Goal: Complete application form: Complete application form

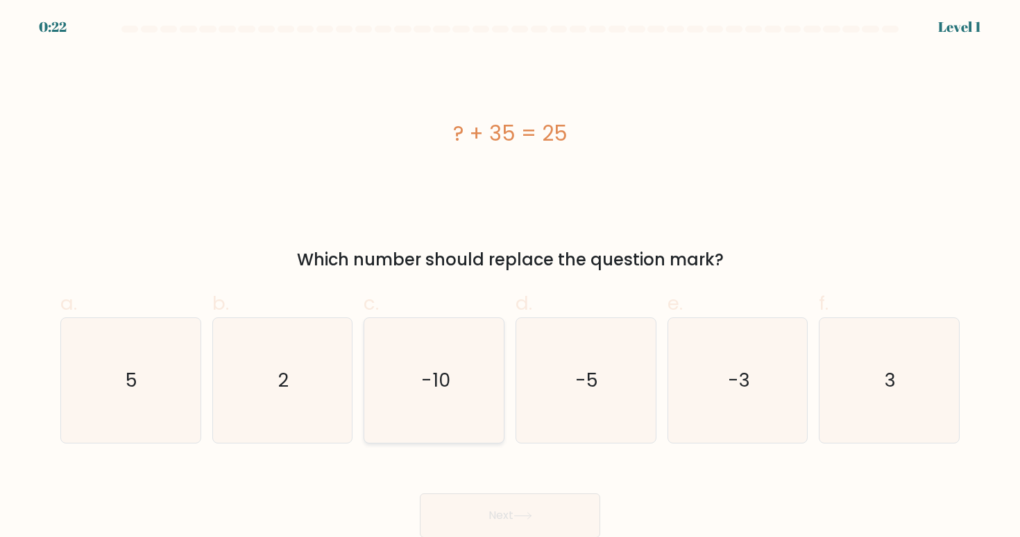
click at [409, 370] on icon "-10" at bounding box center [434, 380] width 125 height 125
click at [510, 278] on input "c. -10" at bounding box center [510, 273] width 1 height 9
radio input "true"
click at [517, 513] on icon at bounding box center [522, 517] width 19 height 8
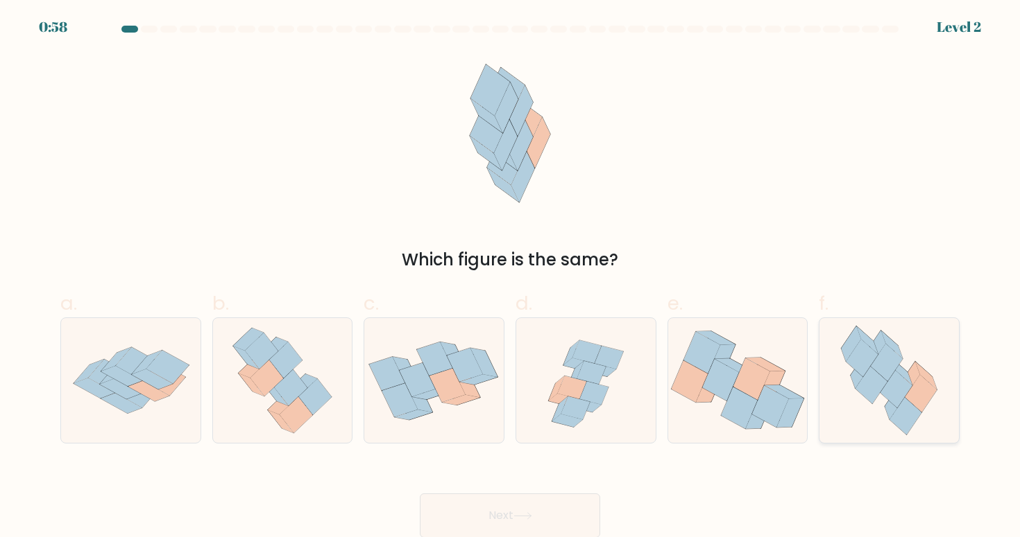
click at [904, 397] on icon at bounding box center [896, 388] width 32 height 37
click at [510, 278] on input "f." at bounding box center [510, 273] width 1 height 9
radio input "true"
click at [541, 524] on button "Next" at bounding box center [510, 516] width 180 height 44
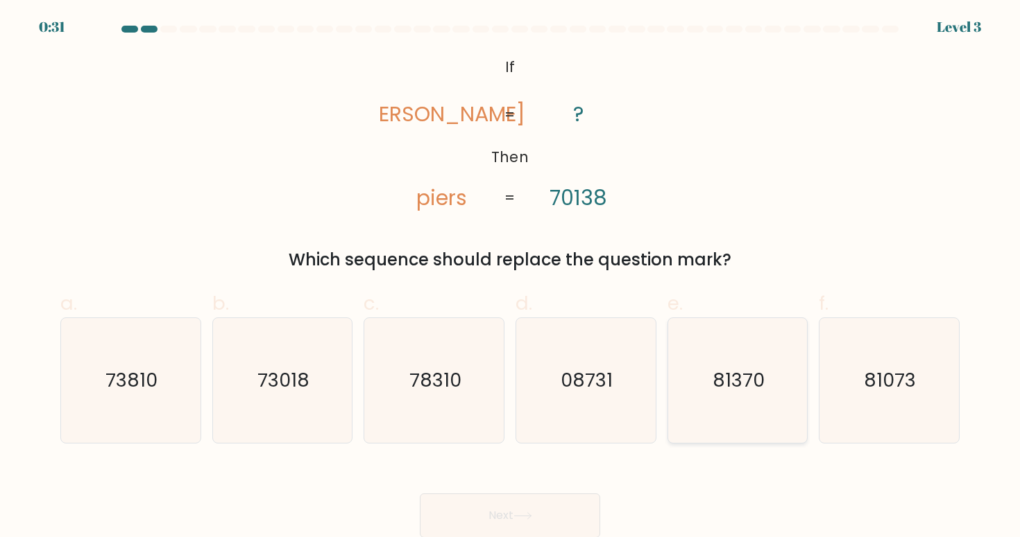
click at [782, 385] on icon "81370" at bounding box center [737, 380] width 125 height 125
click at [510, 278] on input "e. 81370" at bounding box center [510, 273] width 1 height 9
radio input "true"
click at [559, 522] on button "Next" at bounding box center [510, 516] width 180 height 44
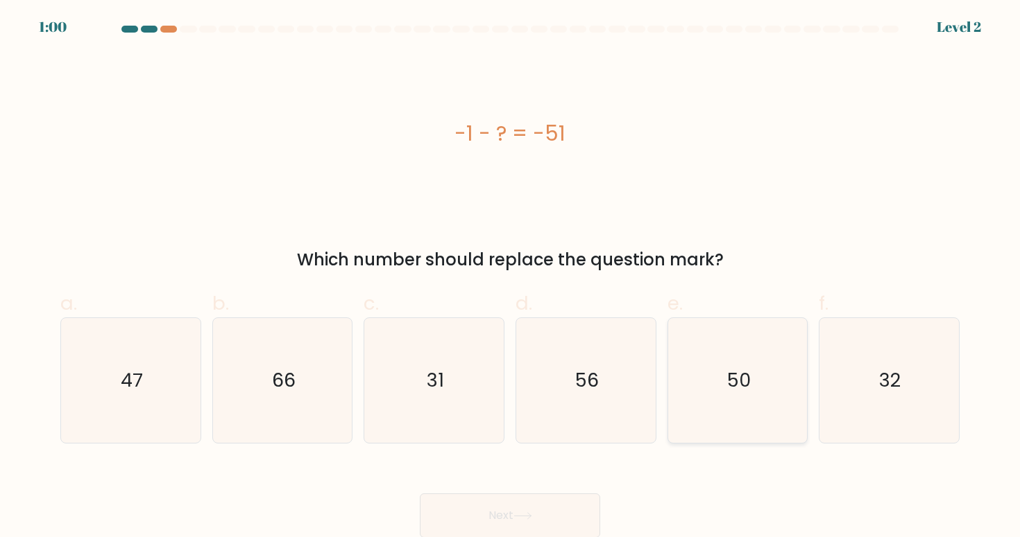
click at [743, 384] on text "50" at bounding box center [739, 381] width 24 height 26
click at [510, 278] on input "e. 50" at bounding box center [510, 273] width 1 height 9
radio input "true"
click at [560, 522] on button "Next" at bounding box center [510, 516] width 180 height 44
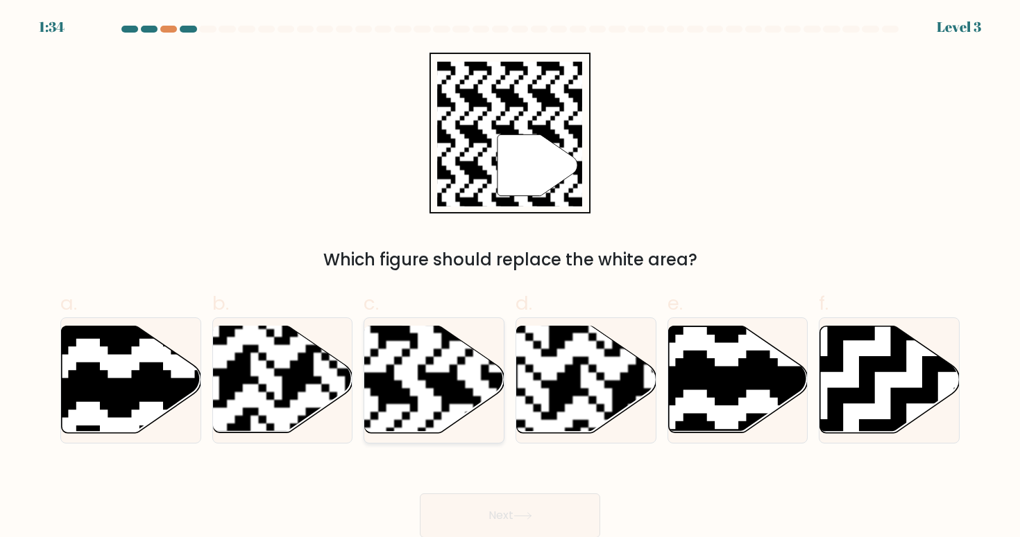
click at [472, 367] on rect at bounding box center [386, 326] width 252 height 252
click at [510, 278] on input "c." at bounding box center [510, 273] width 1 height 9
radio input "true"
click at [510, 521] on button "Next" at bounding box center [510, 516] width 180 height 44
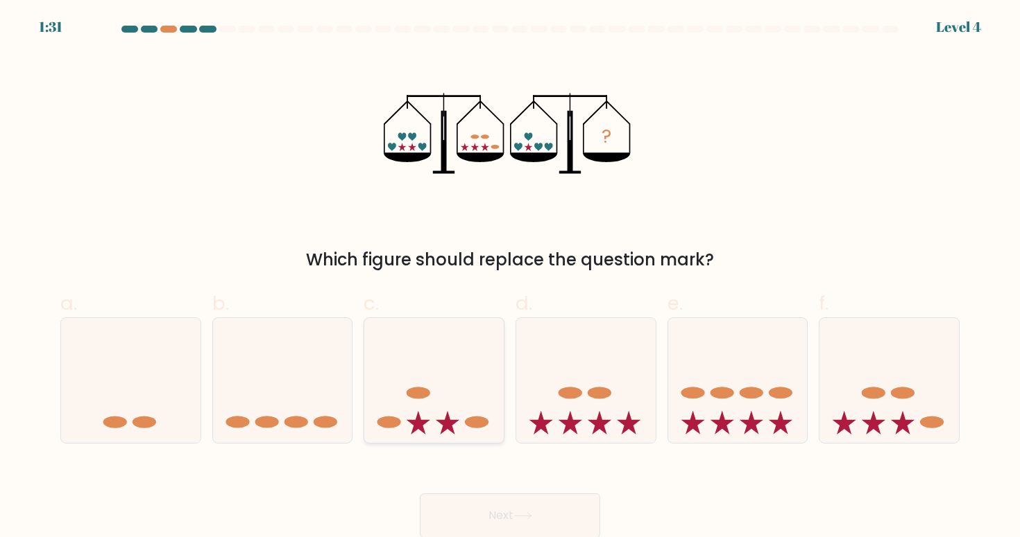
click at [464, 384] on icon at bounding box center [433, 380] width 139 height 115
click at [510, 278] on input "c." at bounding box center [510, 273] width 1 height 9
radio input "true"
click at [503, 528] on button "Next" at bounding box center [510, 516] width 180 height 44
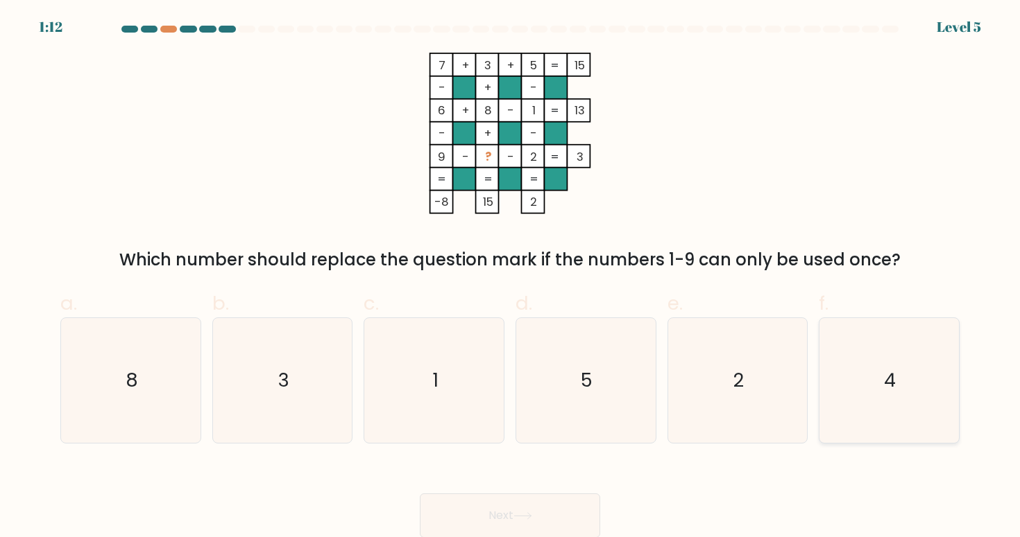
click at [904, 381] on icon "4" at bounding box center [888, 380] width 125 height 125
click at [510, 278] on input "f. 4" at bounding box center [510, 273] width 1 height 9
radio input "true"
click at [553, 504] on button "Next" at bounding box center [510, 516] width 180 height 44
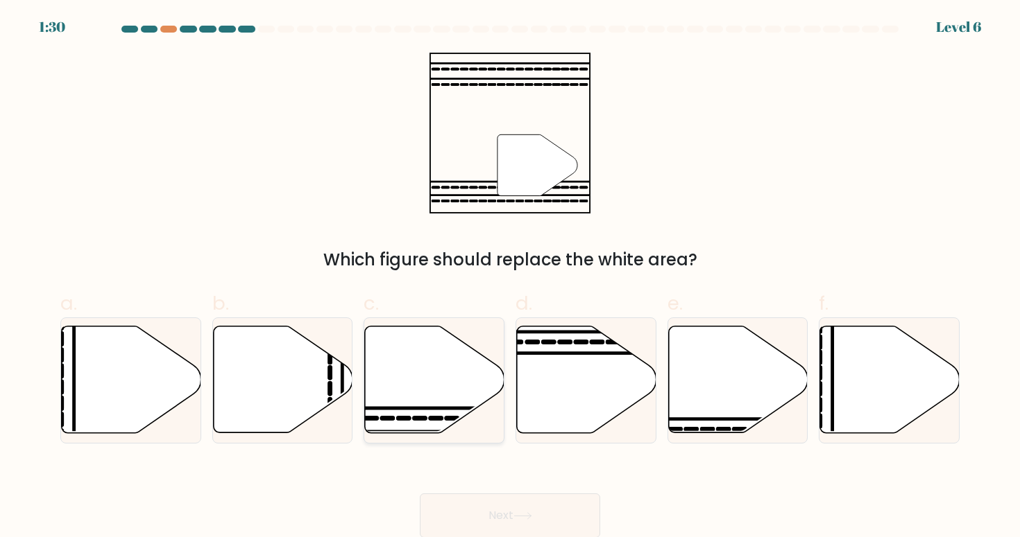
click at [463, 385] on icon at bounding box center [434, 380] width 139 height 107
click at [510, 278] on input "c." at bounding box center [510, 273] width 1 height 9
radio input "true"
click at [531, 516] on icon at bounding box center [522, 516] width 17 height 6
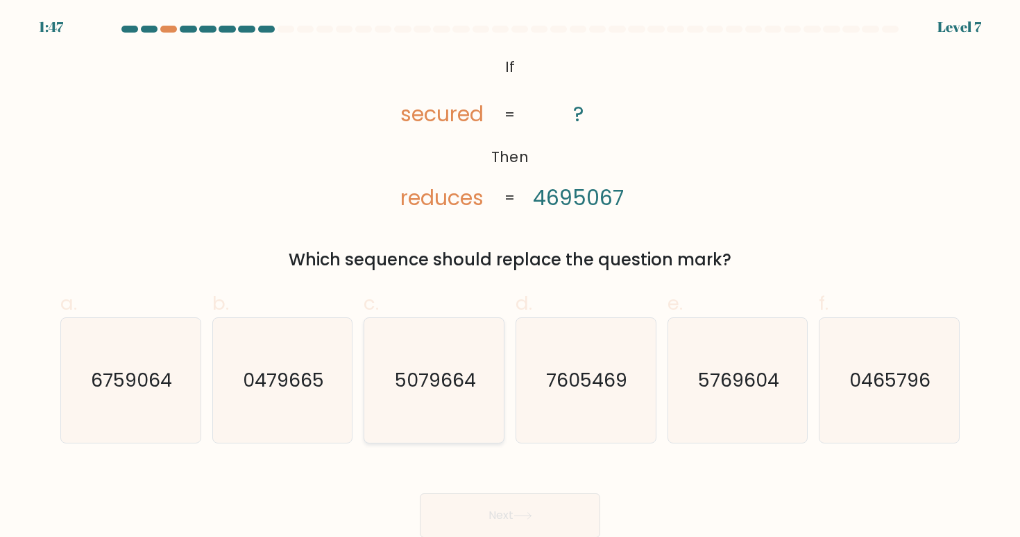
click at [440, 399] on icon "5079664" at bounding box center [434, 380] width 125 height 125
click at [510, 278] on input "c. 5079664" at bounding box center [510, 273] width 1 height 9
radio input "true"
click at [480, 518] on button "Next" at bounding box center [510, 516] width 180 height 44
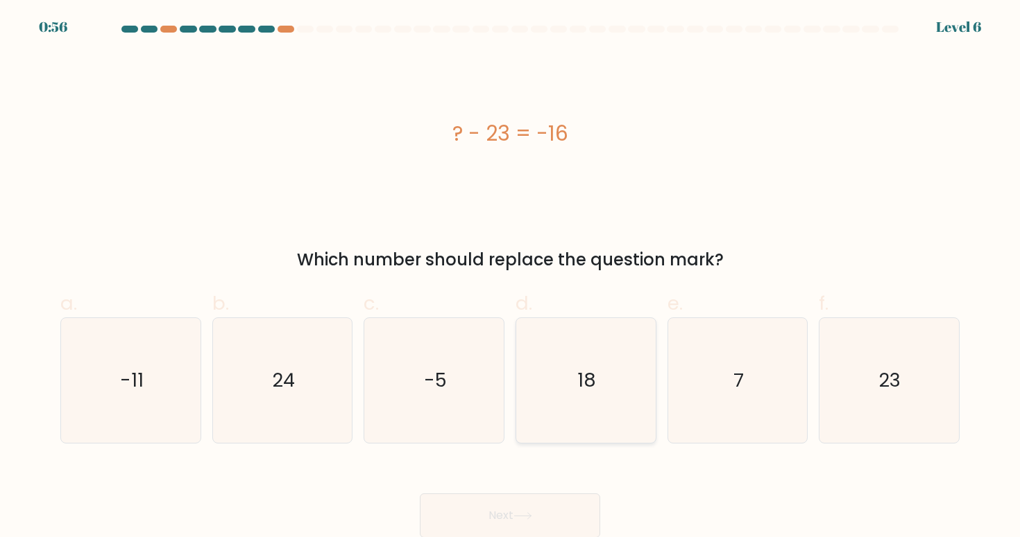
click at [548, 379] on icon "18" at bounding box center [585, 380] width 125 height 125
click at [510, 278] on input "d. 18" at bounding box center [510, 273] width 1 height 9
radio input "true"
click at [517, 522] on button "Next" at bounding box center [510, 516] width 180 height 44
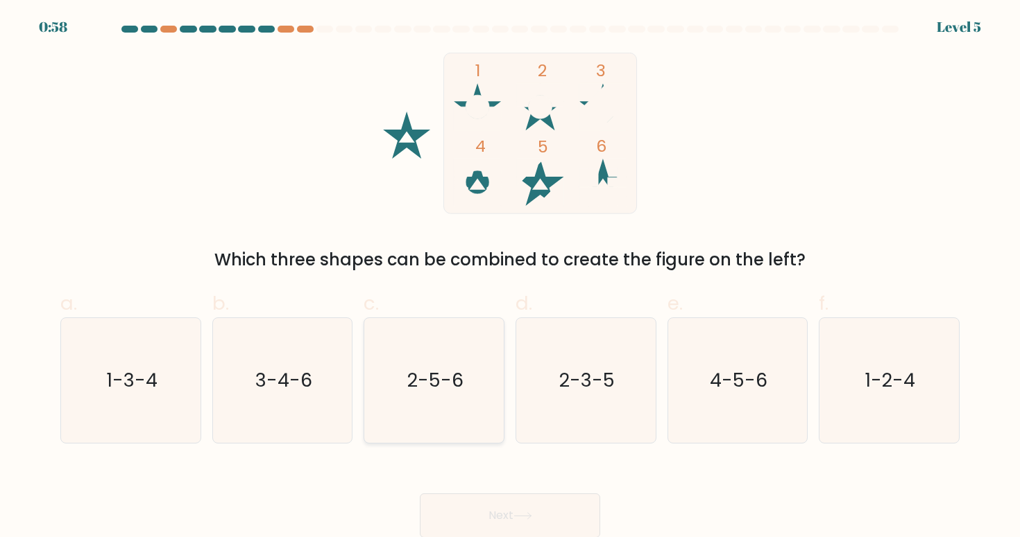
click at [438, 413] on icon "2-5-6" at bounding box center [434, 380] width 125 height 125
click at [510, 278] on input "c. 2-5-6" at bounding box center [510, 273] width 1 height 9
radio input "true"
click at [508, 520] on button "Next" at bounding box center [510, 516] width 180 height 44
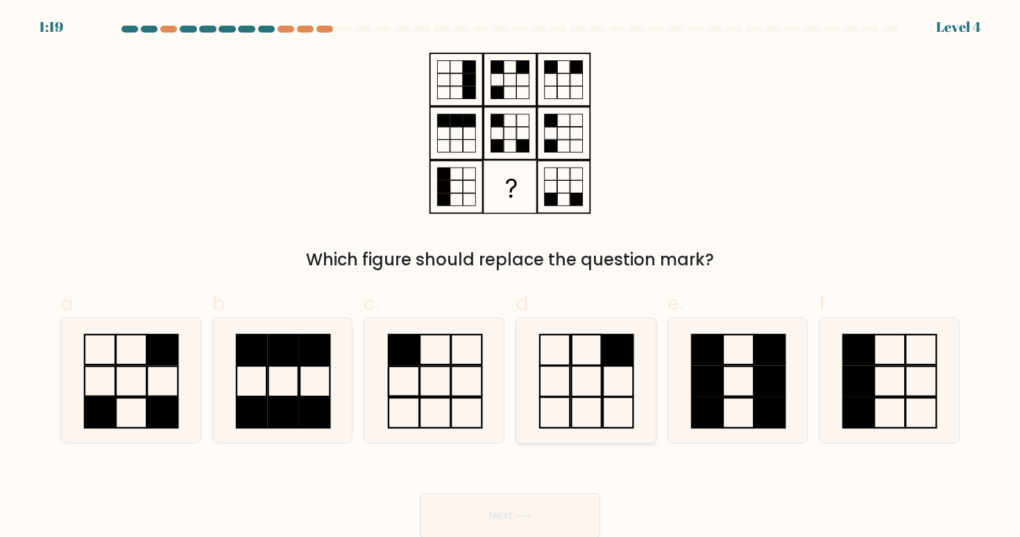
click at [590, 422] on icon at bounding box center [585, 380] width 125 height 125
click at [510, 278] on input "d." at bounding box center [510, 273] width 1 height 9
radio input "true"
click at [542, 516] on button "Next" at bounding box center [510, 516] width 180 height 44
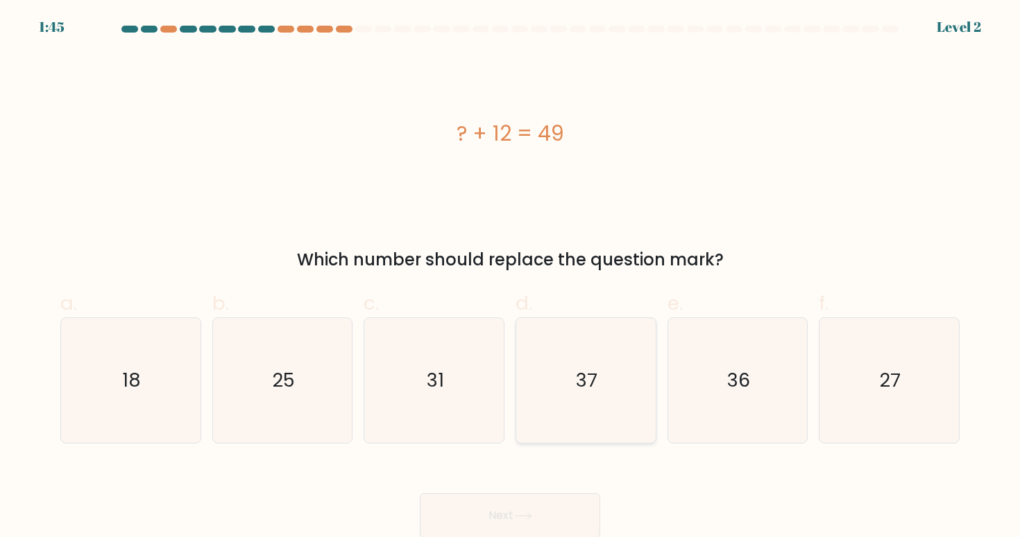
click at [623, 379] on icon "37" at bounding box center [585, 380] width 125 height 125
click at [510, 278] on input "d. 37" at bounding box center [510, 273] width 1 height 9
radio input "true"
click at [508, 507] on button "Next" at bounding box center [510, 516] width 180 height 44
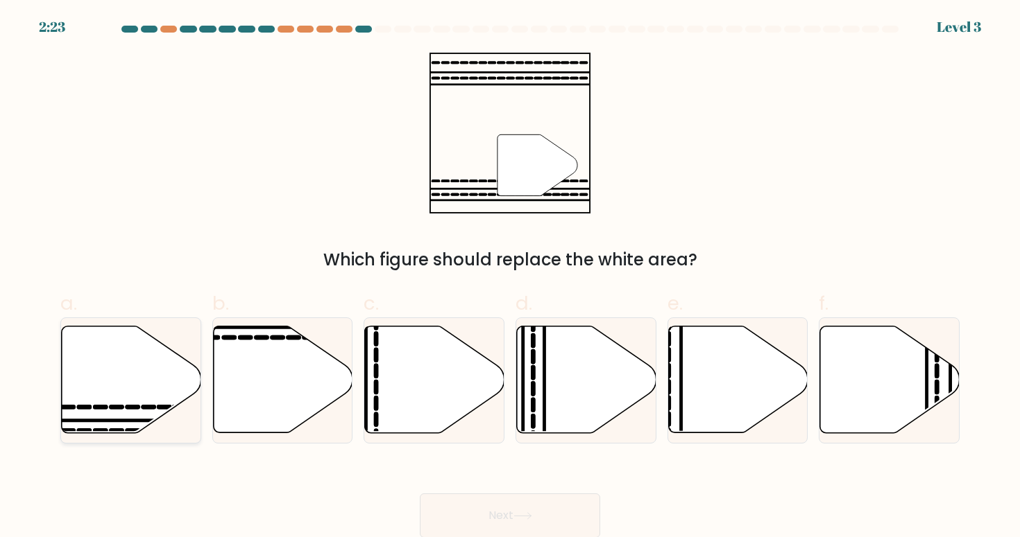
click at [146, 404] on icon at bounding box center [131, 380] width 139 height 107
click at [510, 278] on input "a." at bounding box center [510, 273] width 1 height 9
radio input "true"
click at [582, 514] on button "Next" at bounding box center [510, 516] width 180 height 44
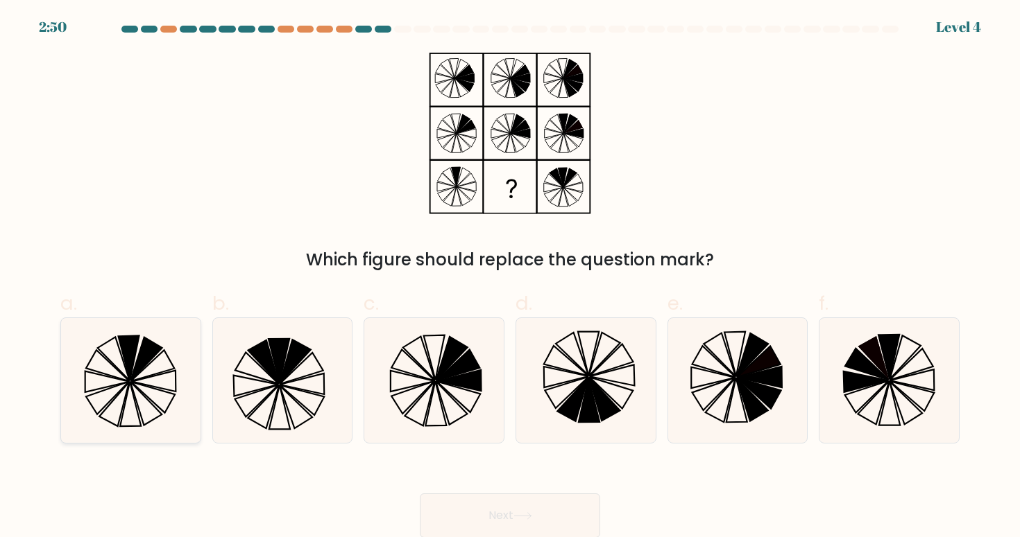
click at [166, 369] on icon at bounding box center [130, 380] width 125 height 125
click at [510, 278] on input "a." at bounding box center [510, 273] width 1 height 9
radio input "true"
click at [485, 528] on button "Next" at bounding box center [510, 516] width 180 height 44
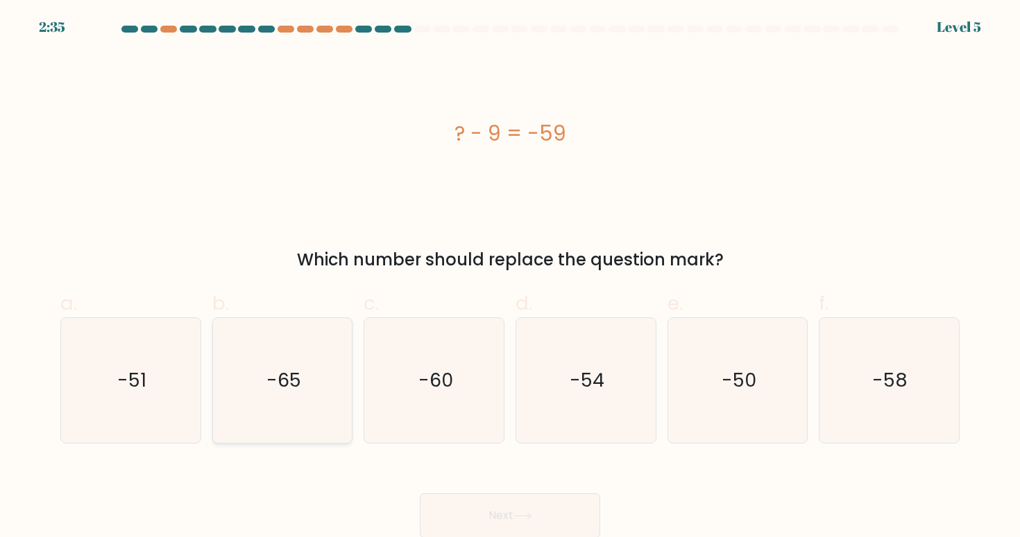
click at [317, 406] on icon "-65" at bounding box center [282, 380] width 125 height 125
click at [510, 278] on input "b. -65" at bounding box center [510, 273] width 1 height 9
radio input "true"
click at [557, 522] on button "Next" at bounding box center [510, 516] width 180 height 44
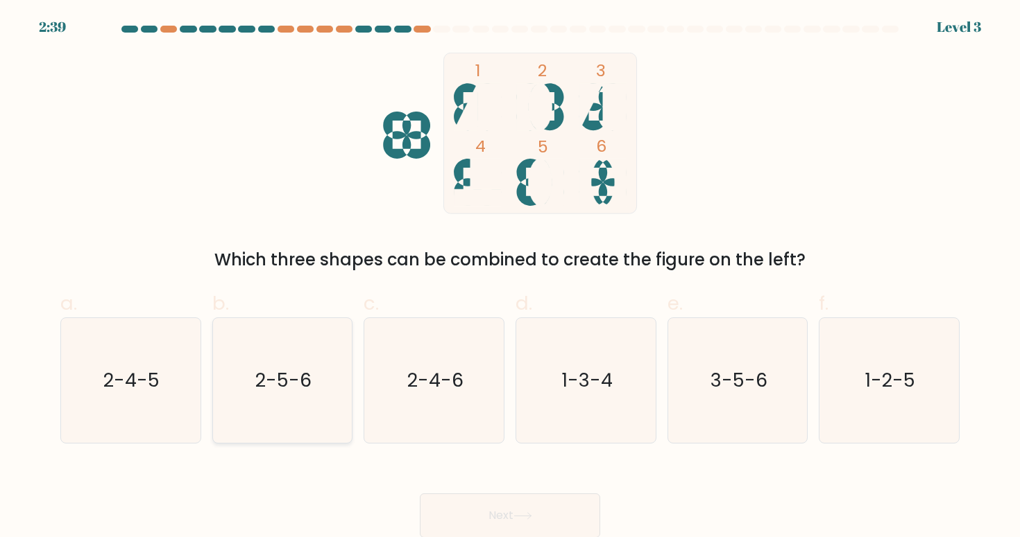
click at [279, 381] on text "2-5-6" at bounding box center [283, 381] width 56 height 26
click at [510, 278] on input "b. 2-5-6" at bounding box center [510, 273] width 1 height 9
radio input "true"
click at [532, 509] on button "Next" at bounding box center [510, 516] width 180 height 44
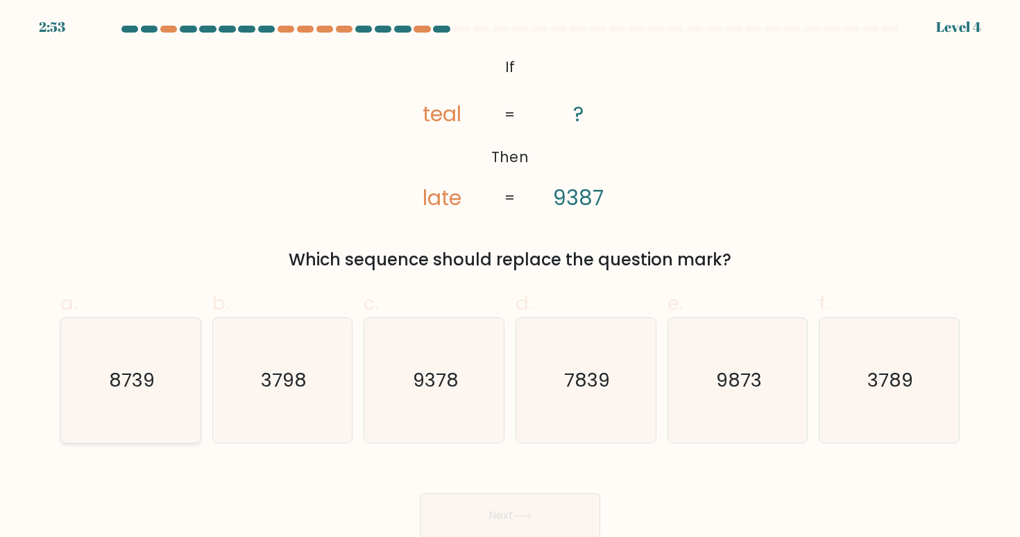
click at [167, 412] on icon "8739" at bounding box center [130, 380] width 125 height 125
click at [510, 278] on input "a. 8739" at bounding box center [510, 273] width 1 height 9
radio input "true"
click at [467, 508] on button "Next" at bounding box center [510, 516] width 180 height 44
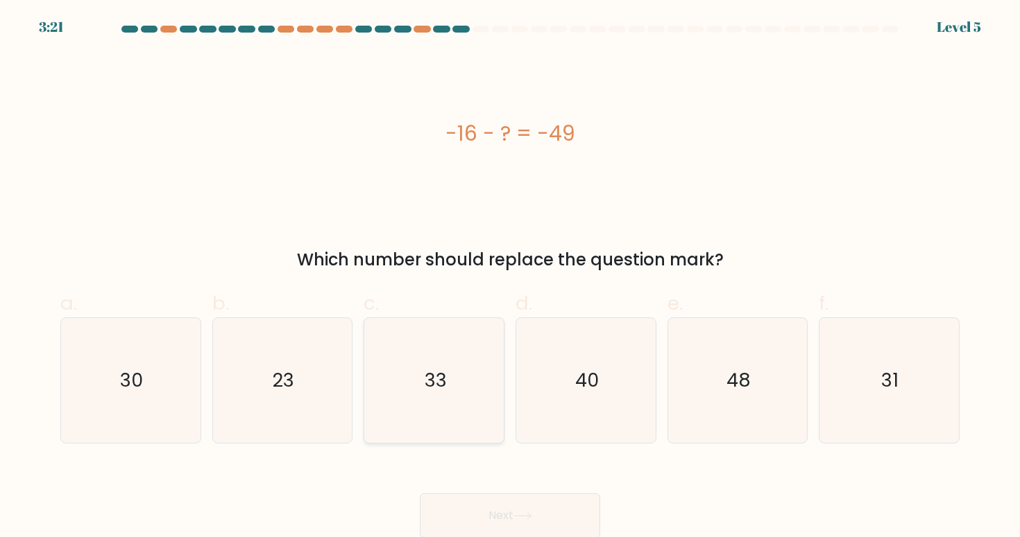
click at [423, 422] on icon "33" at bounding box center [434, 380] width 125 height 125
click at [510, 278] on input "c. 33" at bounding box center [510, 273] width 1 height 9
radio input "true"
click at [506, 515] on button "Next" at bounding box center [510, 516] width 180 height 44
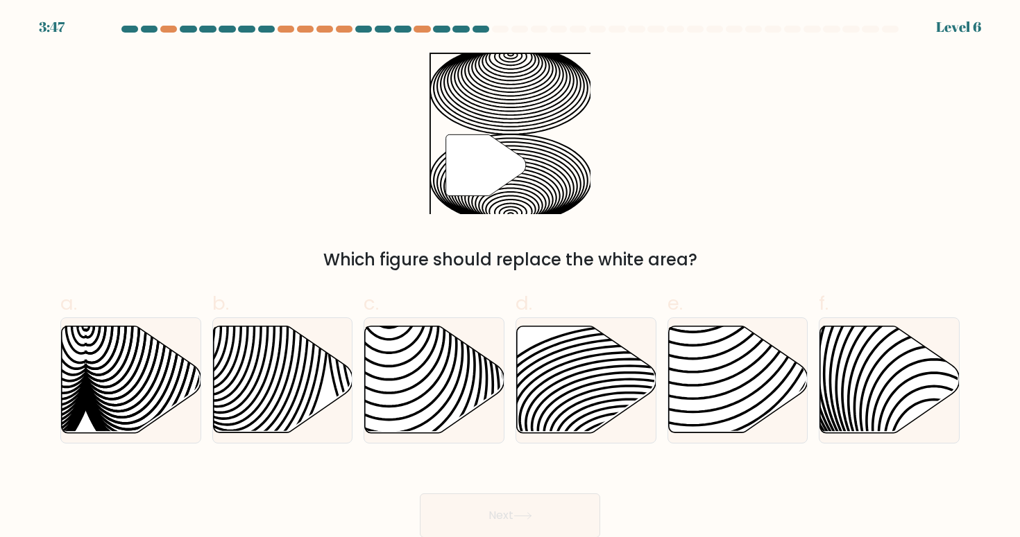
click at [529, 485] on div "Next" at bounding box center [509, 500] width 915 height 78
click at [580, 403] on icon at bounding box center [629, 396] width 281 height 140
click at [510, 278] on input "d." at bounding box center [510, 273] width 1 height 9
radio input "true"
click at [551, 510] on button "Next" at bounding box center [510, 516] width 180 height 44
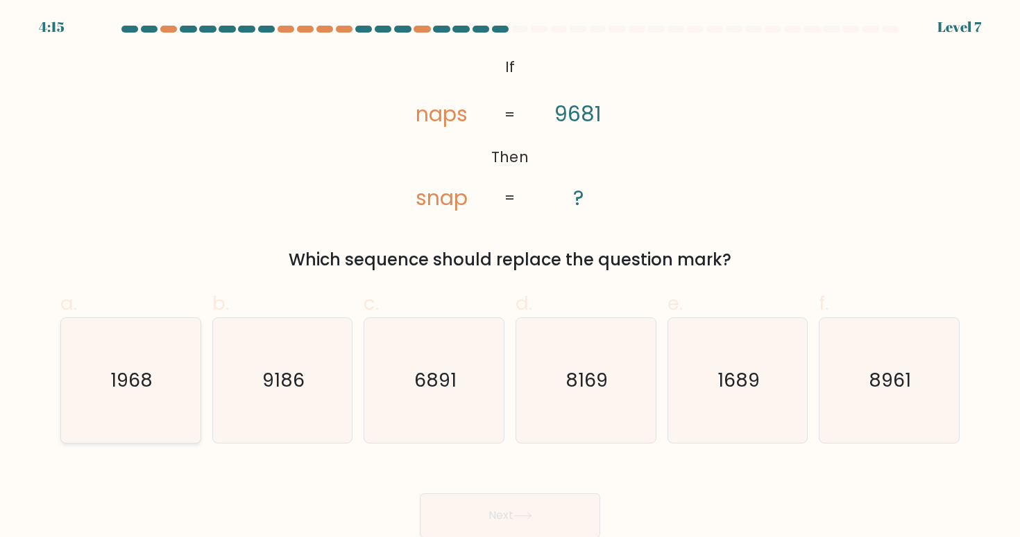
click at [139, 393] on text "1968" at bounding box center [132, 381] width 42 height 26
click at [510, 278] on input "a. 1968" at bounding box center [510, 273] width 1 height 9
radio input "true"
click at [515, 510] on button "Next" at bounding box center [510, 516] width 180 height 44
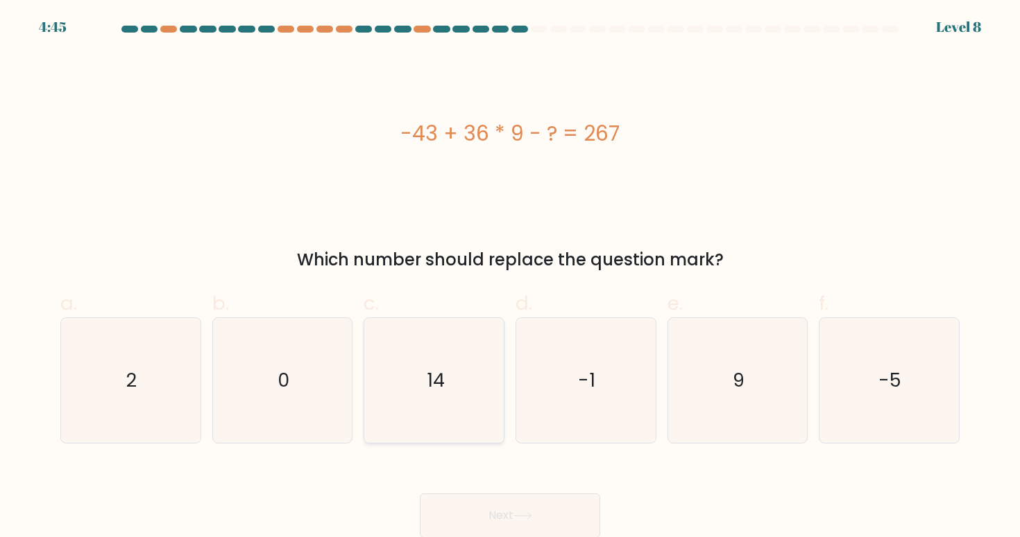
click at [458, 422] on icon "14" at bounding box center [434, 380] width 125 height 125
click at [510, 278] on input "c. 14" at bounding box center [510, 273] width 1 height 9
radio input "true"
click at [502, 511] on button "Next" at bounding box center [510, 516] width 180 height 44
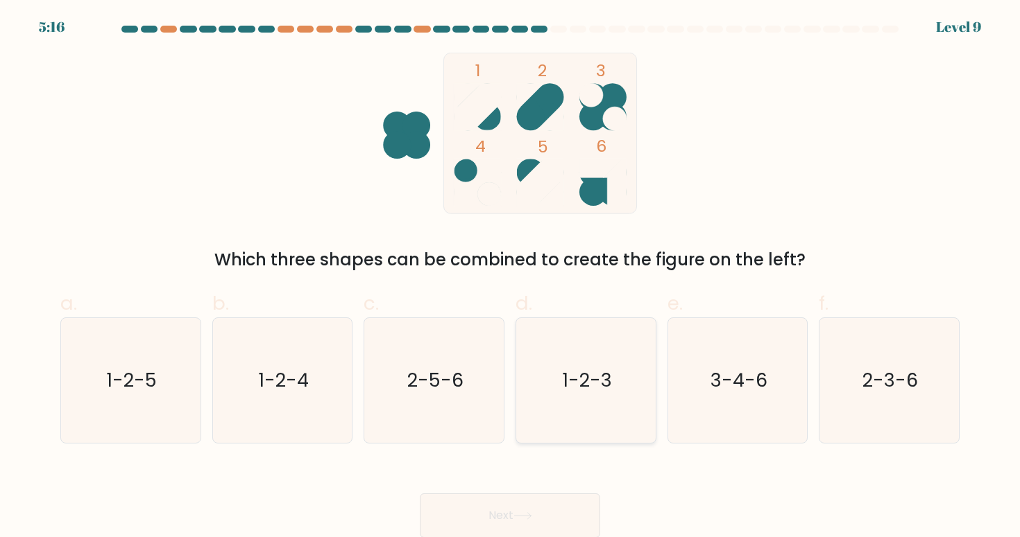
click at [643, 348] on icon "1-2-3" at bounding box center [585, 380] width 125 height 125
click at [510, 278] on input "d. 1-2-3" at bounding box center [510, 273] width 1 height 9
radio input "true"
click at [531, 515] on icon at bounding box center [522, 517] width 19 height 8
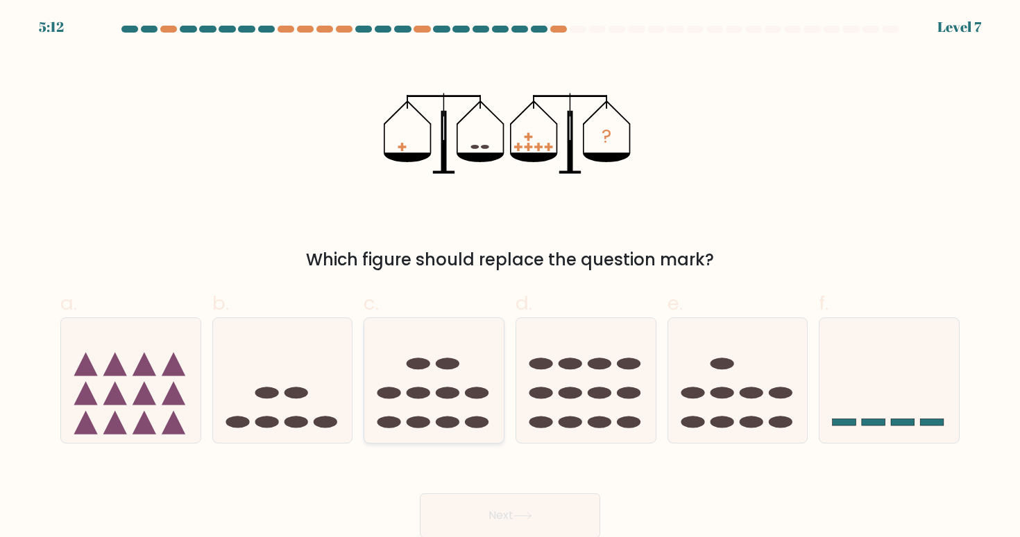
click at [443, 395] on ellipse at bounding box center [448, 393] width 24 height 12
click at [510, 278] on input "c." at bounding box center [510, 273] width 1 height 9
radio input "true"
click at [476, 519] on button "Next" at bounding box center [510, 516] width 180 height 44
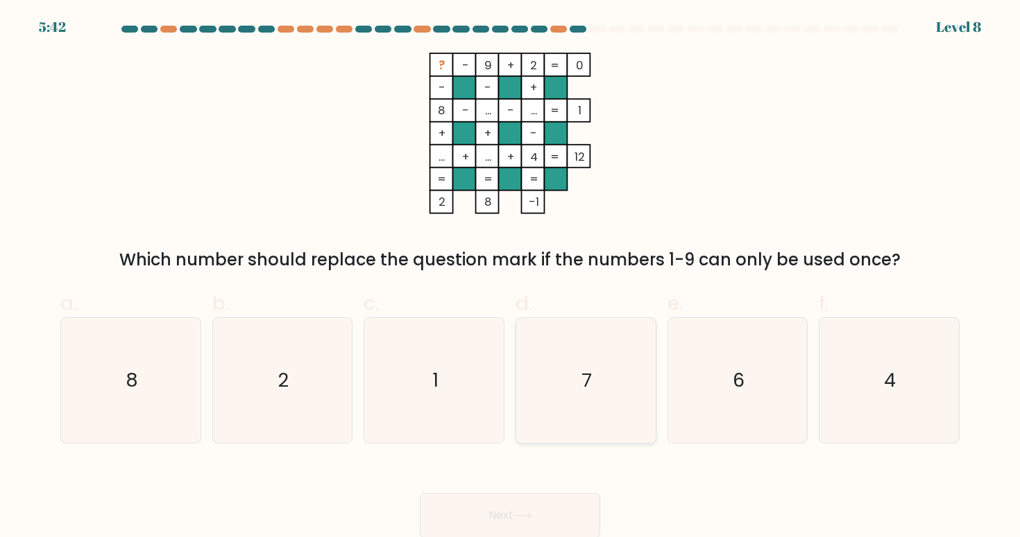
click at [639, 406] on icon "7" at bounding box center [585, 380] width 125 height 125
click at [510, 278] on input "d. 7" at bounding box center [510, 273] width 1 height 9
radio input "true"
click at [534, 522] on button "Next" at bounding box center [510, 516] width 180 height 44
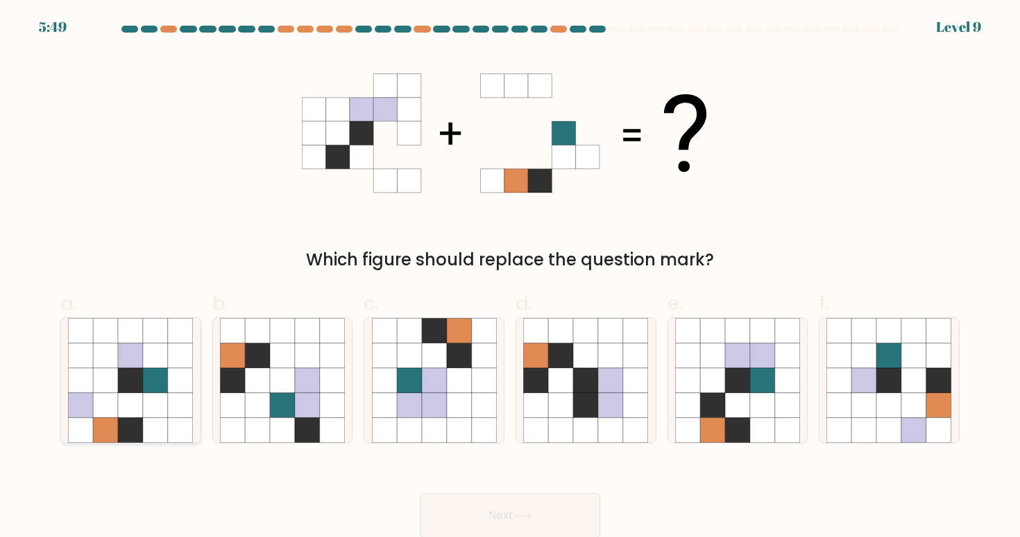
click at [161, 368] on icon at bounding box center [155, 355] width 25 height 25
click at [510, 278] on input "a." at bounding box center [510, 273] width 1 height 9
radio input "true"
click at [472, 505] on button "Next" at bounding box center [510, 516] width 180 height 44
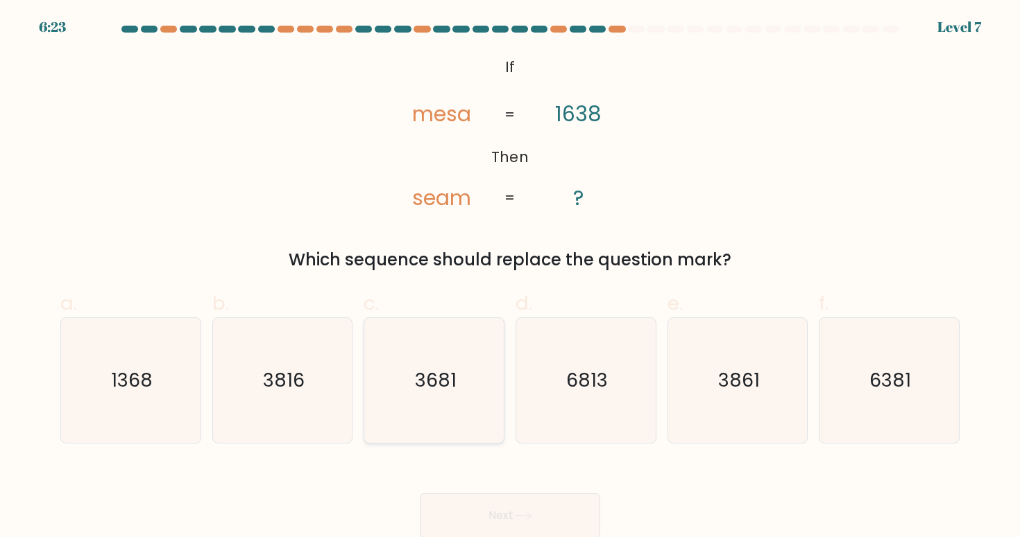
click at [442, 400] on icon "3681" at bounding box center [434, 380] width 125 height 125
click at [510, 278] on input "c. 3681" at bounding box center [510, 273] width 1 height 9
radio input "true"
click at [517, 516] on icon at bounding box center [522, 517] width 19 height 8
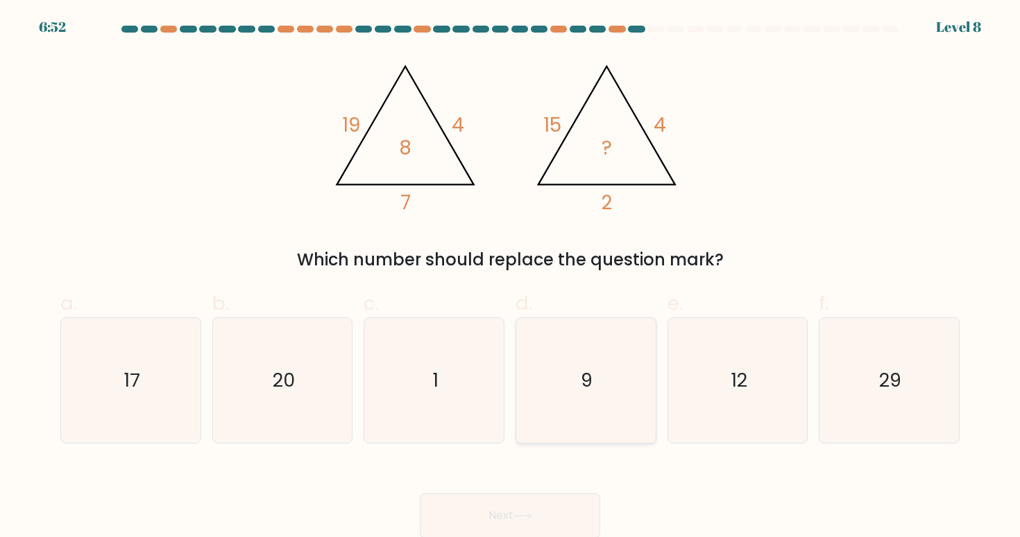
click at [569, 413] on icon "9" at bounding box center [585, 380] width 125 height 125
click at [510, 278] on input "d. 9" at bounding box center [510, 273] width 1 height 9
radio input "true"
click at [532, 517] on icon at bounding box center [522, 517] width 19 height 8
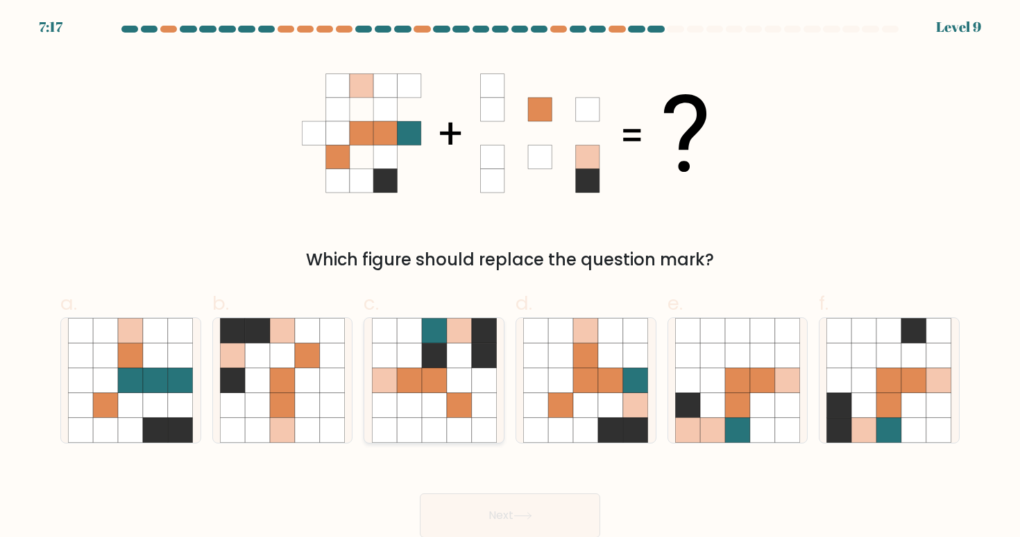
click at [397, 336] on icon at bounding box center [409, 330] width 25 height 25
click at [510, 278] on input "c." at bounding box center [510, 273] width 1 height 9
radio input "true"
click at [480, 522] on button "Next" at bounding box center [510, 516] width 180 height 44
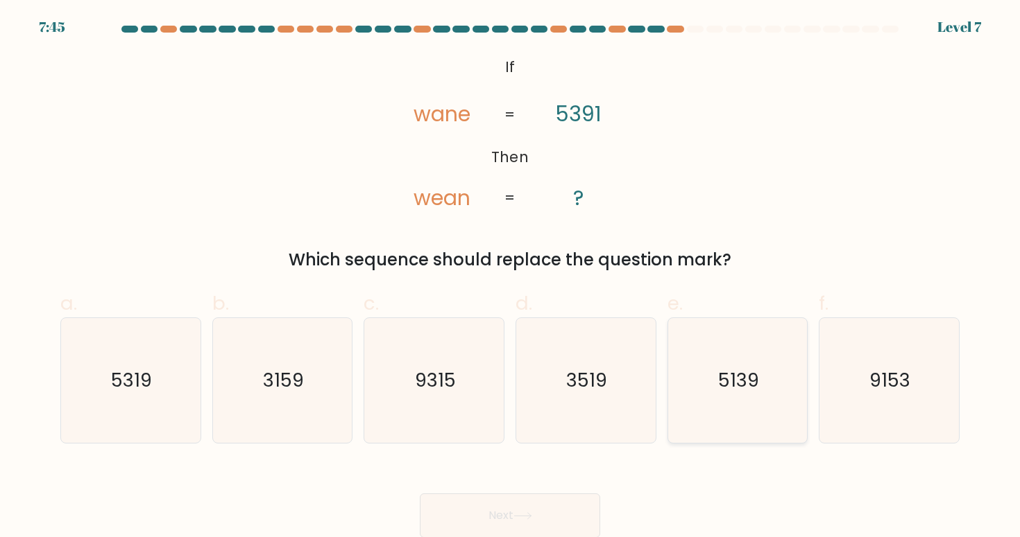
click at [692, 393] on icon "5139" at bounding box center [737, 380] width 125 height 125
click at [510, 278] on input "e. 5139" at bounding box center [510, 273] width 1 height 9
radio input "true"
click at [578, 508] on button "Next" at bounding box center [510, 516] width 180 height 44
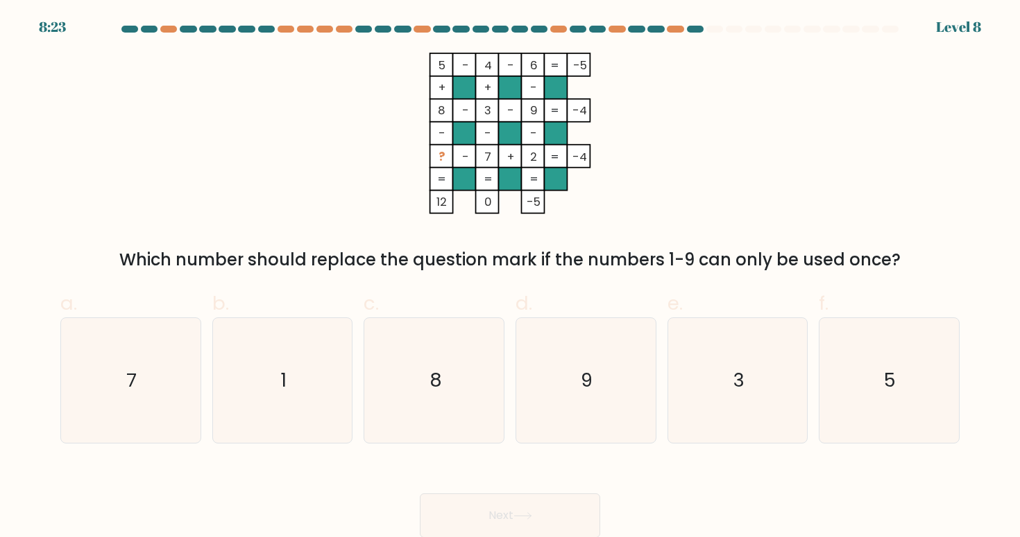
click at [578, 508] on button "Next" at bounding box center [510, 516] width 180 height 44
click at [329, 380] on icon "1" at bounding box center [282, 380] width 125 height 125
click at [510, 278] on input "b. 1" at bounding box center [510, 273] width 1 height 9
radio input "true"
click at [525, 510] on button "Next" at bounding box center [510, 516] width 180 height 44
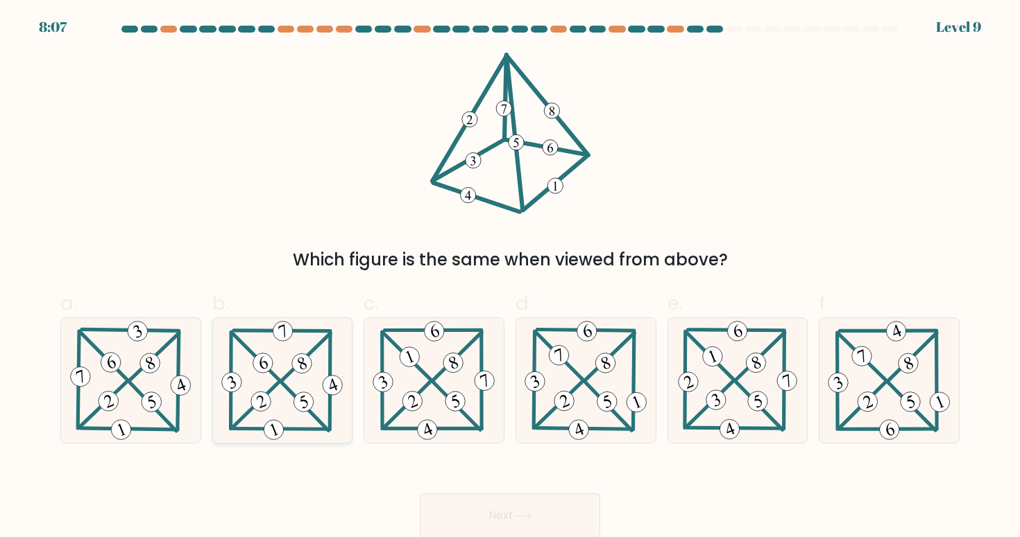
click at [246, 370] on icon at bounding box center [281, 380] width 127 height 125
click at [510, 278] on input "b." at bounding box center [510, 273] width 1 height 9
radio input "true"
click at [526, 514] on icon at bounding box center [522, 517] width 19 height 8
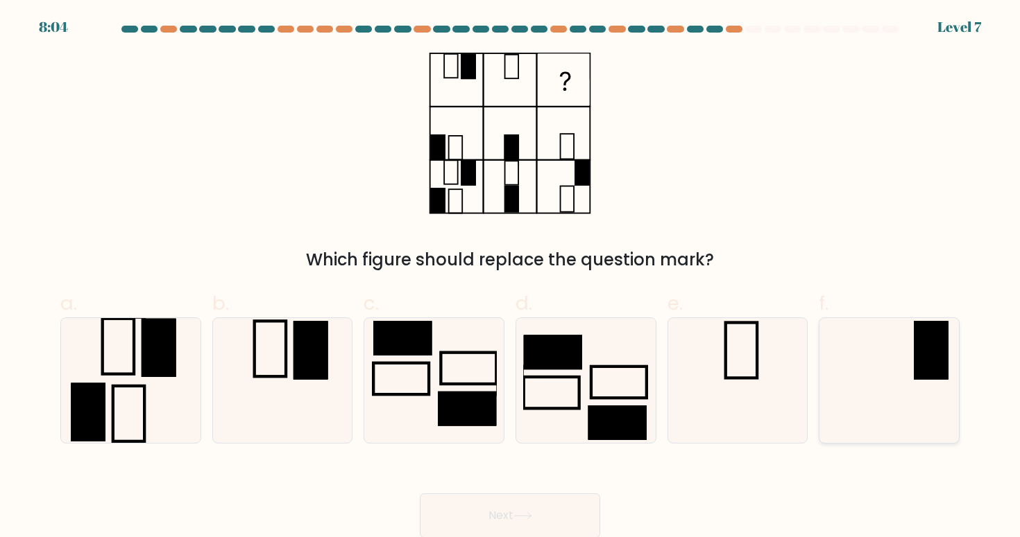
click at [899, 387] on icon at bounding box center [888, 380] width 125 height 125
click at [510, 278] on input "f." at bounding box center [510, 273] width 1 height 9
radio input "true"
click at [343, 380] on icon at bounding box center [282, 380] width 125 height 125
click at [510, 278] on input "b." at bounding box center [510, 273] width 1 height 9
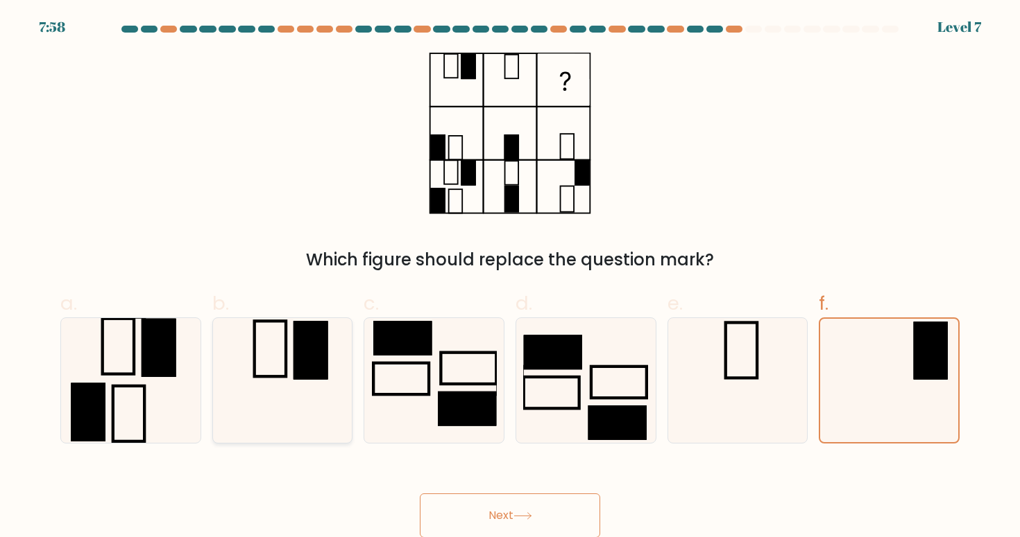
radio input "true"
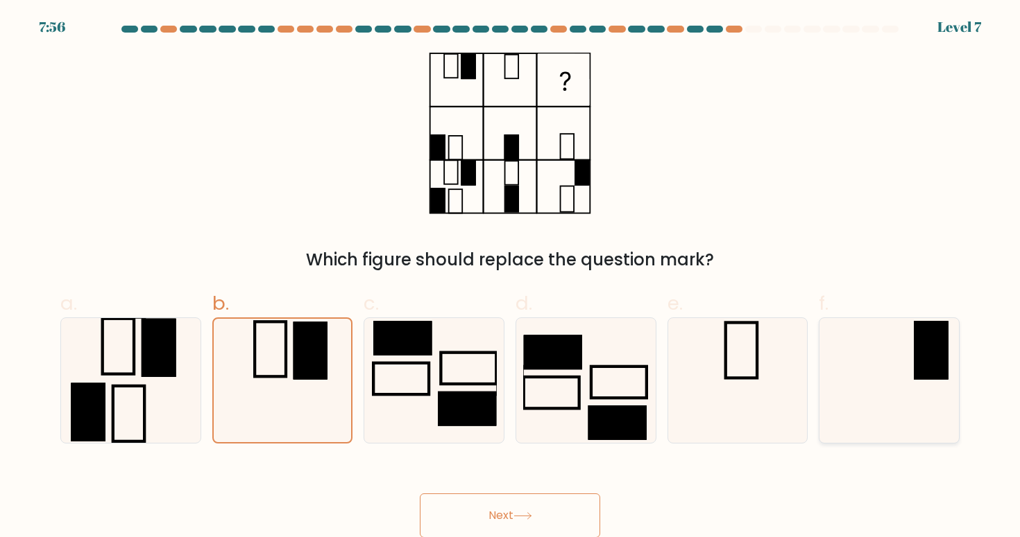
click at [907, 359] on icon at bounding box center [888, 380] width 125 height 125
click at [510, 278] on input "f." at bounding box center [510, 273] width 1 height 9
radio input "true"
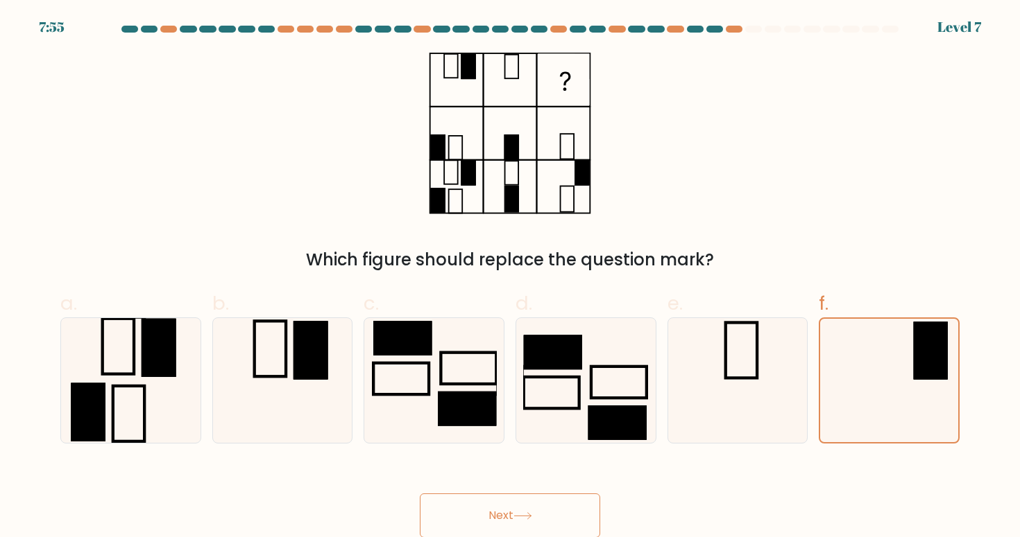
click at [578, 515] on button "Next" at bounding box center [510, 516] width 180 height 44
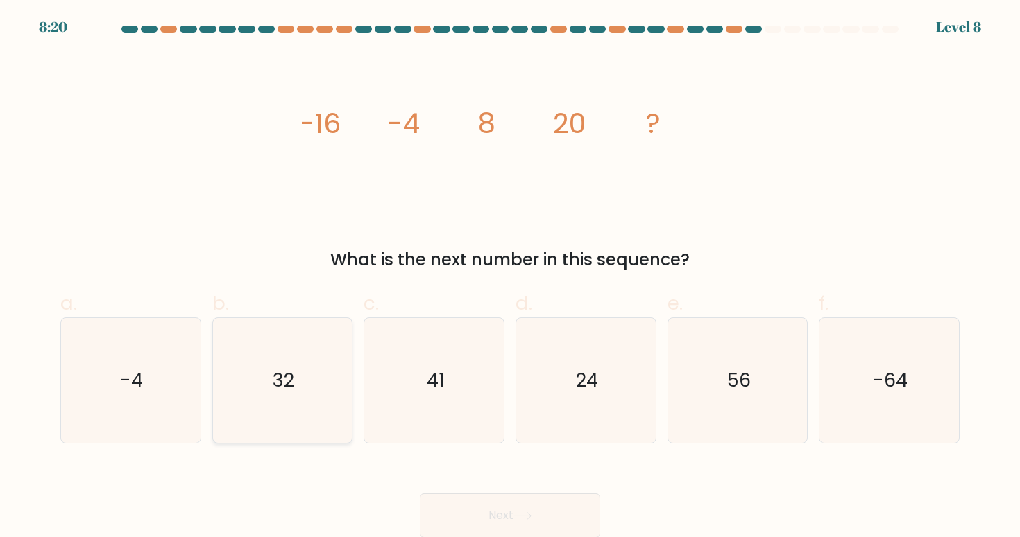
click at [332, 361] on icon "32" at bounding box center [282, 380] width 125 height 125
click at [510, 278] on input "b. 32" at bounding box center [510, 273] width 1 height 9
radio input "true"
click at [471, 505] on button "Next" at bounding box center [510, 516] width 180 height 44
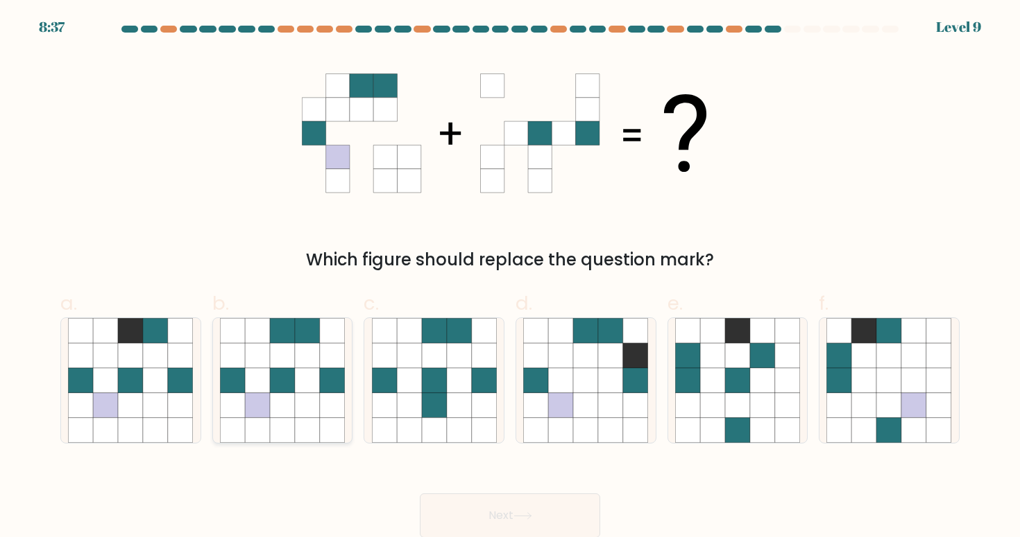
click at [290, 374] on icon at bounding box center [282, 380] width 25 height 25
click at [510, 278] on input "b." at bounding box center [510, 273] width 1 height 9
radio input "true"
click at [539, 504] on button "Next" at bounding box center [510, 516] width 180 height 44
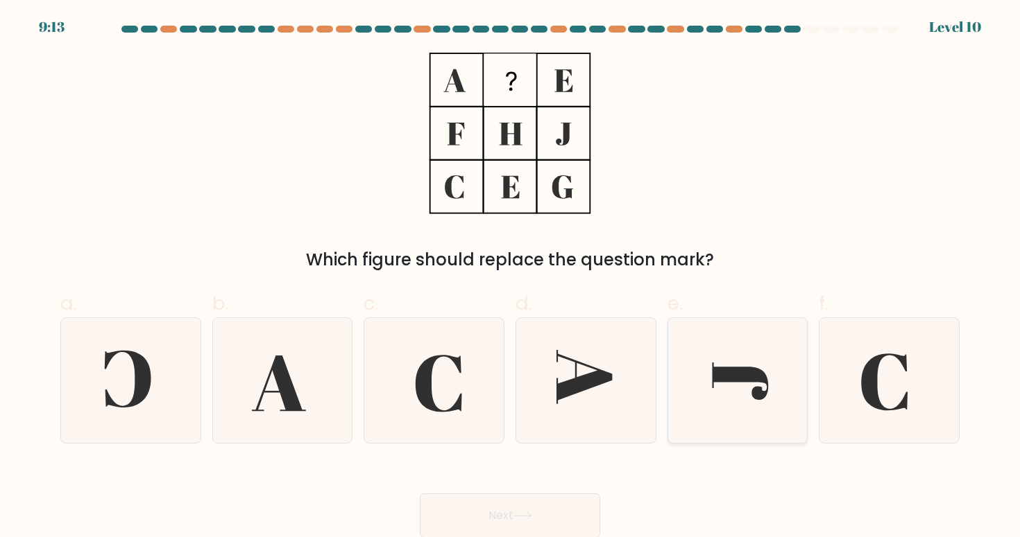
click at [714, 387] on icon at bounding box center [737, 380] width 125 height 125
click at [510, 278] on input "e." at bounding box center [510, 273] width 1 height 9
radio input "true"
click at [560, 509] on button "Next" at bounding box center [510, 516] width 180 height 44
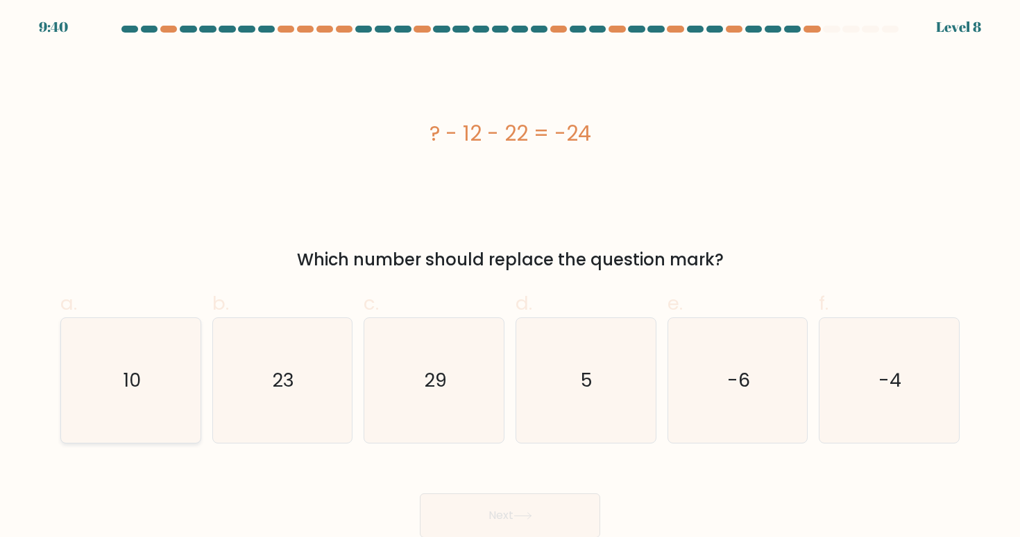
click at [136, 394] on icon "10" at bounding box center [130, 380] width 125 height 125
click at [510, 278] on input "a. 10" at bounding box center [510, 273] width 1 height 9
radio input "true"
click at [491, 516] on button "Next" at bounding box center [510, 516] width 180 height 44
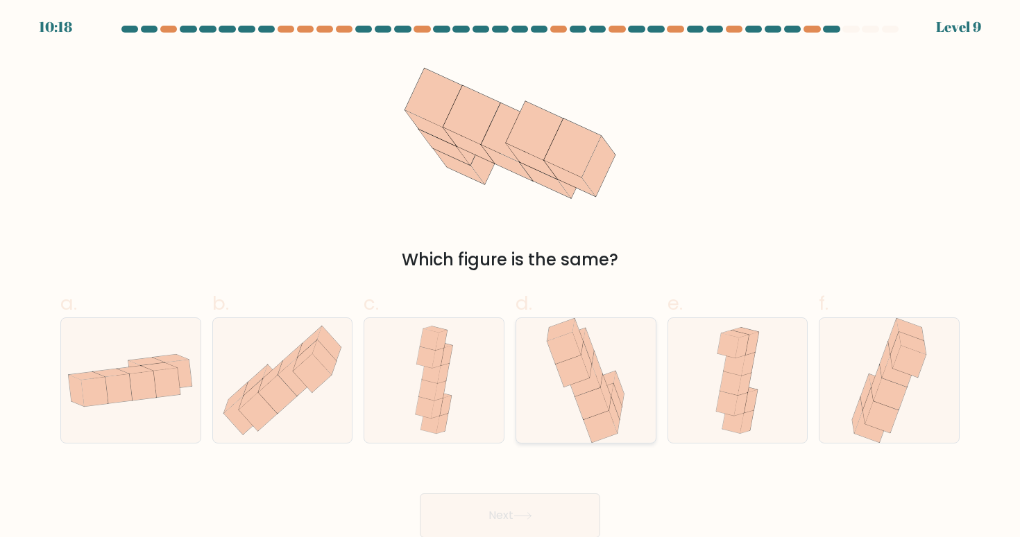
click at [617, 392] on icon at bounding box center [619, 390] width 10 height 36
click at [510, 278] on input "d." at bounding box center [510, 273] width 1 height 9
radio input "true"
click at [247, 393] on icon at bounding box center [262, 398] width 39 height 39
click at [510, 278] on input "b." at bounding box center [510, 273] width 1 height 9
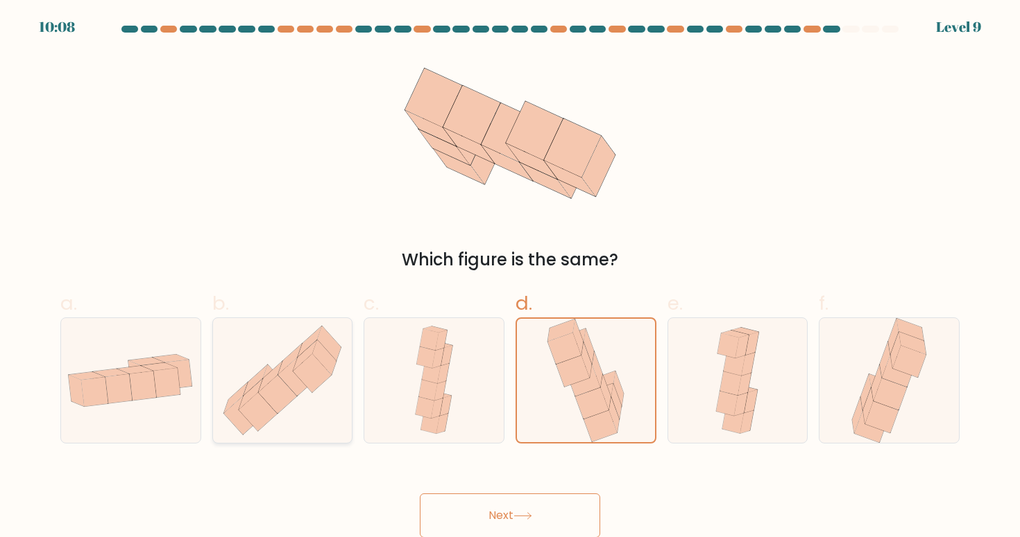
radio input "true"
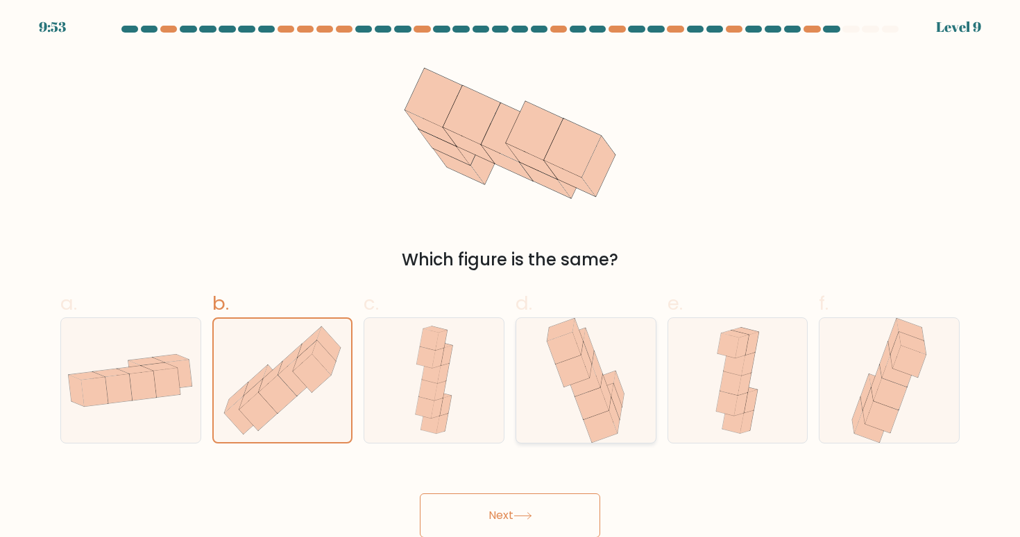
click at [610, 363] on icon at bounding box center [585, 380] width 86 height 125
click at [510, 278] on input "d." at bounding box center [510, 273] width 1 height 9
radio input "true"
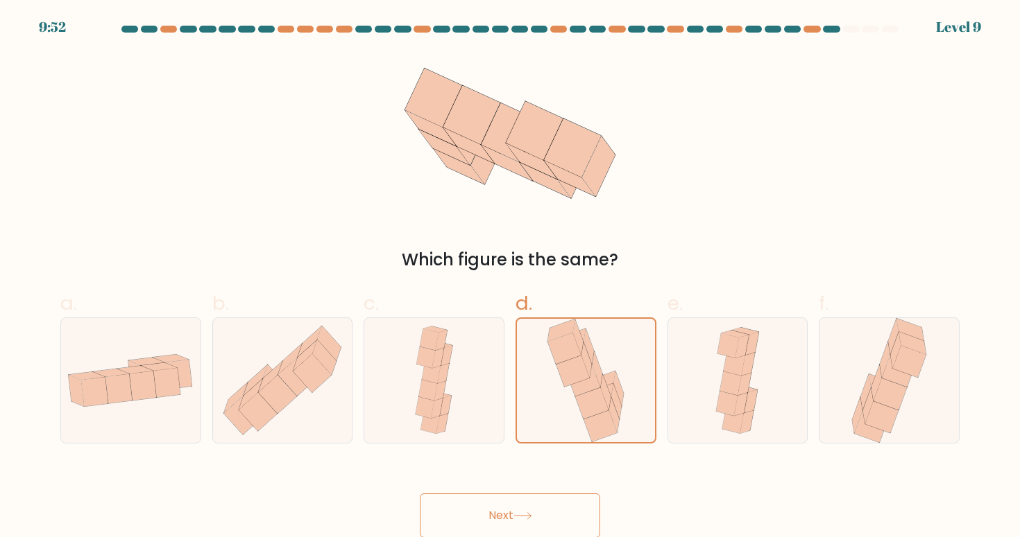
click at [524, 514] on icon at bounding box center [522, 517] width 19 height 8
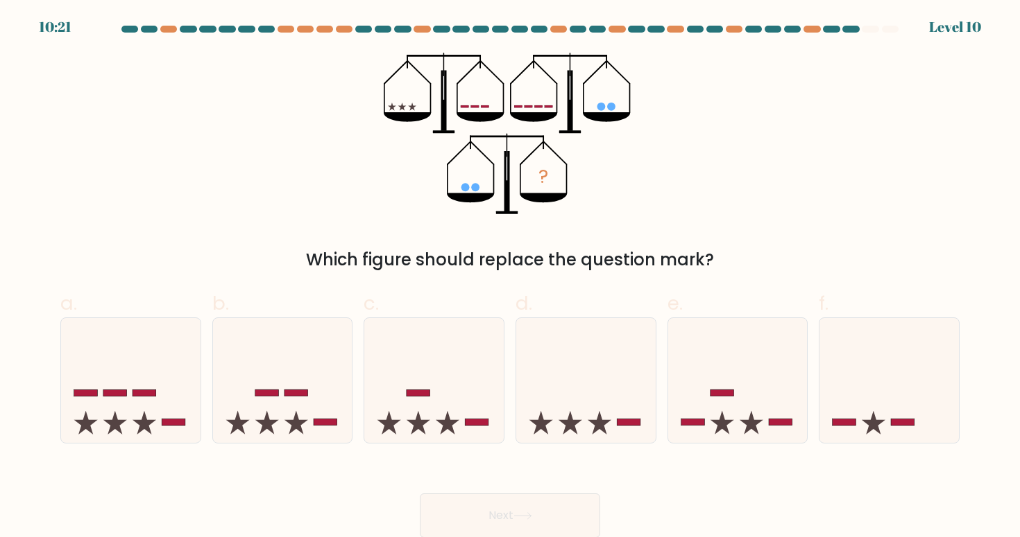
click at [804, 446] on form at bounding box center [510, 282] width 1020 height 513
click at [532, 387] on icon at bounding box center [585, 380] width 139 height 115
click at [510, 278] on input "d." at bounding box center [510, 273] width 1 height 9
radio input "true"
click at [521, 511] on button "Next" at bounding box center [510, 516] width 180 height 44
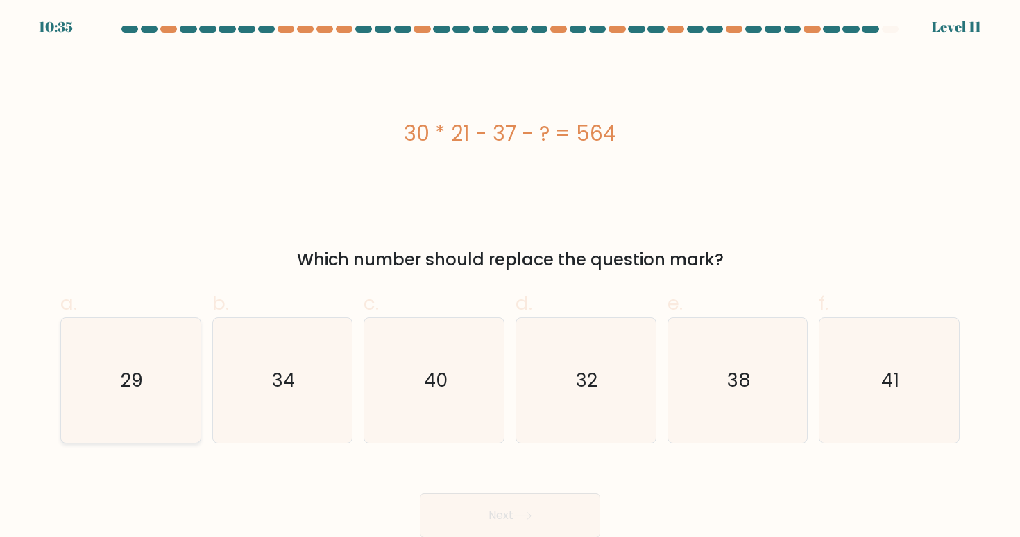
click at [135, 401] on icon "29" at bounding box center [130, 380] width 125 height 125
click at [510, 278] on input "a. 29" at bounding box center [510, 273] width 1 height 9
radio input "true"
click at [472, 500] on button "Next" at bounding box center [510, 516] width 180 height 44
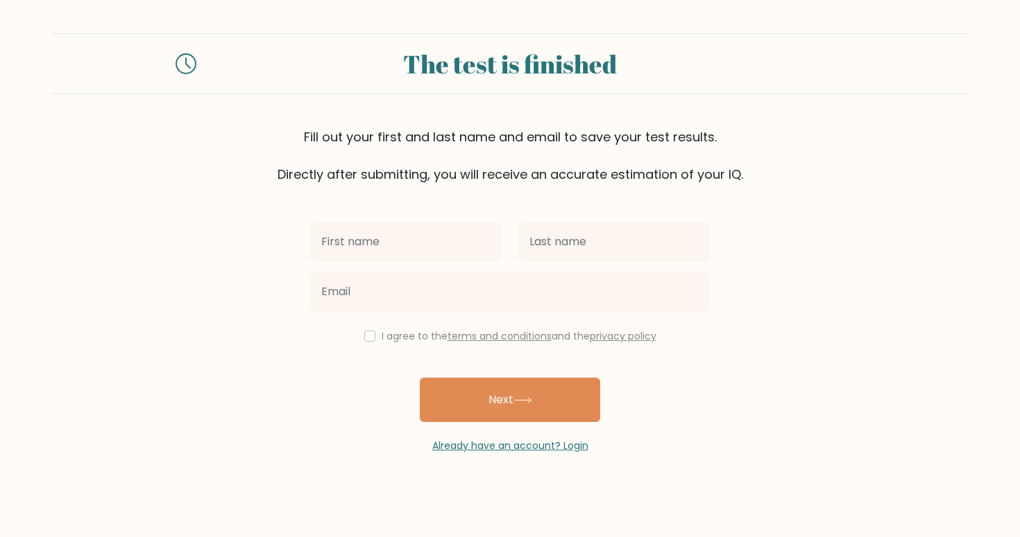
click at [406, 253] on input "text" at bounding box center [405, 242] width 191 height 39
type input "Lanie Perl"
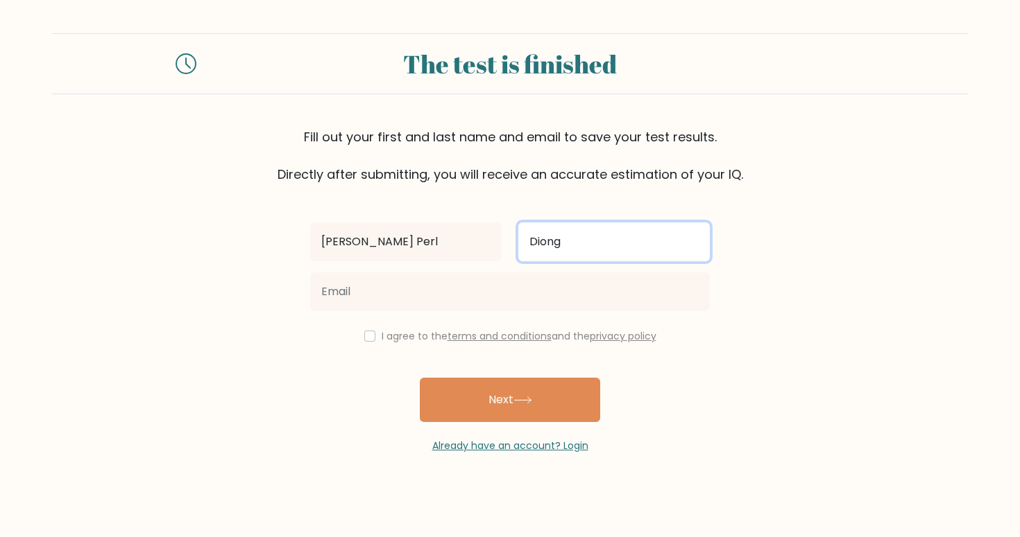
type input "Diong"
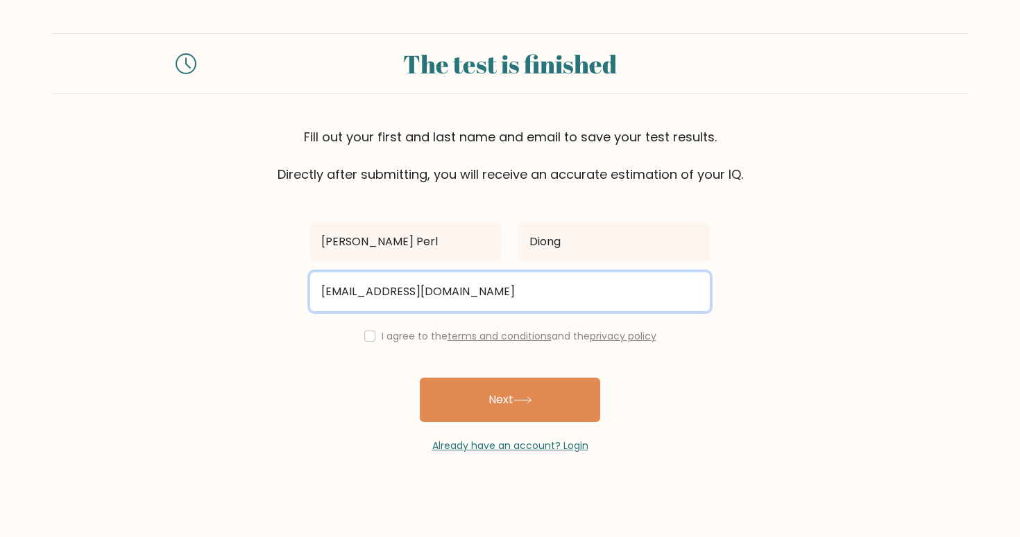
type input "dionglance@gmail.com"
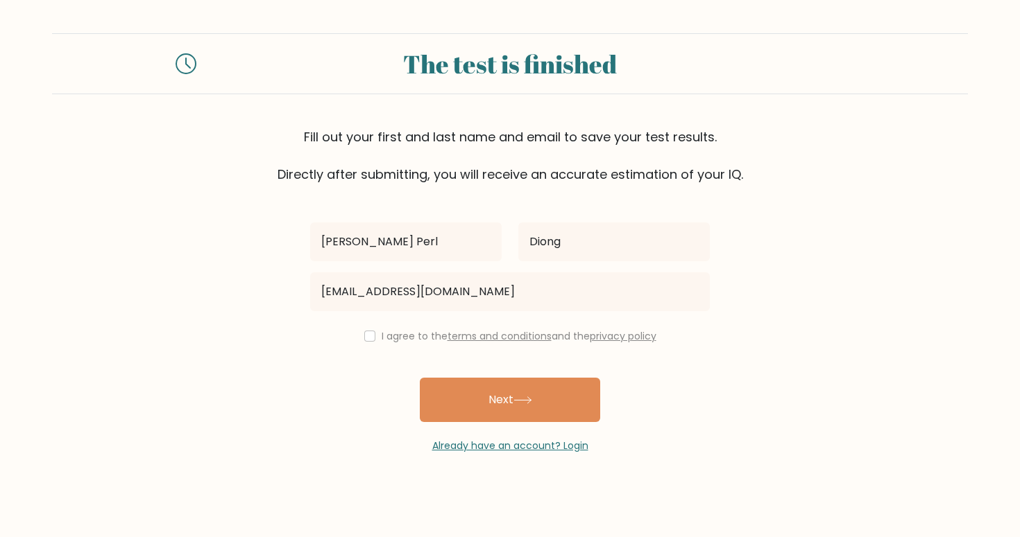
click at [367, 338] on input "checkbox" at bounding box center [369, 336] width 11 height 11
checkbox input "true"
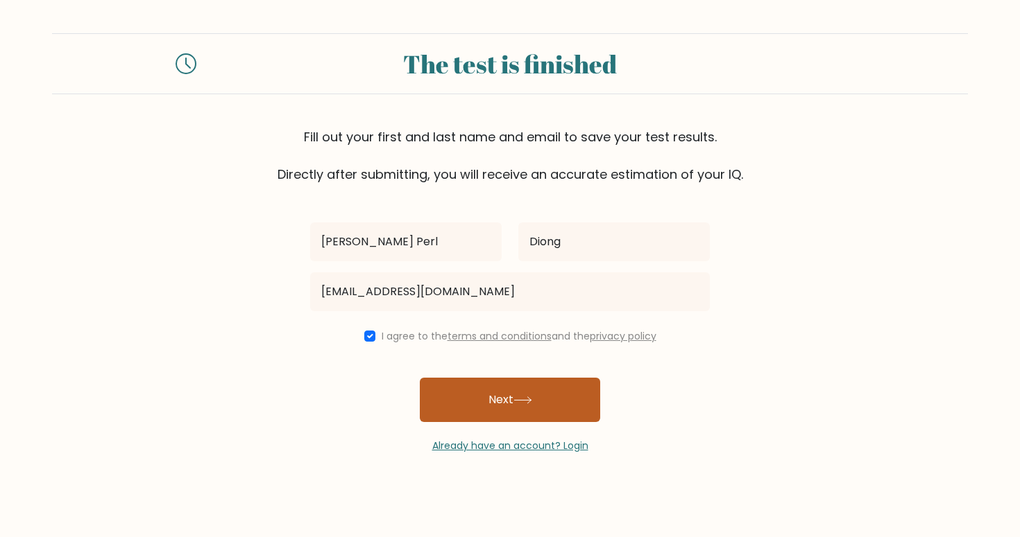
click at [522, 411] on button "Next" at bounding box center [510, 400] width 180 height 44
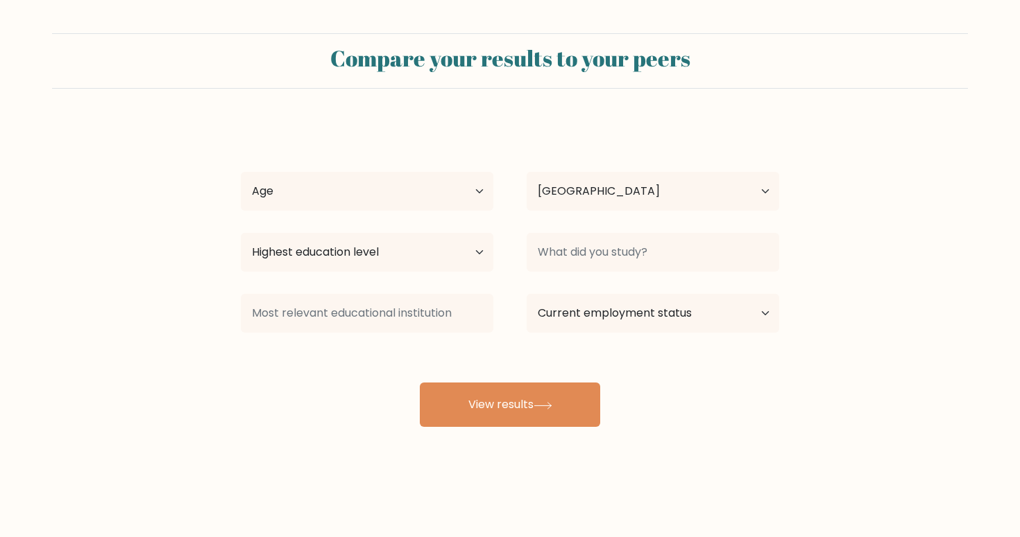
select select "PH"
select select "35_44"
click at [383, 259] on select "Highest education level No schooling Primary Lower Secondary Upper Secondary Oc…" at bounding box center [367, 252] width 252 height 39
select select "occupation_specific"
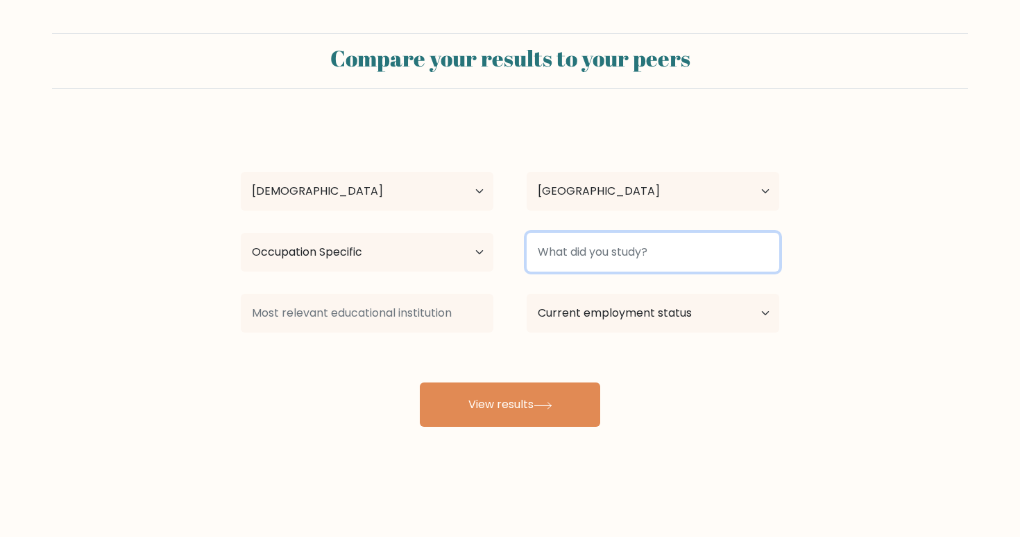
click at [655, 237] on input at bounding box center [652, 252] width 252 height 39
type input "P"
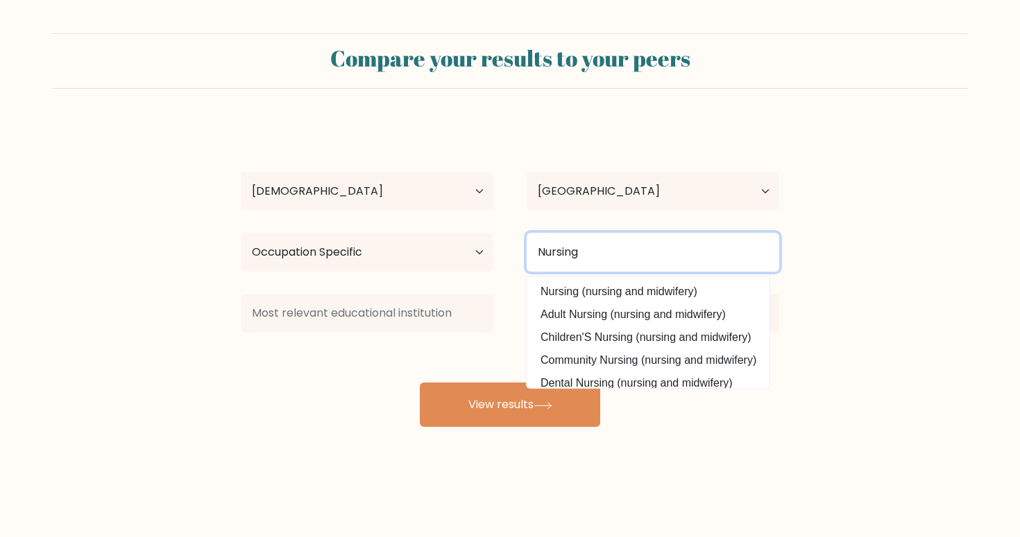
type input "Nursing"
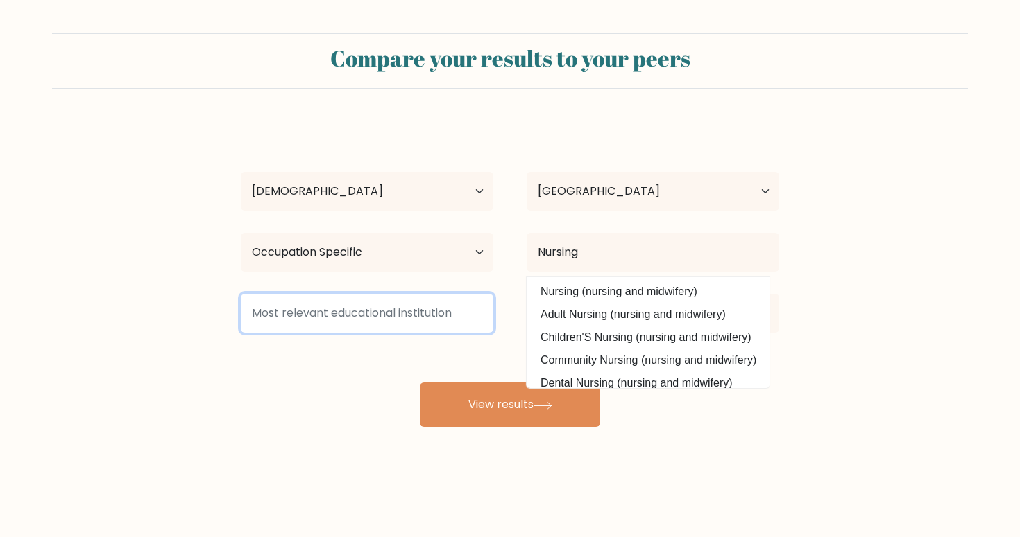
click at [437, 319] on input at bounding box center [367, 313] width 252 height 39
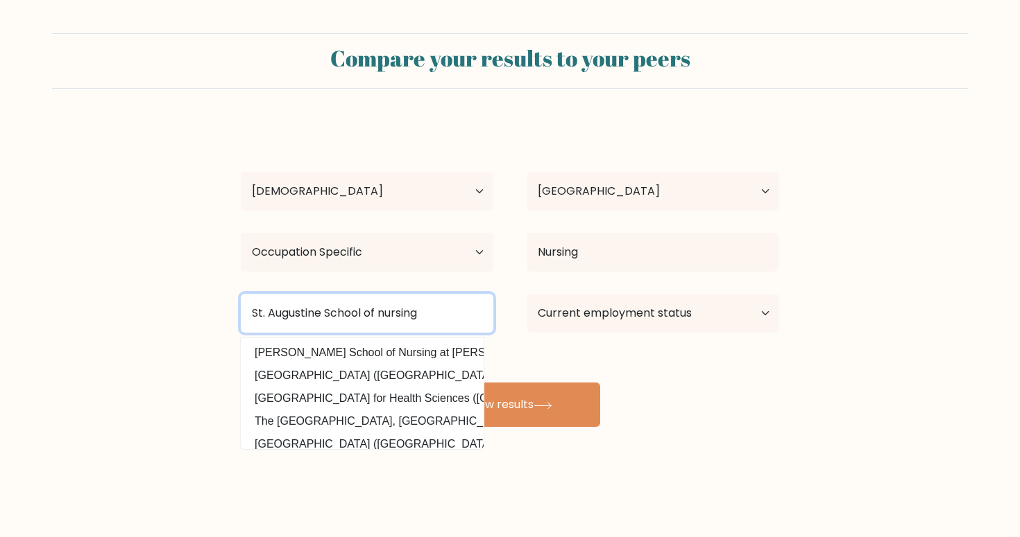
type input "St. Augustine School of nursing"
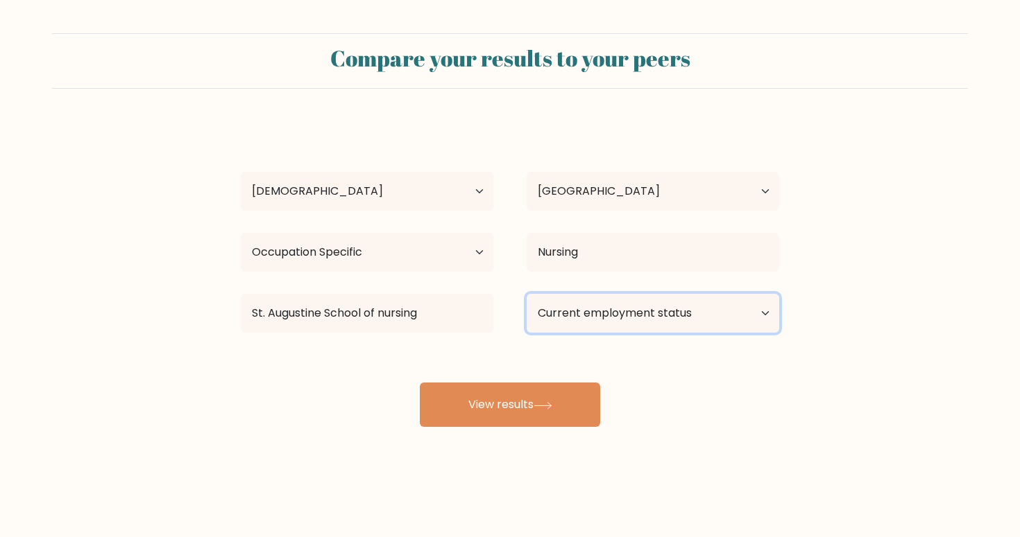
select select "other"
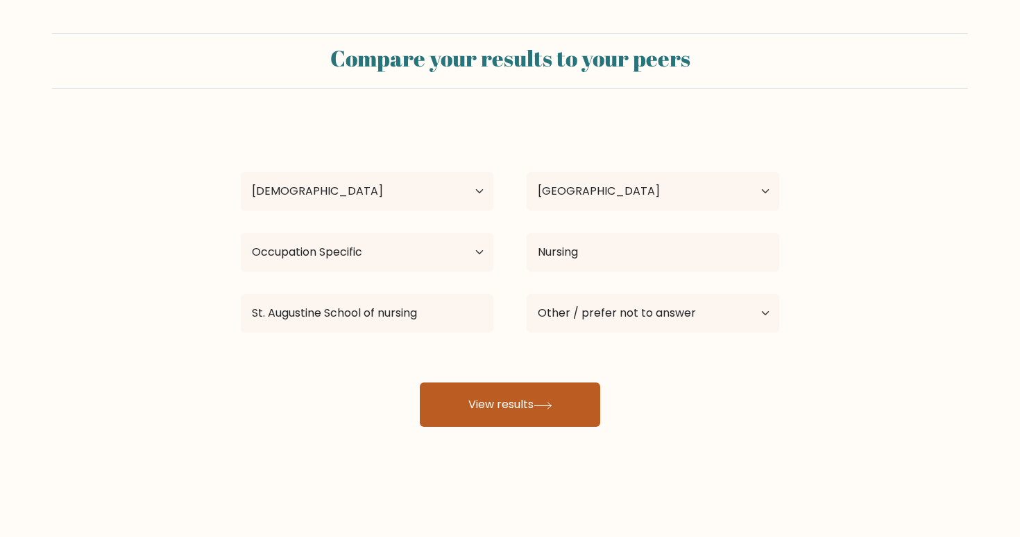
click at [519, 412] on button "View results" at bounding box center [510, 405] width 180 height 44
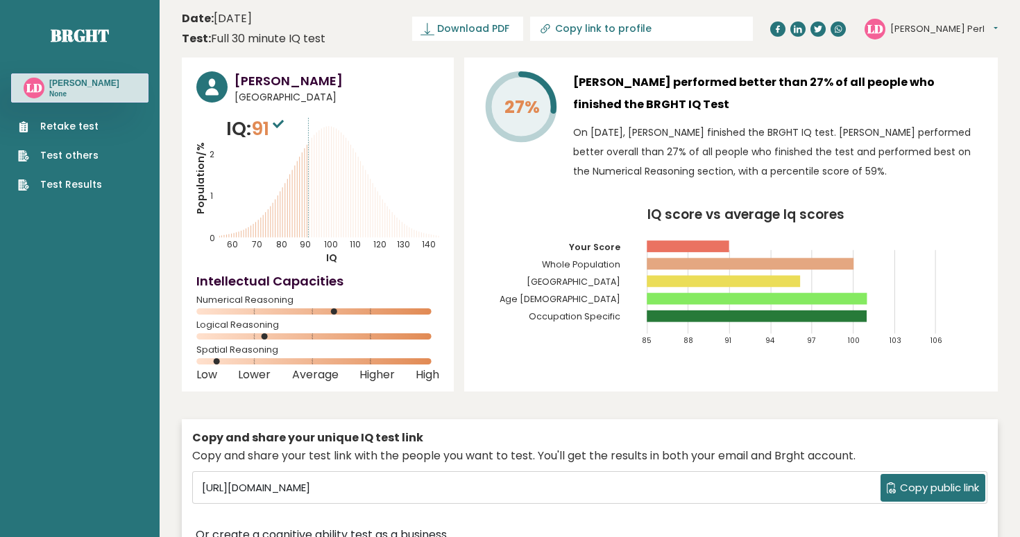
click at [71, 128] on link "Retake test" at bounding box center [60, 126] width 84 height 15
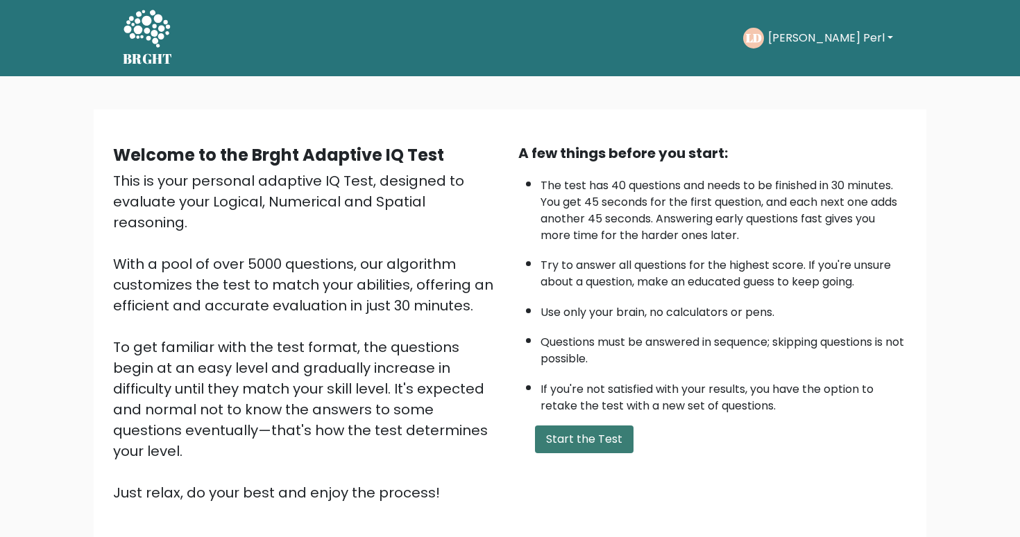
click at [579, 454] on button "Start the Test" at bounding box center [584, 440] width 98 height 28
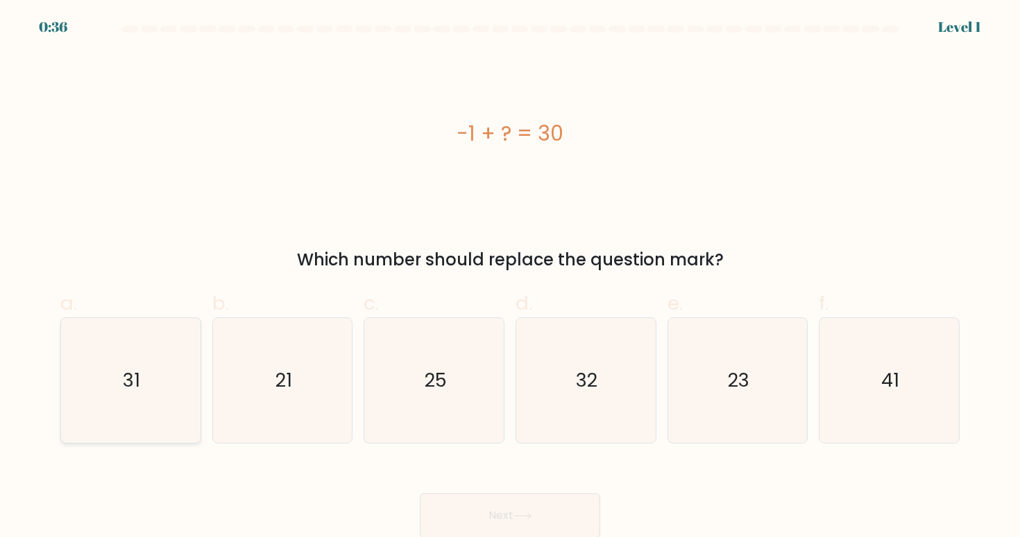
click at [170, 372] on icon "31" at bounding box center [130, 380] width 125 height 125
click at [510, 278] on input "a. 31" at bounding box center [510, 273] width 1 height 9
radio input "true"
click at [480, 521] on button "Next" at bounding box center [510, 516] width 180 height 44
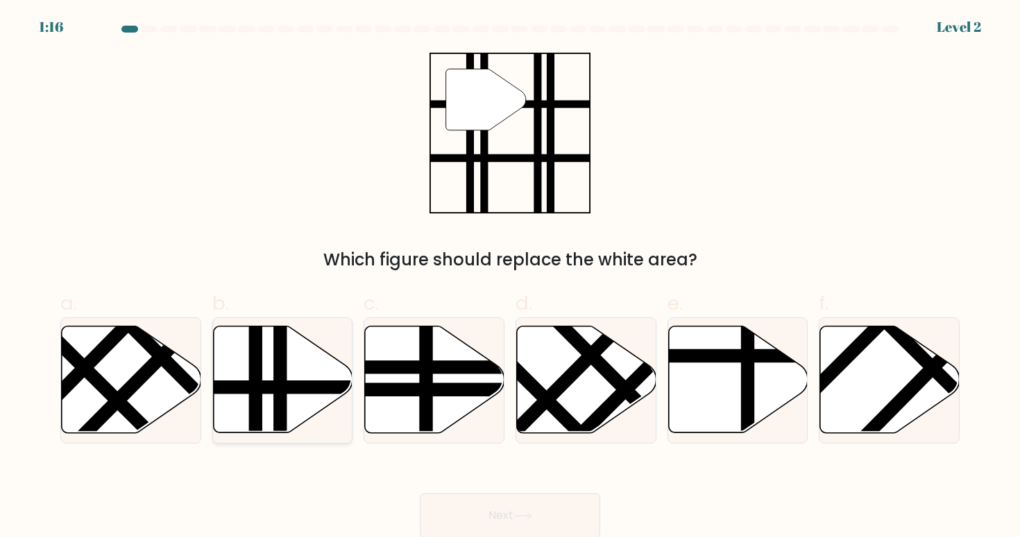
click at [280, 394] on line at bounding box center [280, 438] width 0 height 281
click at [510, 278] on input "b." at bounding box center [510, 273] width 1 height 9
radio input "true"
click at [463, 510] on button "Next" at bounding box center [510, 516] width 180 height 44
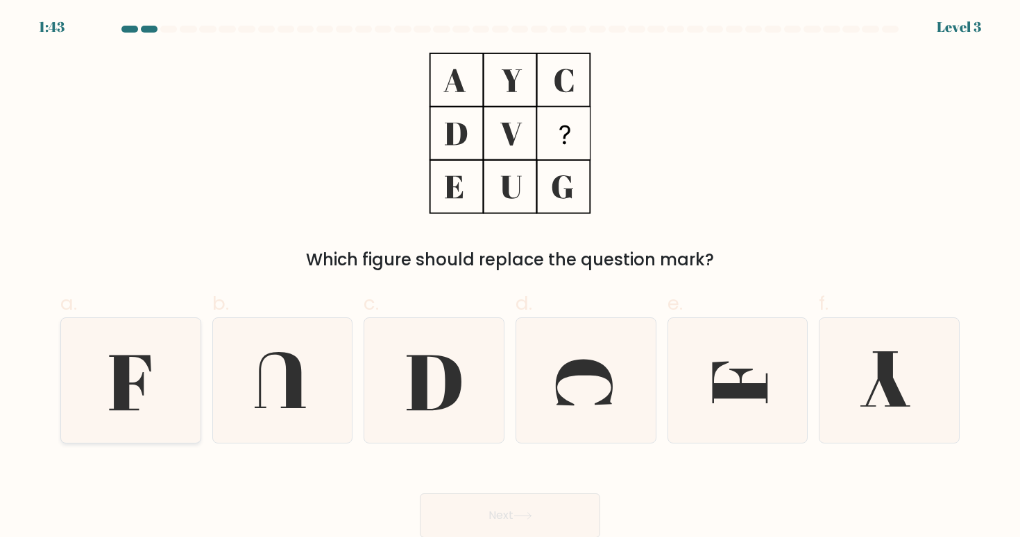
click at [155, 377] on icon at bounding box center [130, 380] width 125 height 125
click at [510, 278] on input "a." at bounding box center [510, 273] width 1 height 9
radio input "true"
click at [468, 521] on button "Next" at bounding box center [510, 516] width 180 height 44
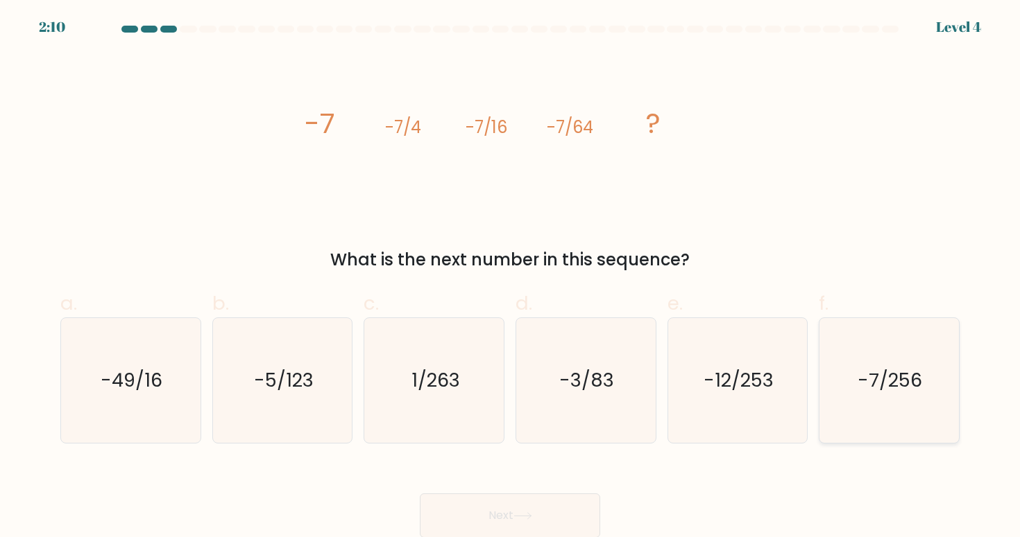
click at [866, 397] on icon "-7/256" at bounding box center [888, 380] width 125 height 125
click at [510, 278] on input "f. -7/256" at bounding box center [510, 273] width 1 height 9
radio input "true"
click at [531, 518] on icon at bounding box center [522, 517] width 19 height 8
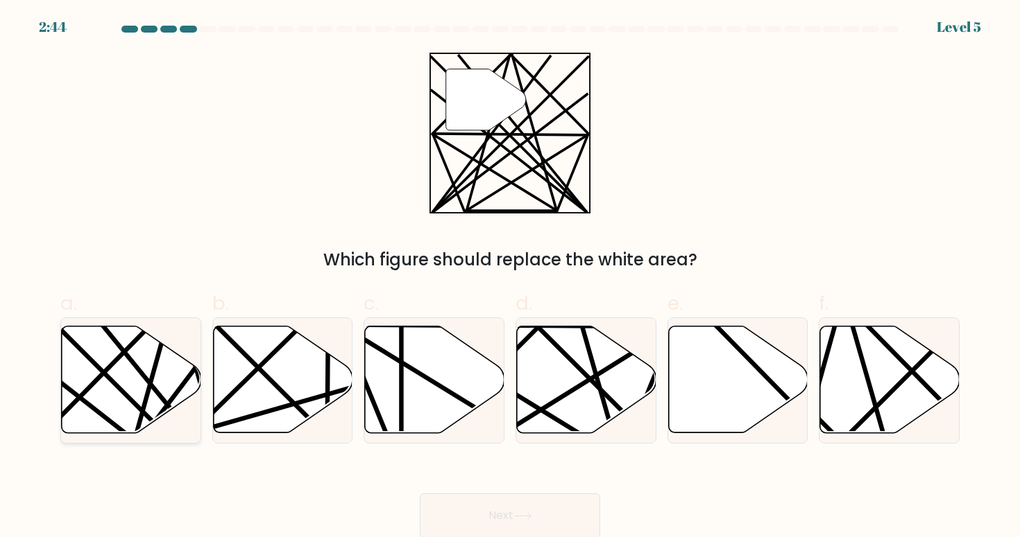
click at [180, 373] on icon at bounding box center [131, 380] width 139 height 107
click at [510, 278] on input "a." at bounding box center [510, 273] width 1 height 9
radio input "true"
click at [466, 522] on button "Next" at bounding box center [510, 516] width 180 height 44
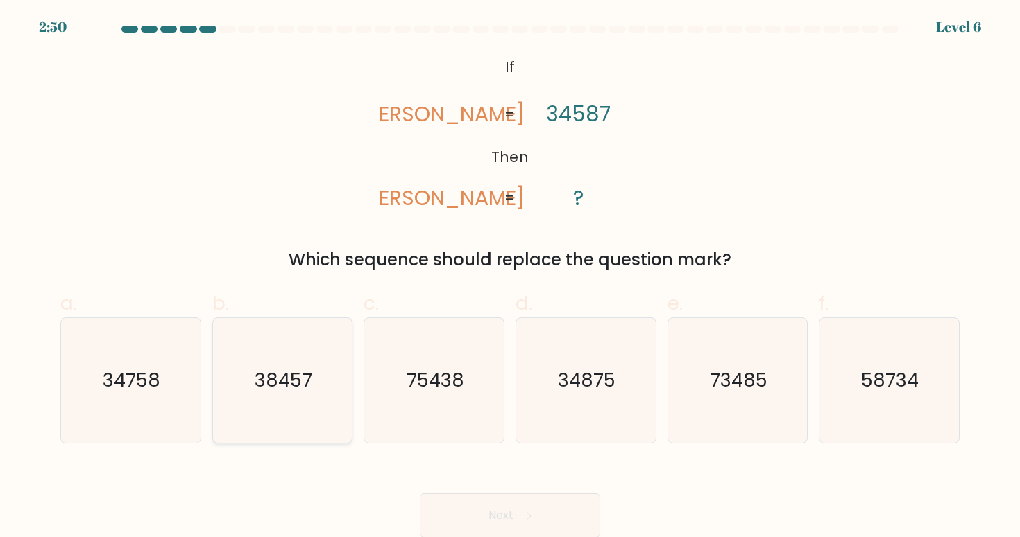
click at [305, 378] on text "38457" at bounding box center [284, 381] width 58 height 26
click at [510, 278] on input "b. 38457" at bounding box center [510, 273] width 1 height 9
radio input "true"
click at [508, 519] on button "Next" at bounding box center [510, 516] width 180 height 44
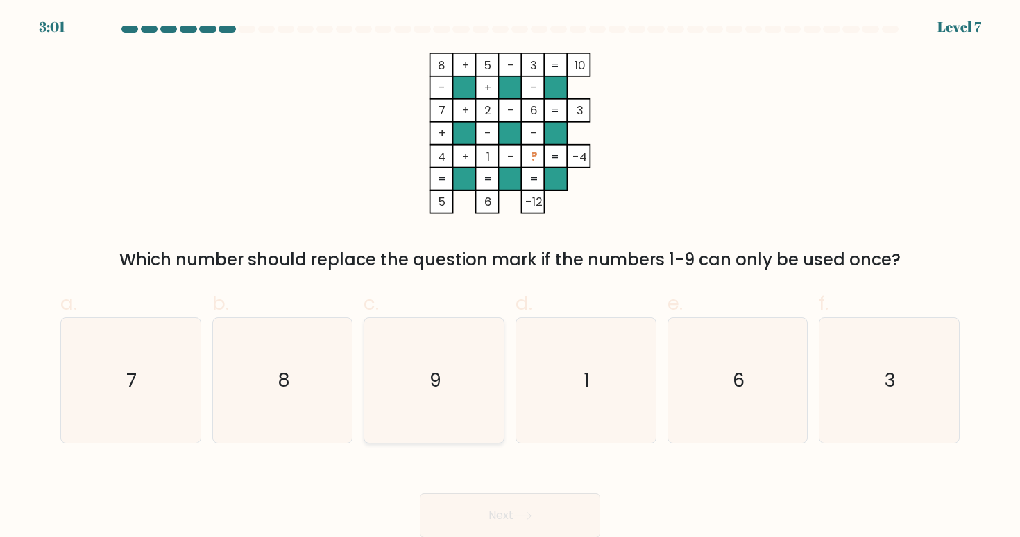
click at [444, 401] on icon "9" at bounding box center [434, 380] width 125 height 125
click at [510, 278] on input "c. 9" at bounding box center [510, 273] width 1 height 9
radio input "true"
click at [513, 508] on button "Next" at bounding box center [510, 516] width 180 height 44
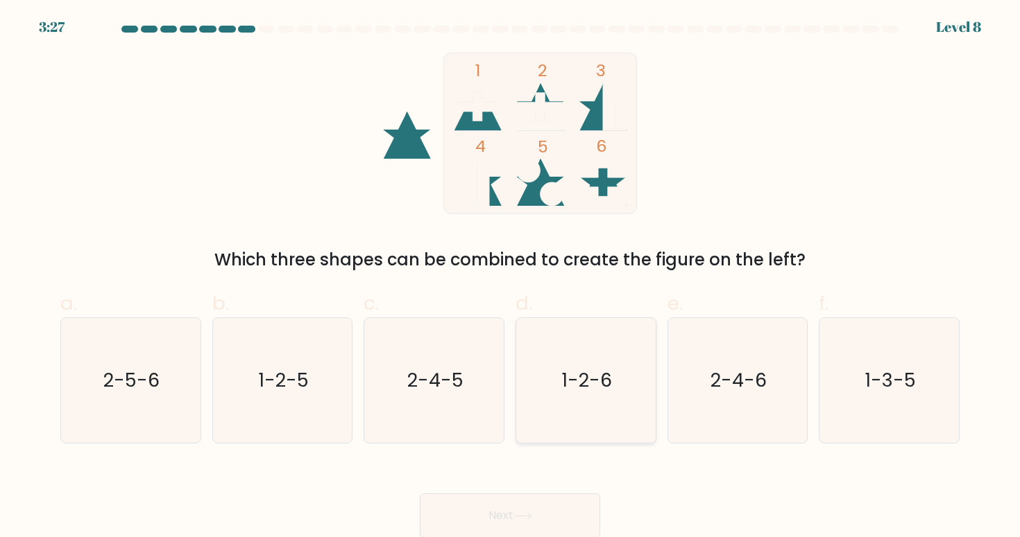
click at [593, 378] on text "1-2-6" at bounding box center [587, 381] width 51 height 26
click at [510, 278] on input "d. 1-2-6" at bounding box center [510, 273] width 1 height 9
radio input "true"
click at [526, 515] on icon at bounding box center [522, 517] width 19 height 8
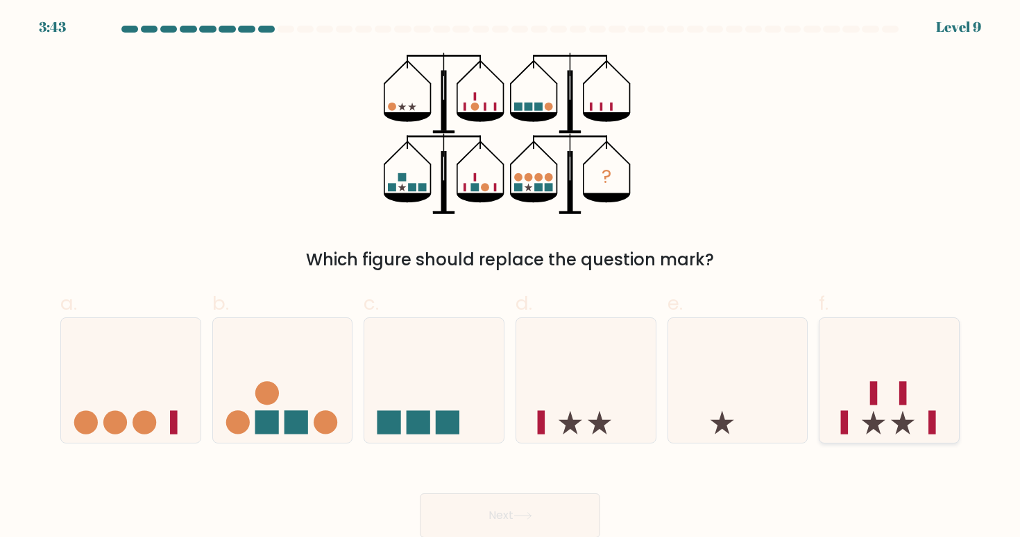
click at [866, 392] on icon at bounding box center [888, 380] width 139 height 115
click at [510, 278] on input "f." at bounding box center [510, 273] width 1 height 9
radio input "true"
click at [580, 506] on button "Next" at bounding box center [510, 516] width 180 height 44
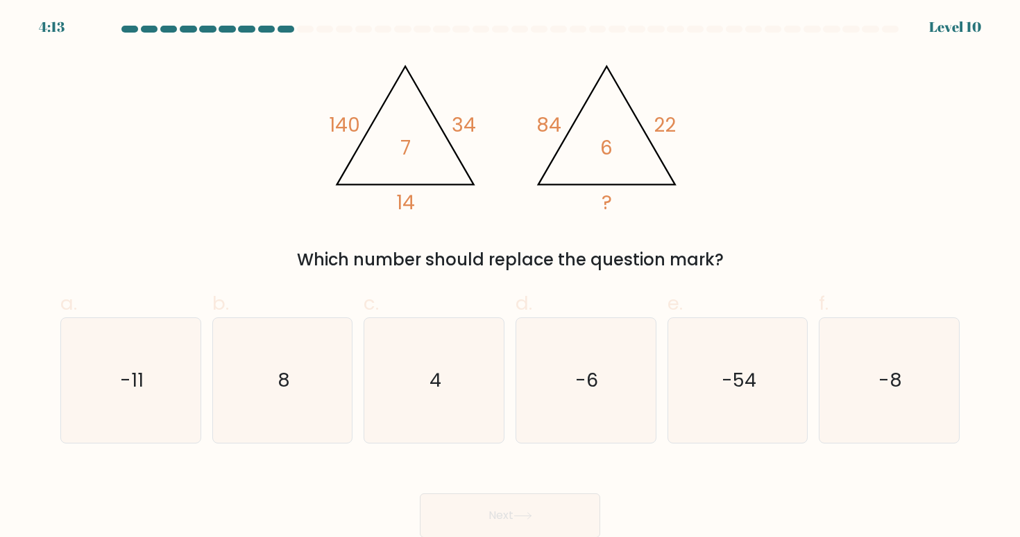
click at [782, 51] on form at bounding box center [510, 282] width 1020 height 513
click at [450, 368] on icon "4" at bounding box center [434, 380] width 125 height 125
click at [510, 278] on input "c. 4" at bounding box center [510, 273] width 1 height 9
radio input "true"
click at [511, 519] on button "Next" at bounding box center [510, 516] width 180 height 44
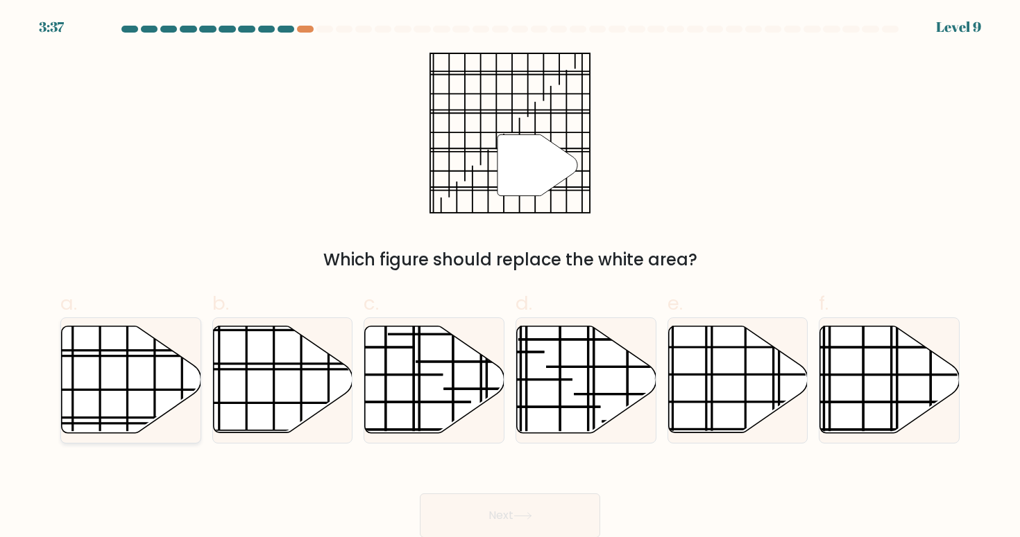
click at [143, 405] on icon at bounding box center [131, 380] width 139 height 107
click at [510, 278] on input "a." at bounding box center [510, 273] width 1 height 9
radio input "true"
click at [570, 513] on button "Next" at bounding box center [510, 516] width 180 height 44
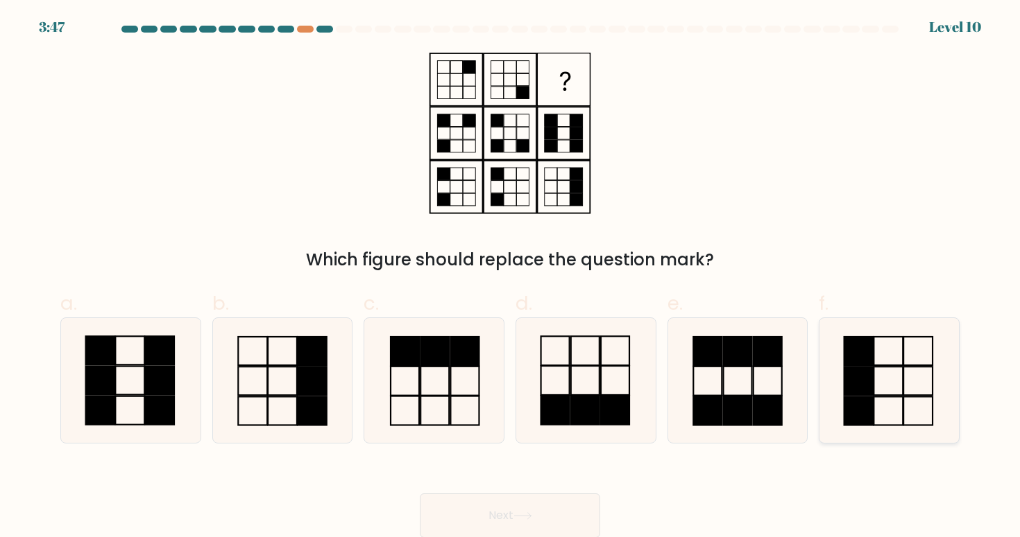
click at [863, 397] on rect at bounding box center [858, 411] width 29 height 28
click at [510, 278] on input "f." at bounding box center [510, 273] width 1 height 9
radio input "true"
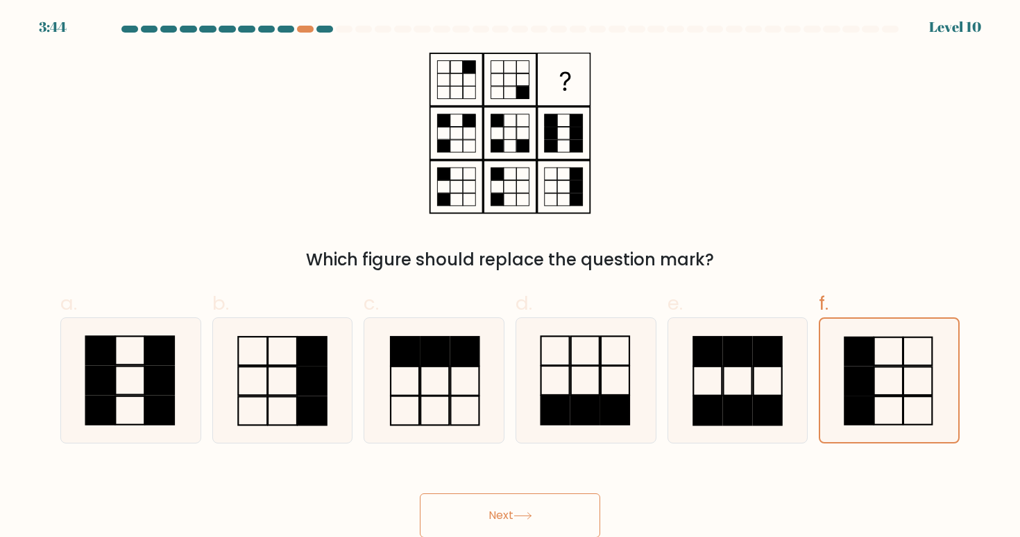
click at [509, 515] on button "Next" at bounding box center [510, 516] width 180 height 44
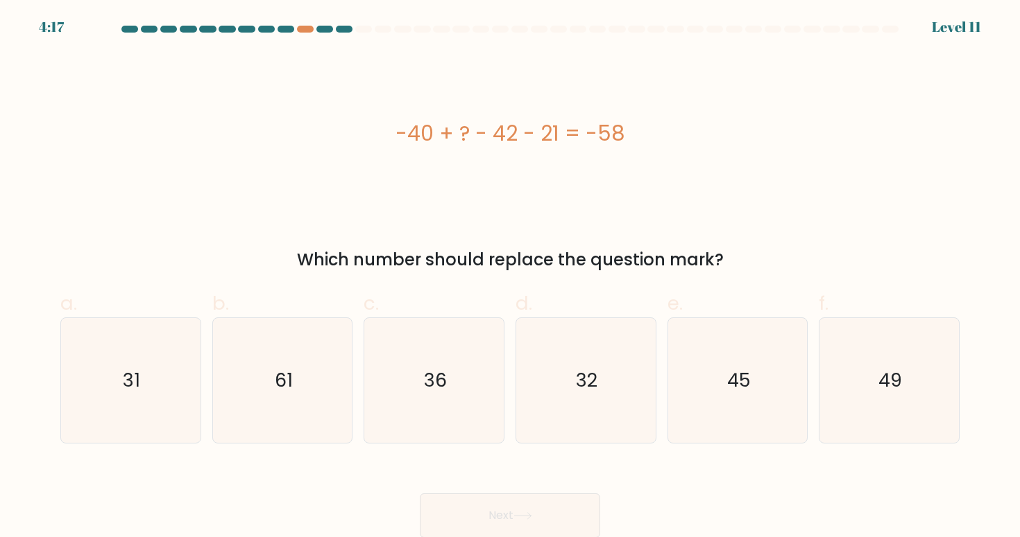
copy div "-40 + ? - 42 - 21 = -58"
drag, startPoint x: 393, startPoint y: 131, endPoint x: 621, endPoint y: 138, distance: 227.6
click at [621, 138] on div "-40 + ? - 42 - 21 = -58" at bounding box center [509, 133] width 899 height 31
click at [743, 384] on text "45" at bounding box center [739, 381] width 24 height 26
click at [510, 278] on input "e. 45" at bounding box center [510, 273] width 1 height 9
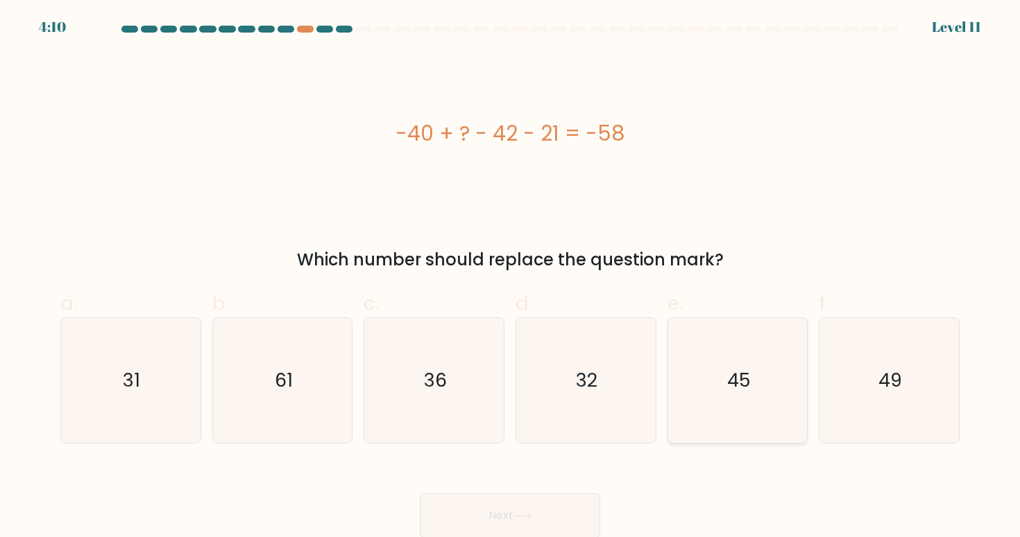
radio input "true"
click at [524, 506] on button "Next" at bounding box center [510, 516] width 180 height 44
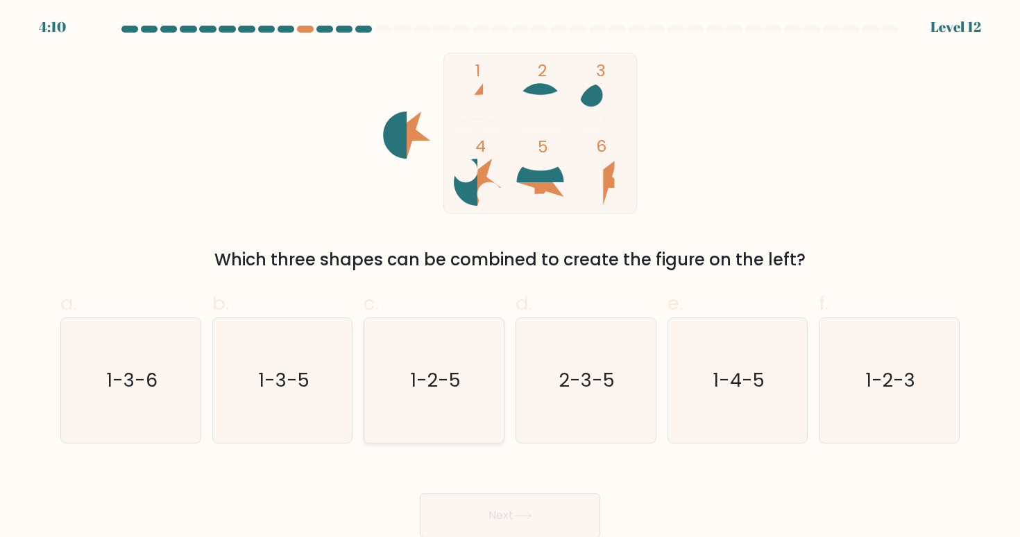
click at [430, 380] on text "1-2-5" at bounding box center [435, 381] width 51 height 26
click at [510, 278] on input "c. 1-2-5" at bounding box center [510, 273] width 1 height 9
radio input "true"
click at [515, 519] on button "Next" at bounding box center [510, 516] width 180 height 44
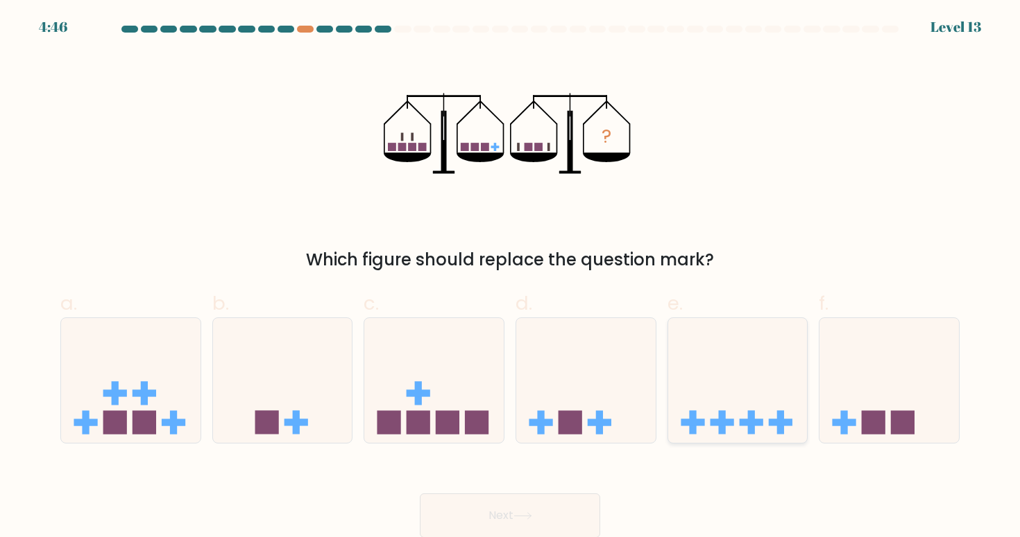
click at [709, 365] on icon at bounding box center [737, 380] width 139 height 115
click at [510, 278] on input "e." at bounding box center [510, 273] width 1 height 9
radio input "true"
click at [556, 506] on button "Next" at bounding box center [510, 516] width 180 height 44
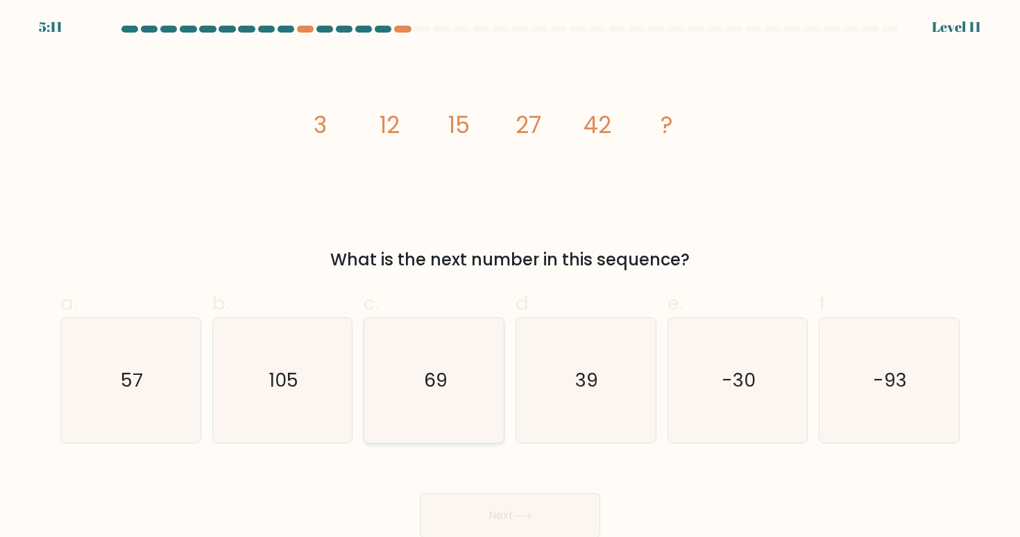
click at [422, 383] on icon "69" at bounding box center [434, 380] width 125 height 125
click at [510, 278] on input "c. 69" at bounding box center [510, 273] width 1 height 9
radio input "true"
click at [513, 510] on button "Next" at bounding box center [510, 516] width 180 height 44
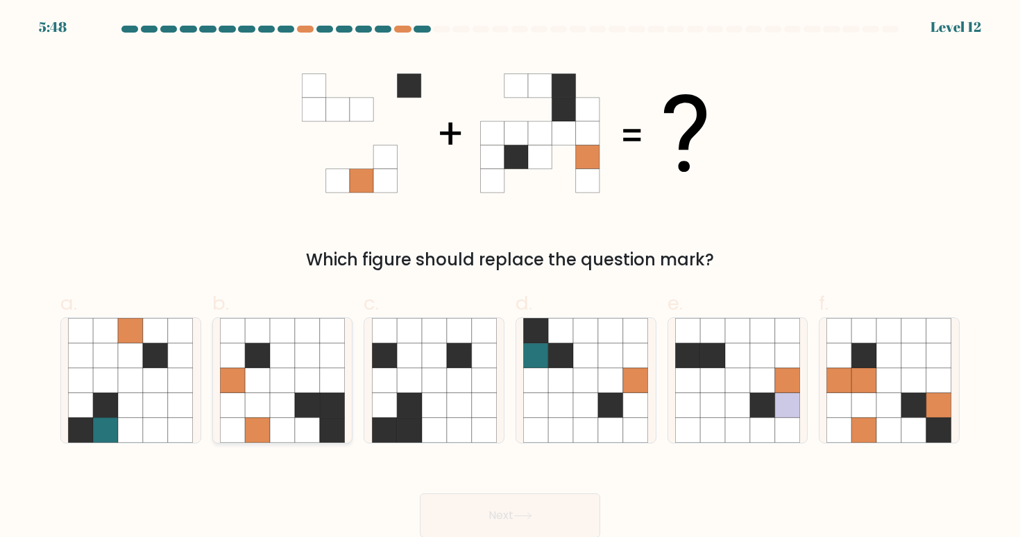
click at [309, 409] on icon at bounding box center [307, 405] width 25 height 25
click at [510, 278] on input "b." at bounding box center [510, 273] width 1 height 9
radio input "true"
click at [532, 517] on icon at bounding box center [522, 517] width 19 height 8
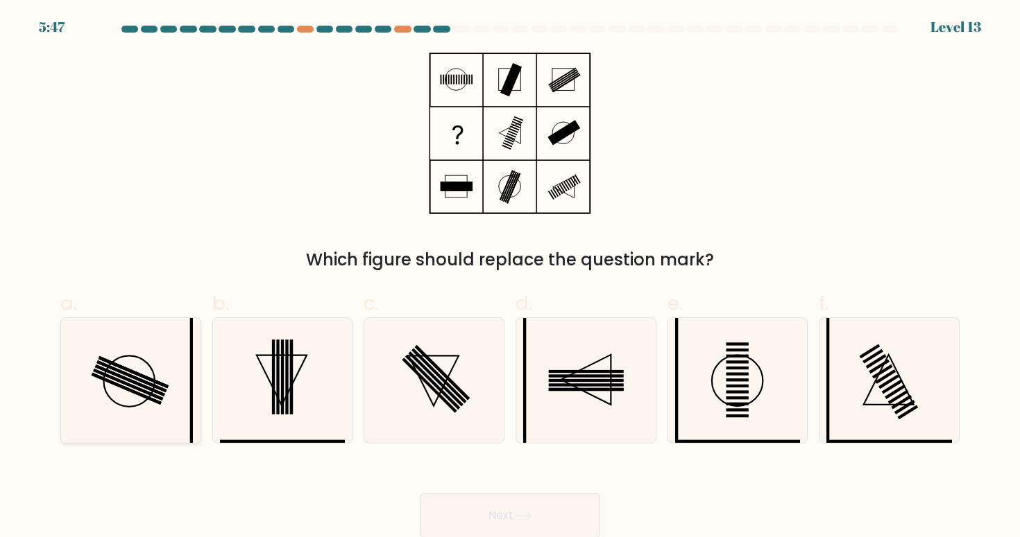
click at [169, 372] on icon at bounding box center [130, 380] width 125 height 125
click at [510, 278] on input "a." at bounding box center [510, 273] width 1 height 9
radio input "true"
click at [511, 515] on button "Next" at bounding box center [510, 516] width 180 height 44
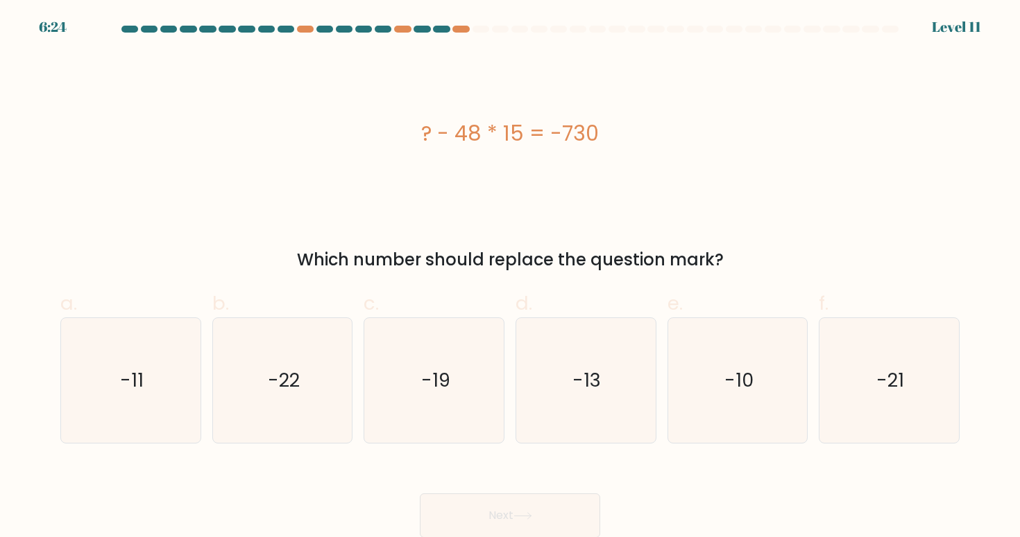
drag, startPoint x: 422, startPoint y: 130, endPoint x: 597, endPoint y: 164, distance: 178.2
click at [597, 164] on div "? - 48 * 15 = -730" at bounding box center [509, 134] width 899 height 162
copy div "? - 48 * 15 = -730"
click at [730, 420] on icon "-10" at bounding box center [737, 380] width 125 height 125
click at [510, 278] on input "e. -10" at bounding box center [510, 273] width 1 height 9
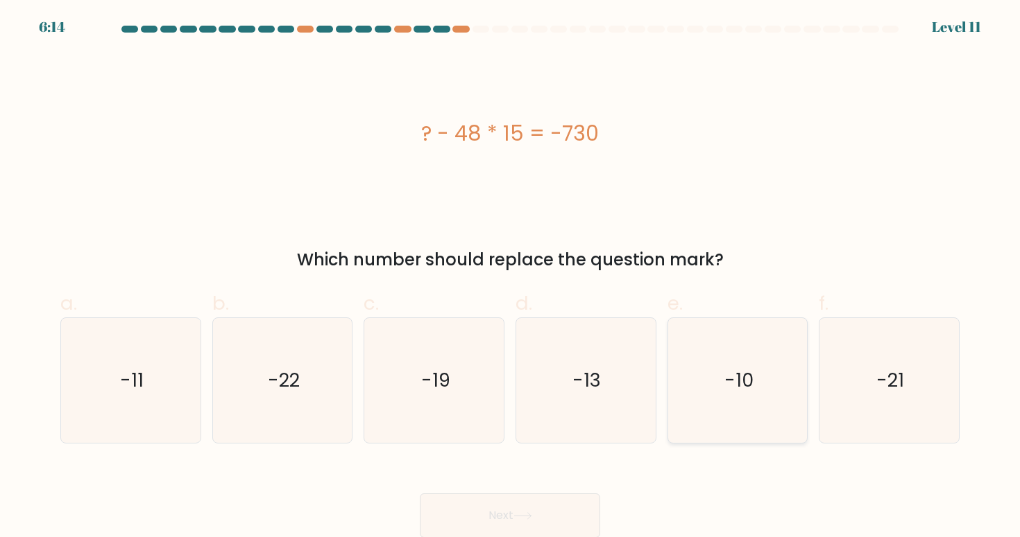
radio input "true"
click at [545, 502] on button "Next" at bounding box center [510, 516] width 180 height 44
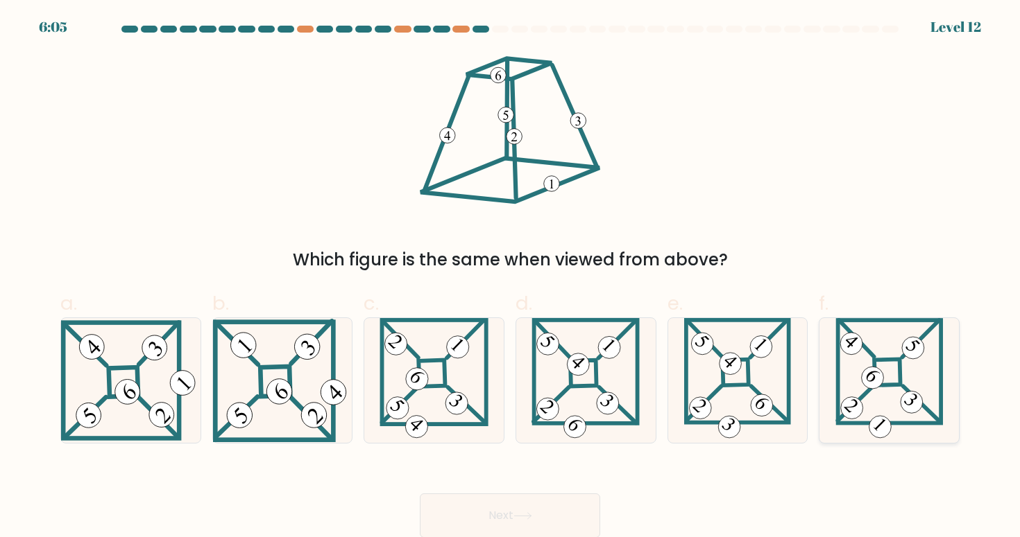
click at [852, 387] on icon at bounding box center [888, 380] width 107 height 125
click at [510, 278] on input "f." at bounding box center [510, 273] width 1 height 9
radio input "true"
click at [545, 508] on button "Next" at bounding box center [510, 516] width 180 height 44
click at [528, 509] on button "Next" at bounding box center [510, 516] width 180 height 44
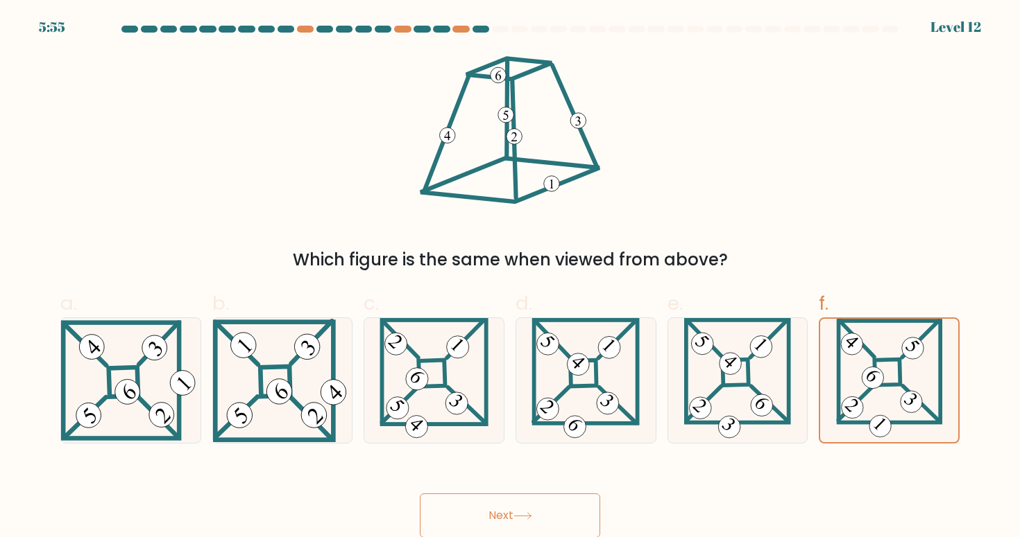
click at [669, 492] on div "Next" at bounding box center [509, 500] width 915 height 78
click at [848, 404] on 867 at bounding box center [851, 408] width 31 height 31
click at [510, 278] on input "f." at bounding box center [510, 273] width 1 height 9
click at [511, 510] on button "Next" at bounding box center [510, 516] width 180 height 44
click at [730, 356] on 857 at bounding box center [729, 363] width 31 height 31
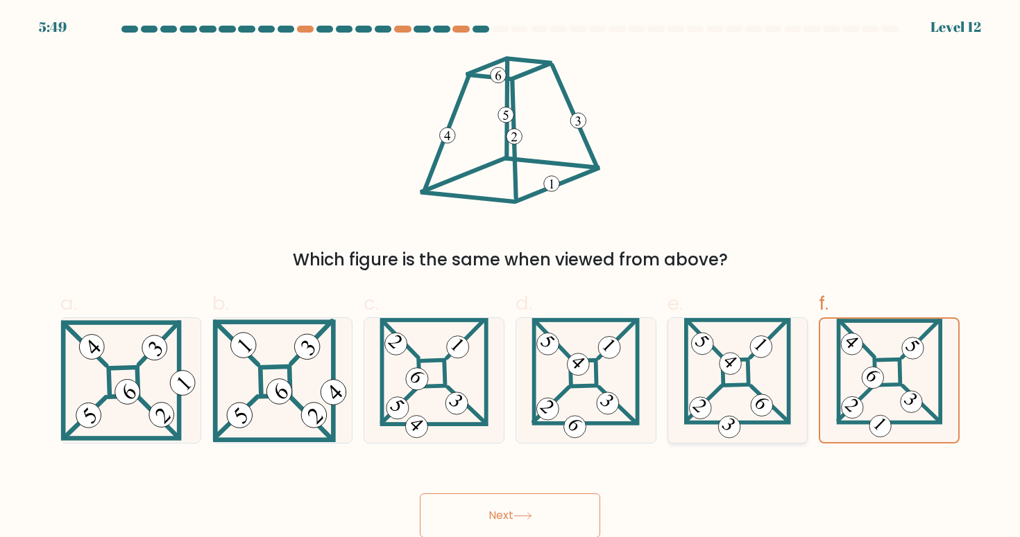
click at [510, 278] on input "e." at bounding box center [510, 273] width 1 height 9
radio input "true"
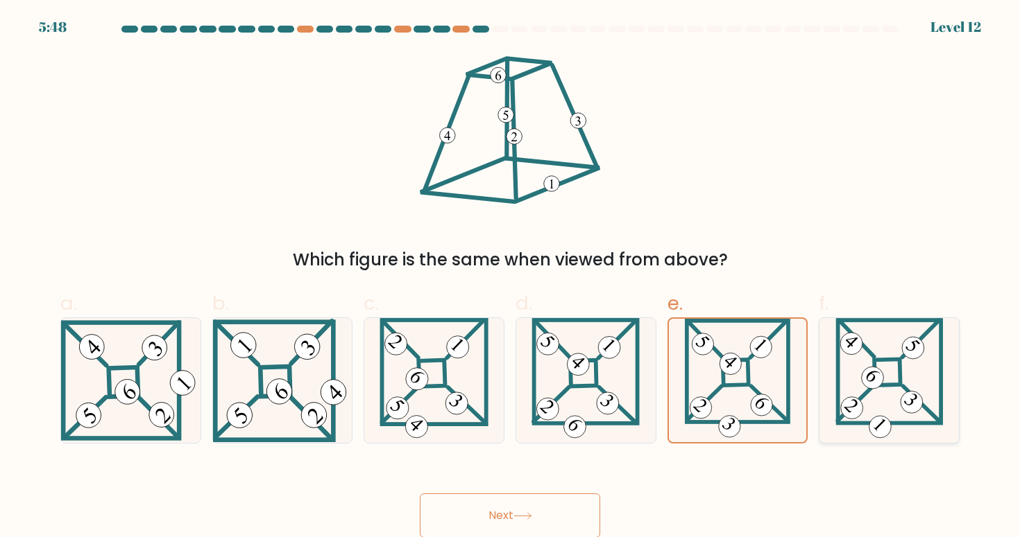
click at [931, 354] on icon at bounding box center [888, 380] width 107 height 125
click at [510, 278] on input "f." at bounding box center [510, 273] width 1 height 9
radio input "true"
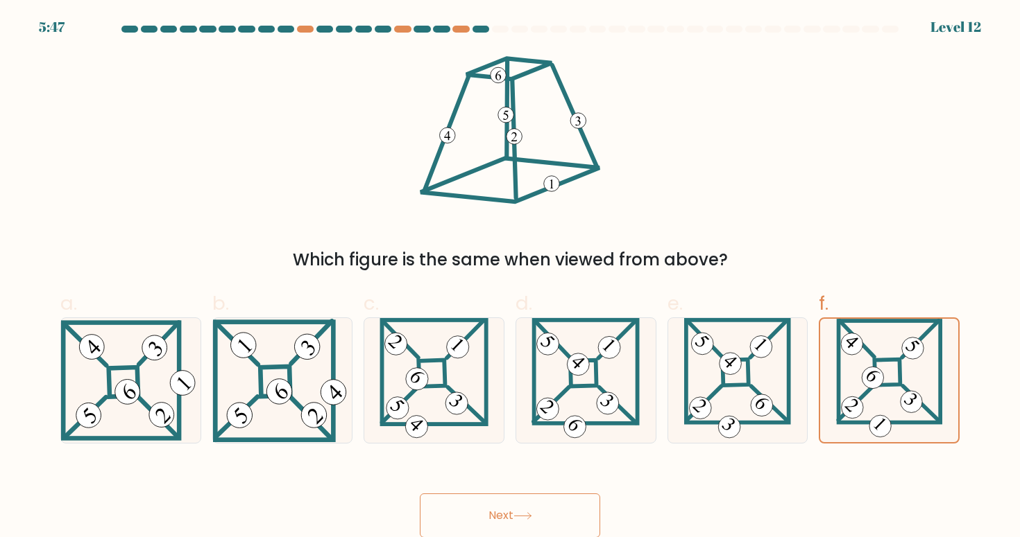
click at [506, 517] on button "Next" at bounding box center [510, 516] width 180 height 44
click at [495, 509] on button "Next" at bounding box center [510, 515] width 180 height 44
click at [123, 393] on 841 at bounding box center [127, 391] width 35 height 35
click at [510, 277] on input "a." at bounding box center [510, 272] width 1 height 9
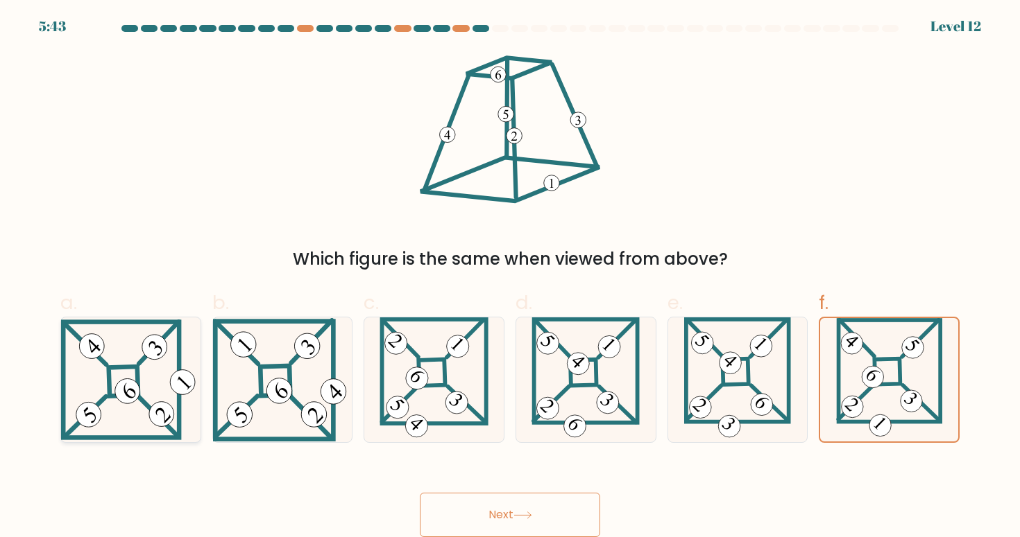
radio input "true"
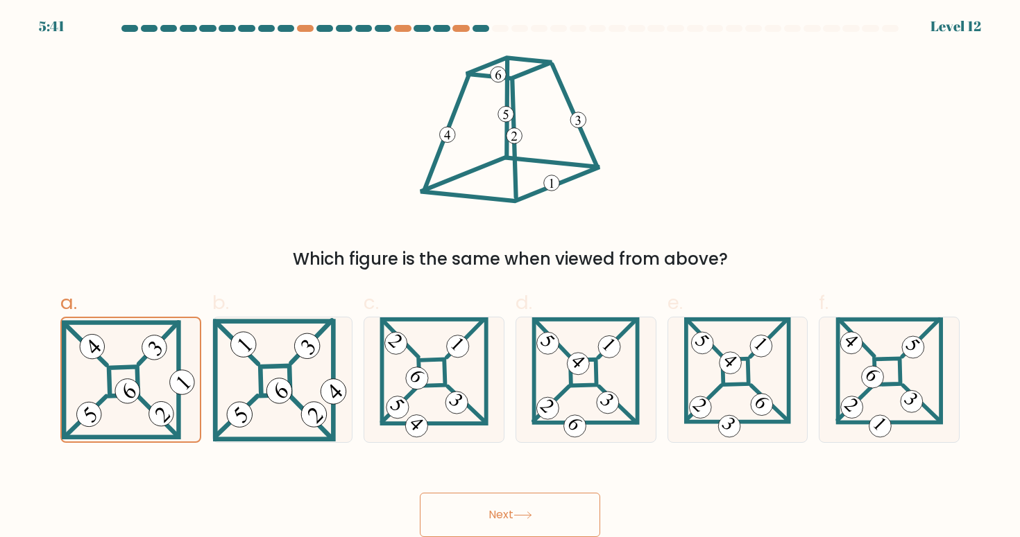
click at [481, 516] on button "Next" at bounding box center [510, 515] width 180 height 44
click at [871, 359] on icon at bounding box center [888, 380] width 107 height 125
click at [510, 277] on input "f." at bounding box center [510, 272] width 1 height 9
radio input "true"
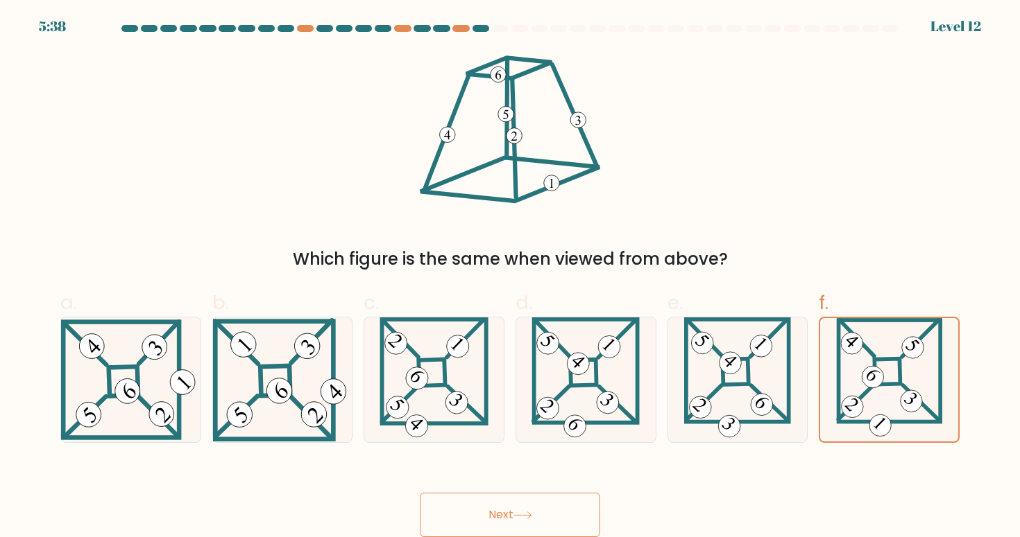
click at [831, 179] on div "Which figure is the same when viewed from above?" at bounding box center [509, 162] width 915 height 220
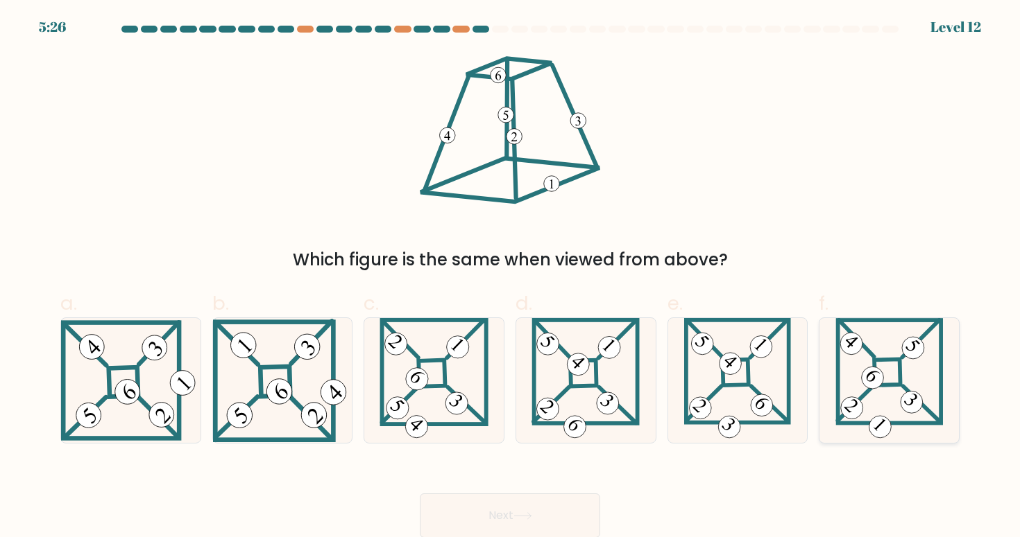
click at [854, 341] on icon at bounding box center [851, 343] width 12 height 10
click at [510, 278] on input "f." at bounding box center [510, 273] width 1 height 9
radio input "true"
click at [567, 511] on button "Next" at bounding box center [510, 516] width 180 height 44
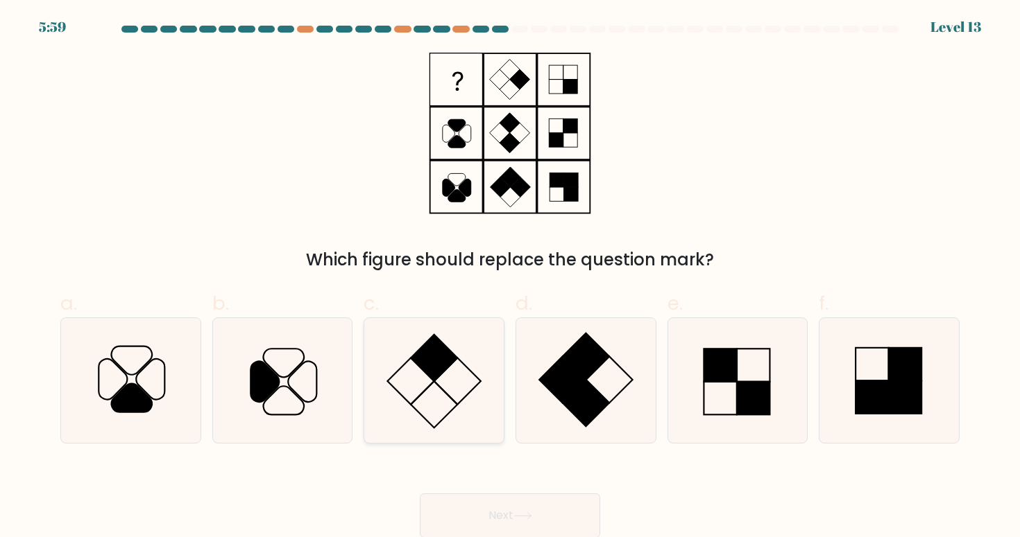
click at [425, 359] on rect at bounding box center [434, 358] width 46 height 46
click at [510, 278] on input "c." at bounding box center [510, 273] width 1 height 9
radio input "true"
click at [496, 510] on button "Next" at bounding box center [510, 516] width 180 height 44
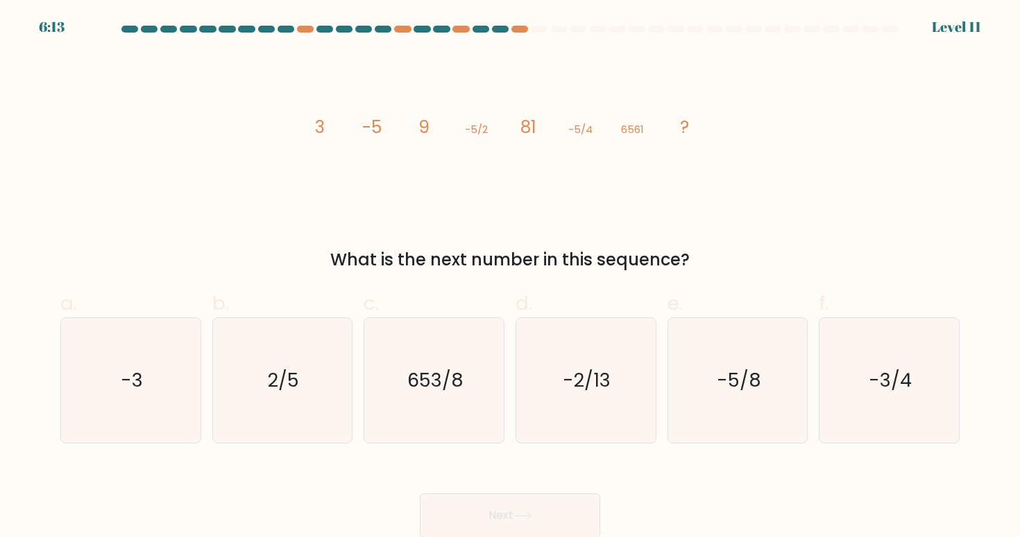
drag, startPoint x: 309, startPoint y: 122, endPoint x: 706, endPoint y: 131, distance: 396.8
click at [706, 131] on icon "image/svg+xml 3 -5 9 -5/2 81 -5/4 6561 ?" at bounding box center [510, 134] width 416 height 162
click at [644, 134] on tspan "6561" at bounding box center [632, 129] width 23 height 15
drag, startPoint x: 315, startPoint y: 125, endPoint x: 692, endPoint y: 138, distance: 377.5
click at [692, 138] on icon "image/svg+xml 3 -5 9 -5/2 81 -5/4 6561 ?" at bounding box center [510, 134] width 416 height 162
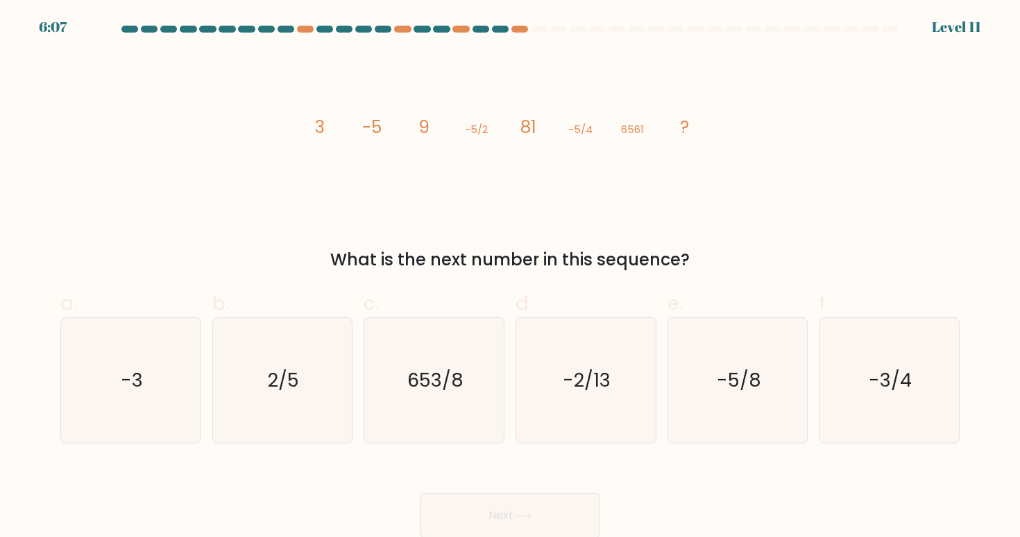
drag, startPoint x: 316, startPoint y: 122, endPoint x: 677, endPoint y: 136, distance: 360.9
click at [677, 136] on icon "image/svg+xml 3 -5 9 -5/2 81 -5/4 6561 ?" at bounding box center [510, 134] width 416 height 162
drag, startPoint x: 297, startPoint y: 117, endPoint x: 687, endPoint y: 128, distance: 389.9
click at [687, 128] on div "image/svg+xml 3 -5 9 -5/2 81 -5/4 6561 ? What is the next number in this sequen…" at bounding box center [509, 163] width 915 height 220
copy g "3 -5 9 -5/2 81 -5/4 6561 ?"
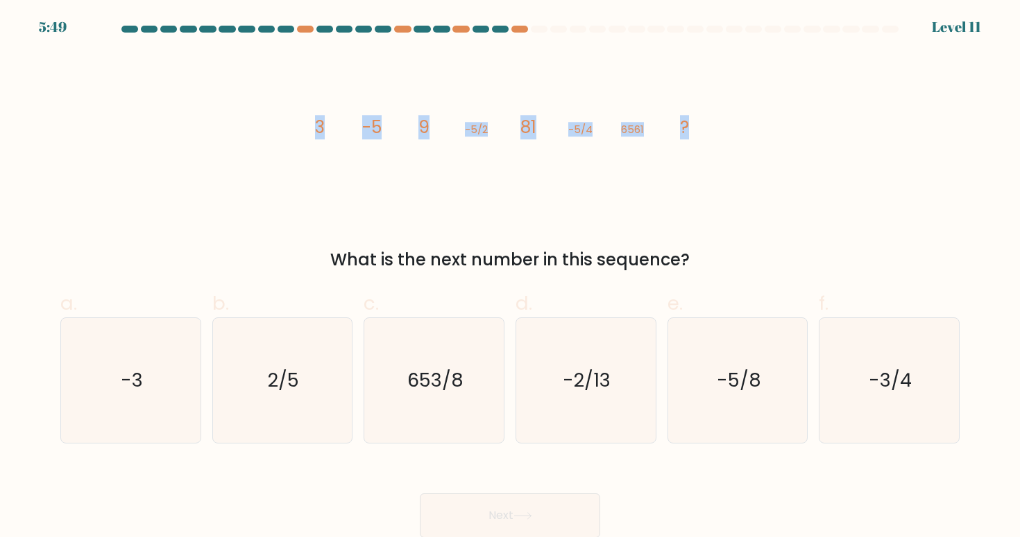
click at [893, 125] on div "image/svg+xml 3 -5 9 -5/2 81 -5/4 6561 ? What is the next number in this sequen…" at bounding box center [509, 163] width 915 height 220
click at [718, 381] on text "-5/8" at bounding box center [738, 381] width 44 height 26
click at [510, 278] on input "e. -5/8" at bounding box center [510, 273] width 1 height 9
radio input "true"
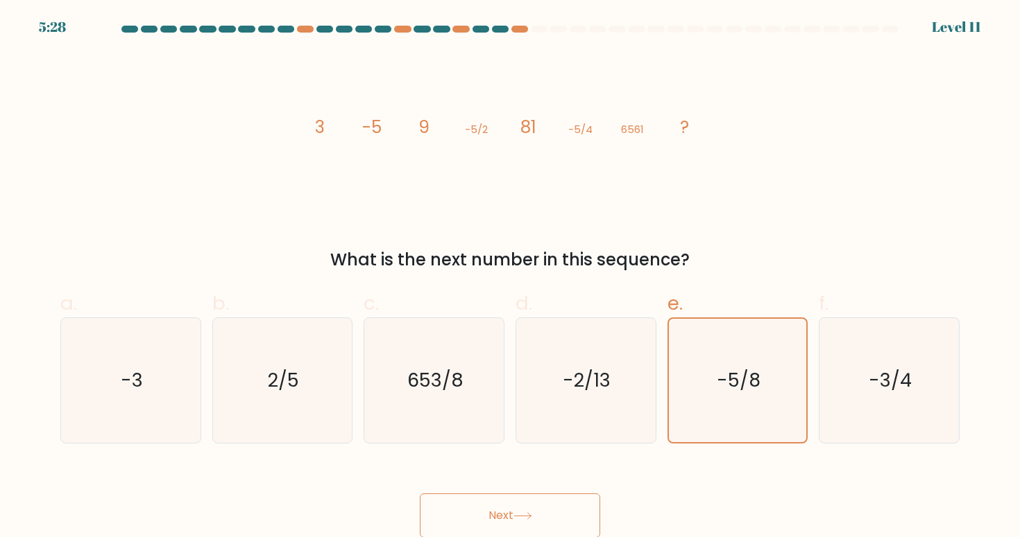
click at [540, 517] on button "Next" at bounding box center [510, 516] width 180 height 44
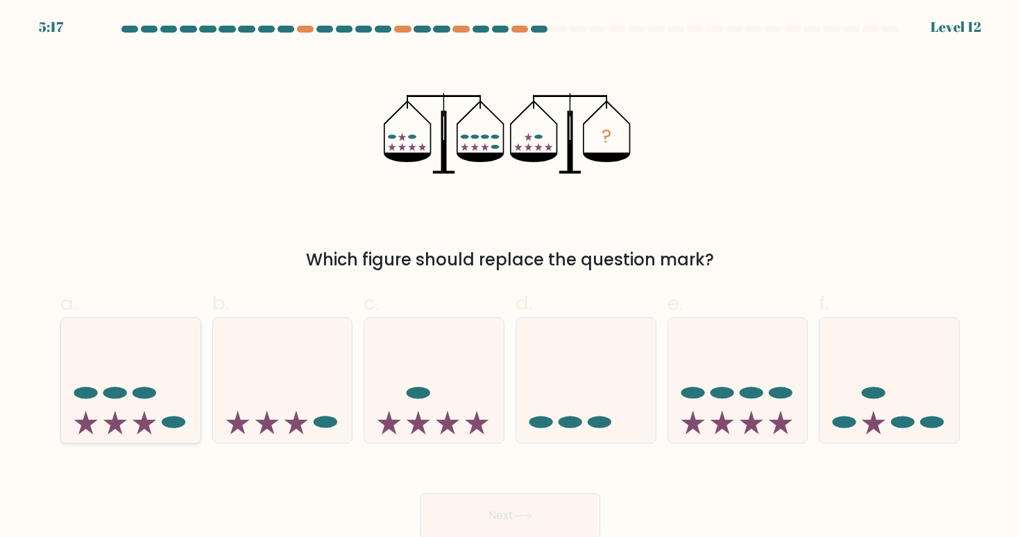
click at [157, 404] on icon at bounding box center [130, 380] width 139 height 115
click at [510, 278] on input "a." at bounding box center [510, 273] width 1 height 9
radio input "true"
click at [504, 515] on button "Next" at bounding box center [510, 516] width 180 height 44
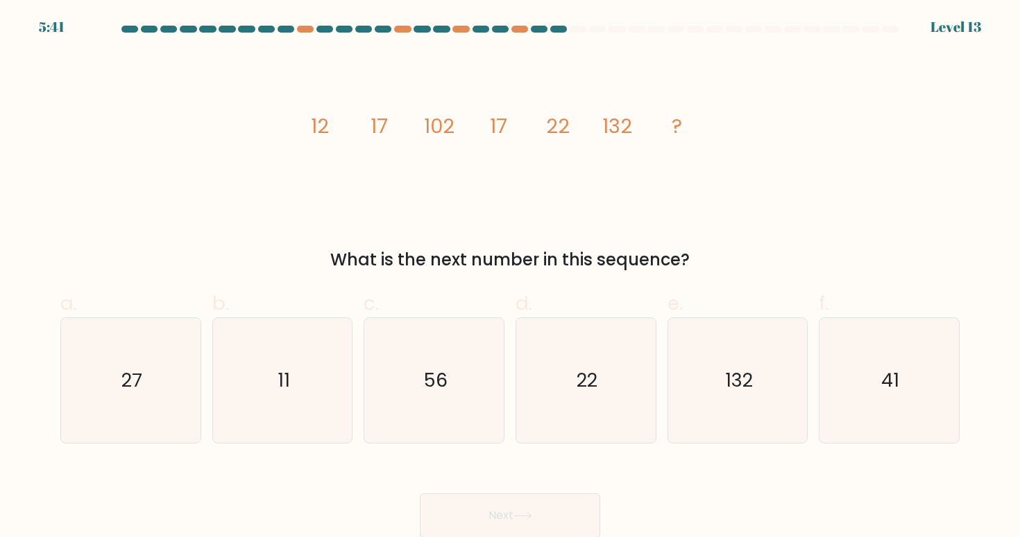
click at [309, 126] on icon "image/svg+xml 12 17 102 17 22 132 ?" at bounding box center [510, 134] width 416 height 162
drag, startPoint x: 299, startPoint y: 123, endPoint x: 676, endPoint y: 130, distance: 377.4
click at [676, 130] on div "image/svg+xml 12 17 102 17 22 132 ? What is the next number in this sequence?" at bounding box center [509, 163] width 915 height 220
click at [282, 107] on div "image/svg+xml 12 17 102 17 22 132 ? What is the next number in this sequence?" at bounding box center [509, 163] width 915 height 220
drag, startPoint x: 277, startPoint y: 116, endPoint x: 696, endPoint y: 119, distance: 418.9
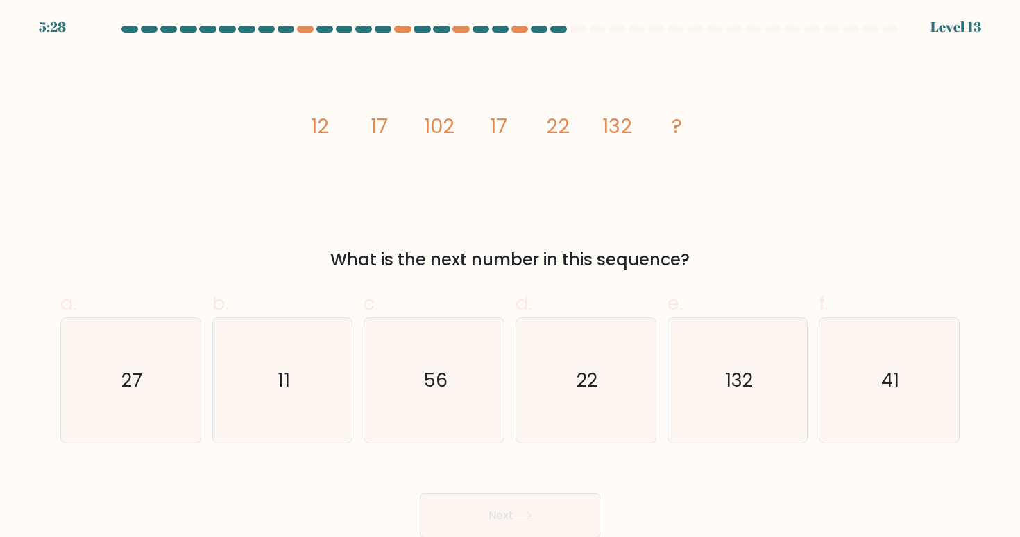
click at [696, 119] on div "image/svg+xml 12 17 102 17 22 132 ? What is the next number in this sequence?" at bounding box center [509, 163] width 915 height 220
drag, startPoint x: 310, startPoint y: 128, endPoint x: 684, endPoint y: 128, distance: 373.8
click at [684, 128] on icon "image/svg+xml 12 17 102 17 22 132 ?" at bounding box center [510, 134] width 416 height 162
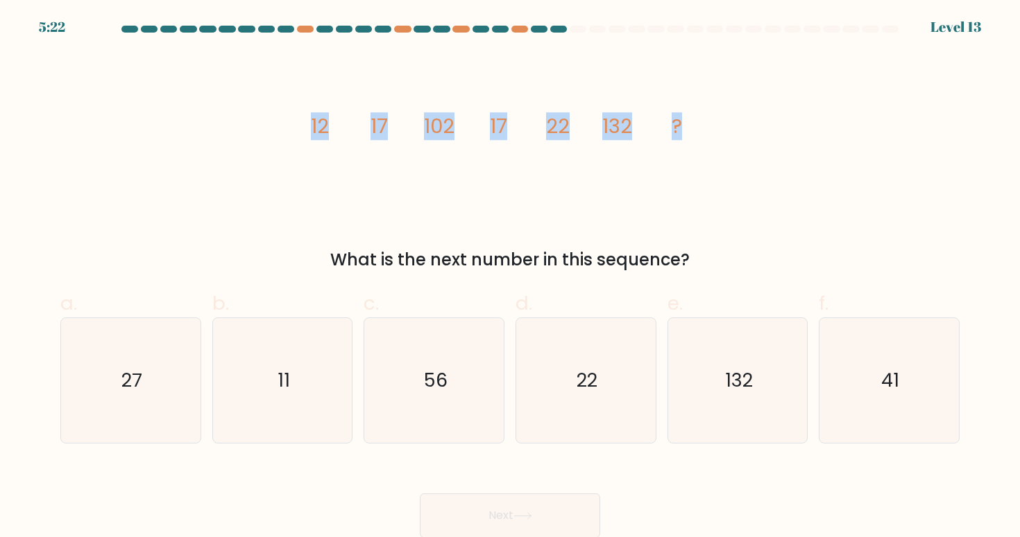
copy g "12 17 102 17 22 132 ?"
drag, startPoint x: 308, startPoint y: 130, endPoint x: 679, endPoint y: 135, distance: 371.1
click at [679, 135] on icon "image/svg+xml 12 17 102 17 22 132 ?" at bounding box center [510, 134] width 416 height 162
click at [372, 216] on div "image/svg+xml 12 17 102 17 22 132 ? What is the next number in this sequence?" at bounding box center [509, 163] width 915 height 220
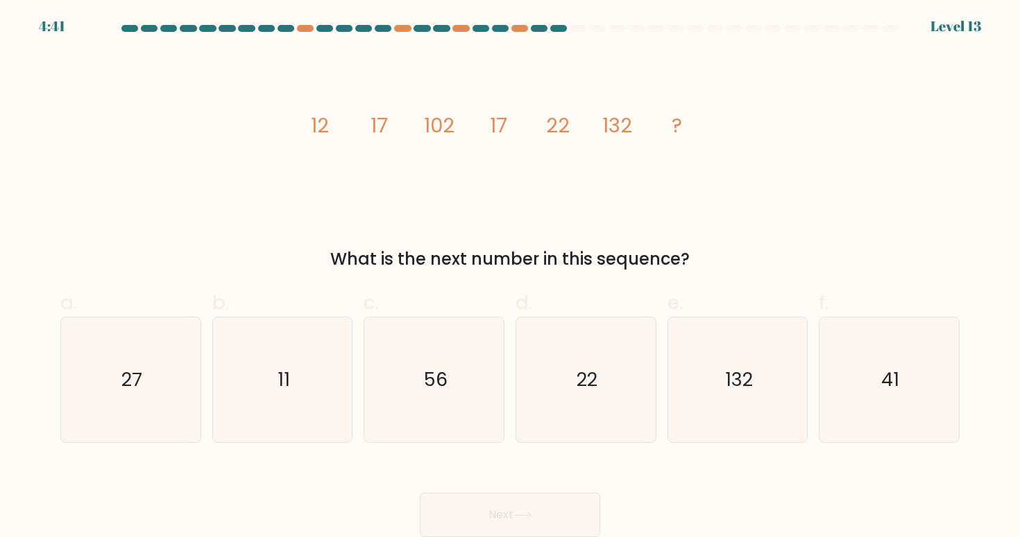
click at [279, 480] on div "Next" at bounding box center [509, 499] width 915 height 78
click at [142, 372] on text "27" at bounding box center [131, 380] width 21 height 26
click at [510, 277] on input "a. 27" at bounding box center [510, 272] width 1 height 9
radio input "true"
click at [542, 532] on button "Next" at bounding box center [510, 515] width 180 height 44
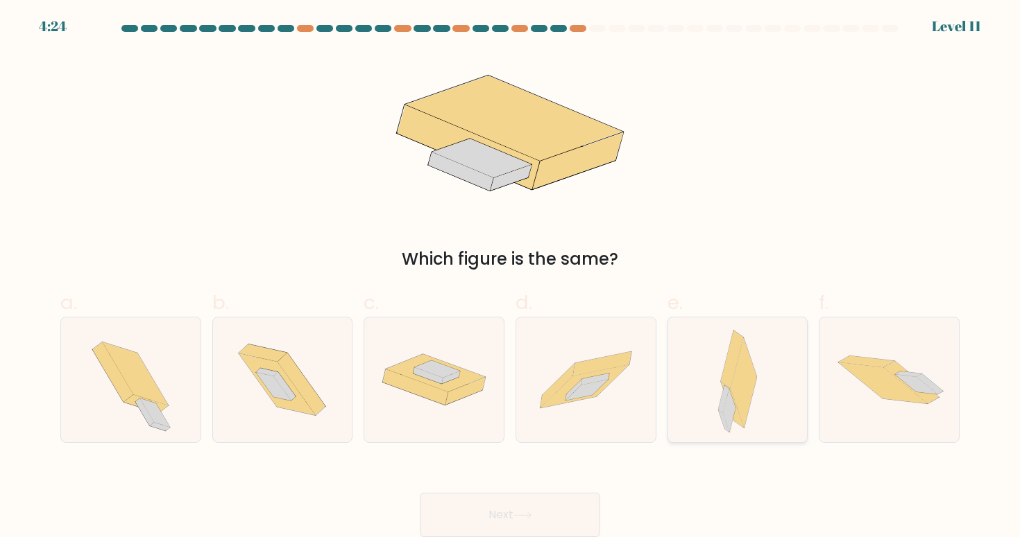
click at [718, 360] on icon at bounding box center [738, 380] width 40 height 125
click at [510, 277] on input "e." at bounding box center [510, 272] width 1 height 9
radio input "true"
click at [543, 504] on button "Next" at bounding box center [510, 515] width 180 height 44
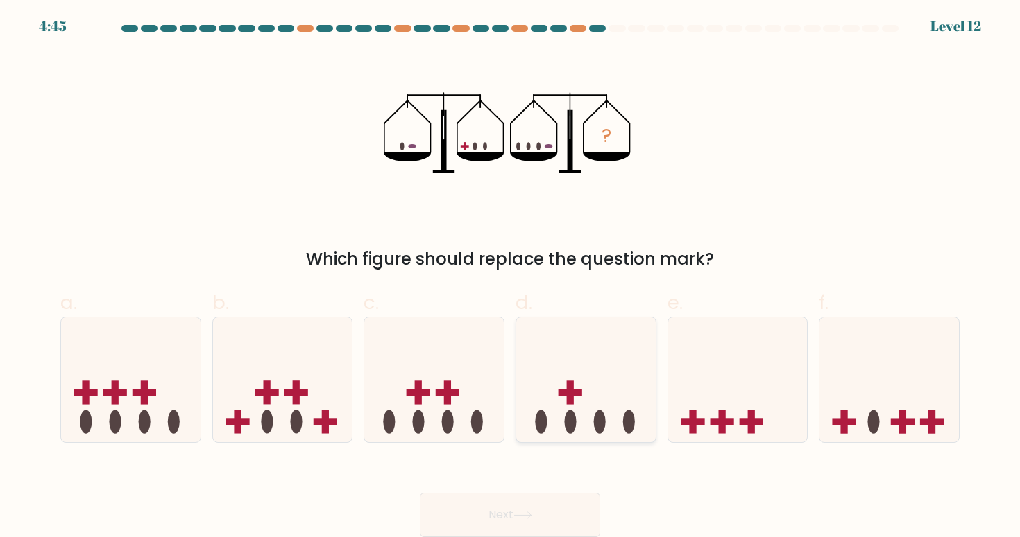
click at [594, 403] on icon at bounding box center [585, 379] width 139 height 115
click at [510, 277] on input "d." at bounding box center [510, 272] width 1 height 9
radio input "true"
click at [553, 504] on button "Next" at bounding box center [510, 515] width 180 height 44
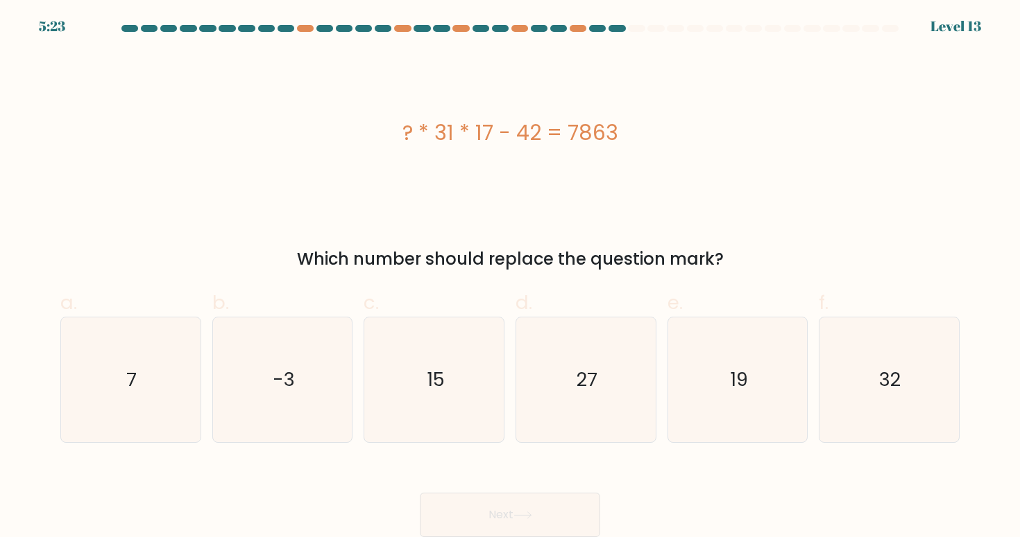
copy div "? * 31 * 17 - 42 = 7863"
drag, startPoint x: 400, startPoint y: 126, endPoint x: 565, endPoint y: 149, distance: 166.1
click at [565, 149] on div "? * 31 * 17 - 42 = 7863" at bounding box center [509, 133] width 899 height 162
click at [447, 381] on icon "15" at bounding box center [434, 380] width 125 height 125
click at [510, 277] on input "c. 15" at bounding box center [510, 272] width 1 height 9
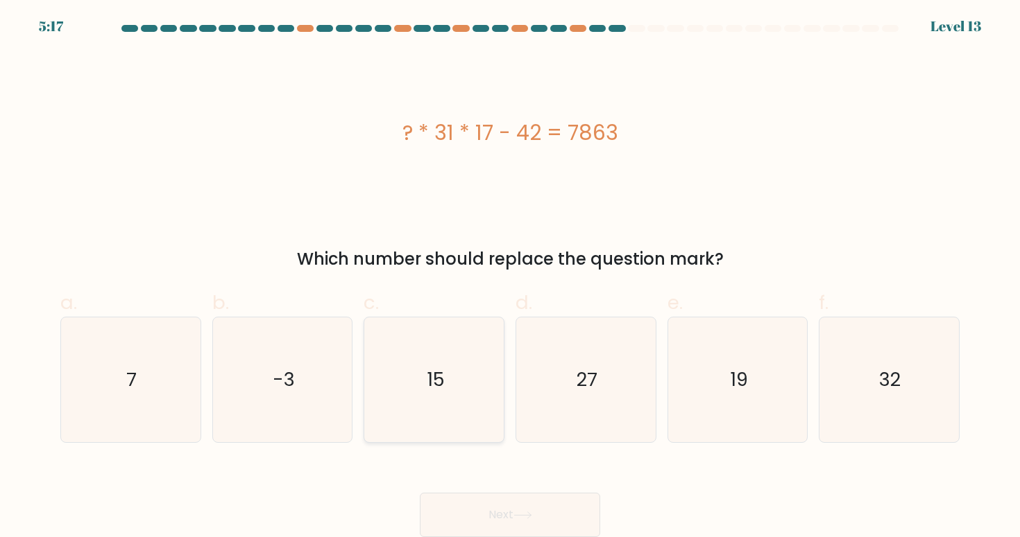
radio input "true"
click at [510, 501] on button "Next" at bounding box center [510, 515] width 180 height 44
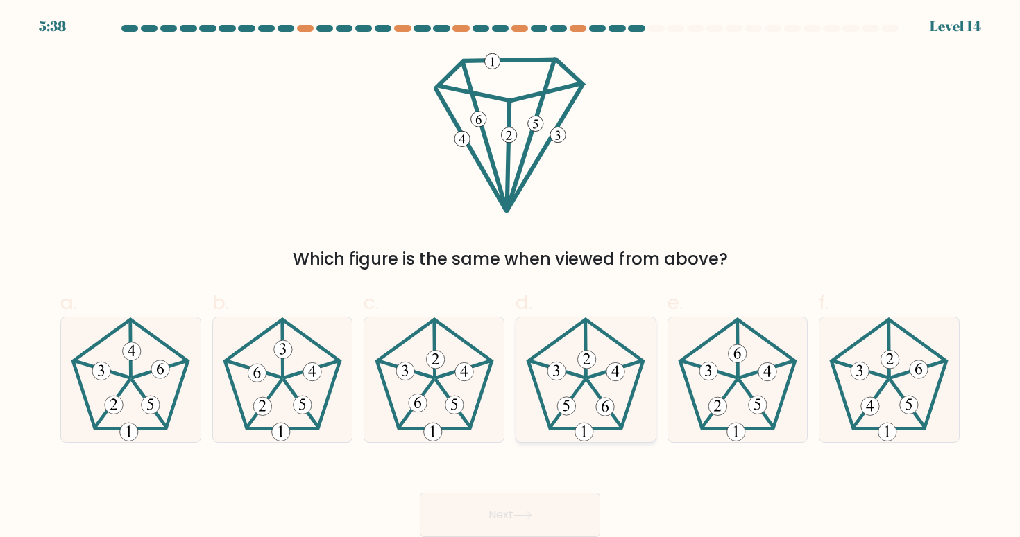
click at [574, 388] on icon at bounding box center [585, 380] width 125 height 125
click at [510, 277] on input "d." at bounding box center [510, 272] width 1 height 9
radio input "true"
click at [512, 498] on button "Next" at bounding box center [510, 515] width 180 height 44
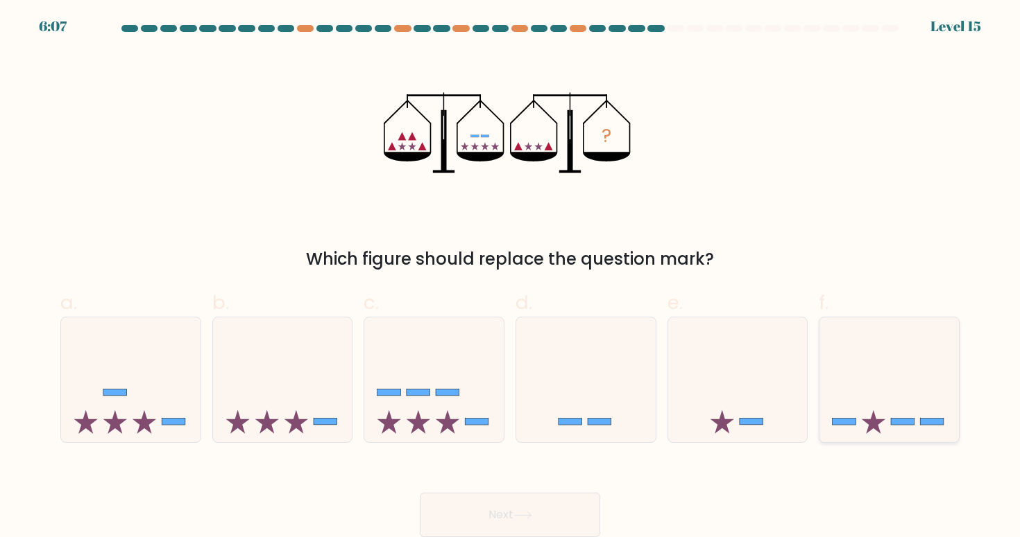
click at [884, 412] on icon at bounding box center [888, 379] width 139 height 115
click at [510, 277] on input "f." at bounding box center [510, 272] width 1 height 9
radio input "true"
click at [541, 514] on button "Next" at bounding box center [510, 515] width 180 height 44
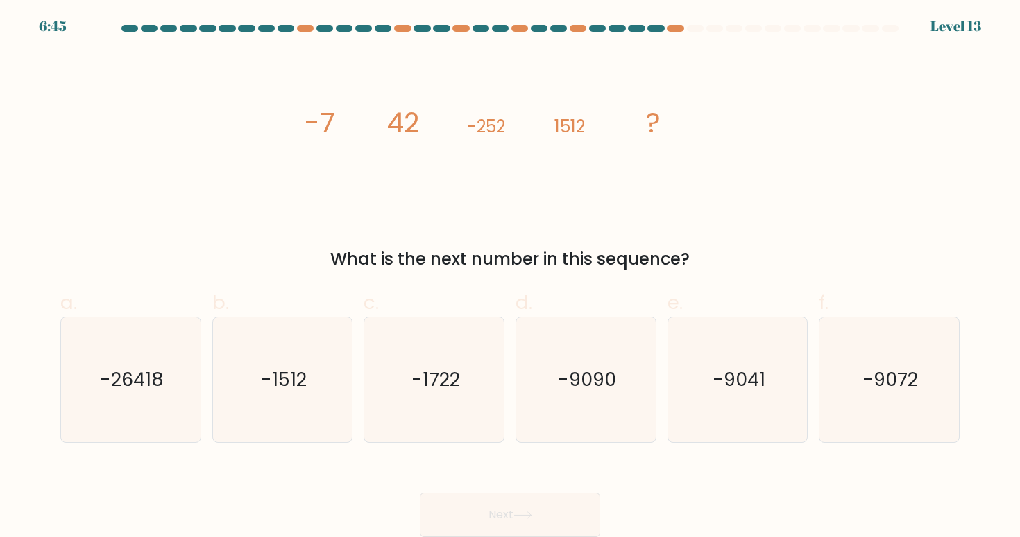
drag, startPoint x: 295, startPoint y: 119, endPoint x: 661, endPoint y: 129, distance: 365.6
click at [661, 129] on div "image/svg+xml -7 42 -252 1512 ? What is the next number in this sequence?" at bounding box center [509, 162] width 915 height 220
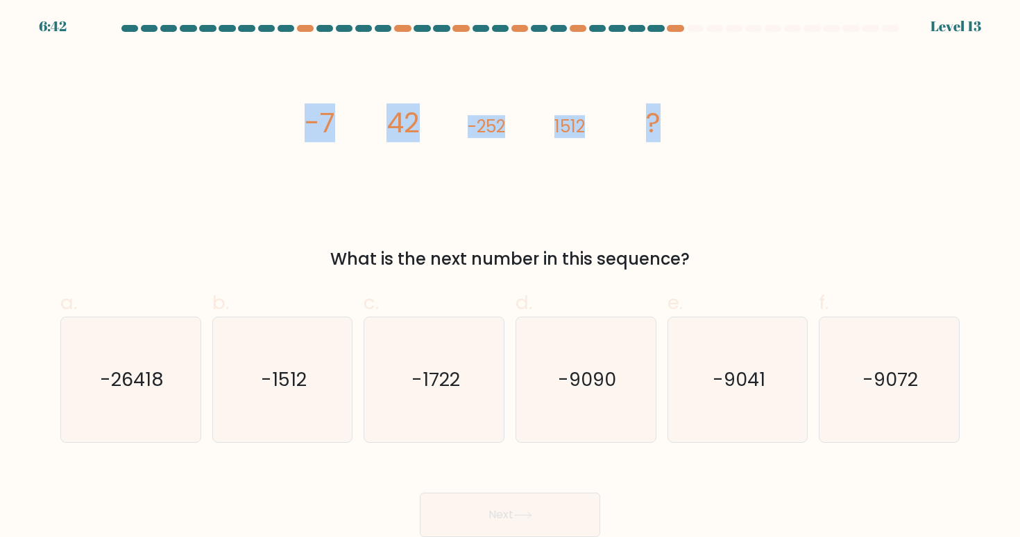
copy g "-7 42 -252 1512 ?"
drag, startPoint x: 304, startPoint y: 123, endPoint x: 657, endPoint y: 123, distance: 353.7
click at [657, 123] on icon "image/svg+xml -7 42 -252 1512 ?" at bounding box center [510, 133] width 416 height 162
click at [862, 353] on icon "-9072" at bounding box center [888, 380] width 125 height 125
click at [510, 277] on input "f. -9072" at bounding box center [510, 272] width 1 height 9
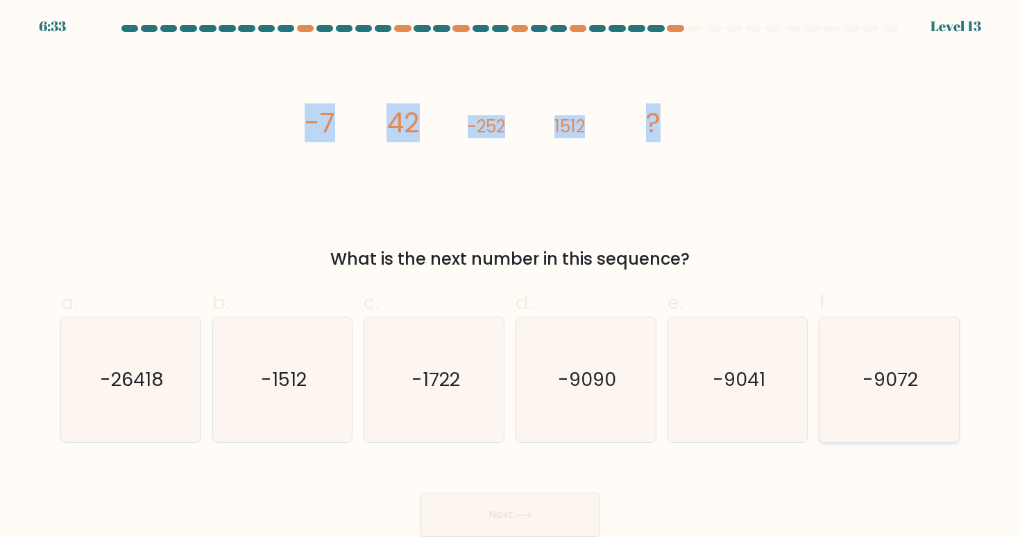
radio input "true"
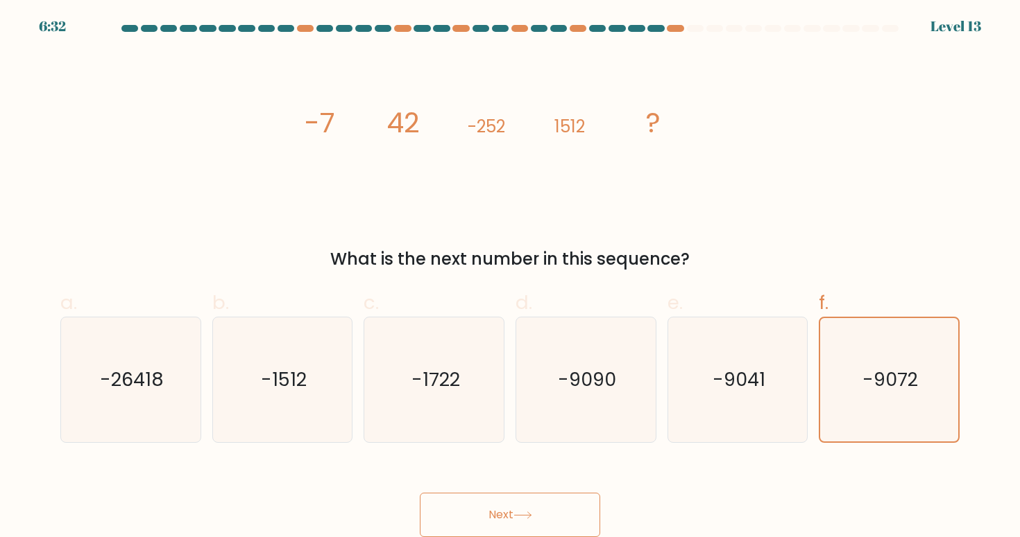
click at [541, 522] on button "Next" at bounding box center [510, 515] width 180 height 44
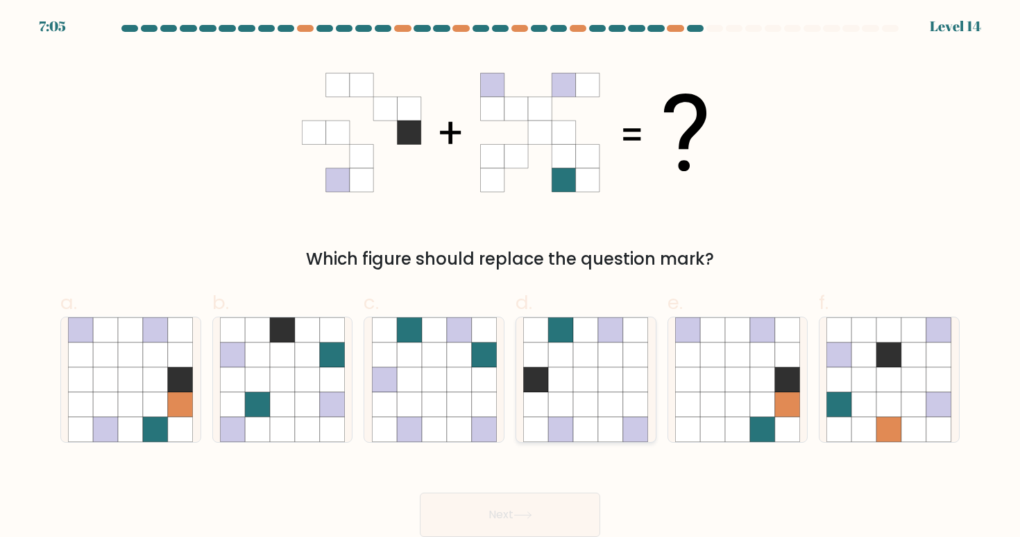
click at [613, 351] on icon at bounding box center [610, 355] width 25 height 25
click at [510, 277] on input "d." at bounding box center [510, 272] width 1 height 9
radio input "true"
click at [504, 517] on button "Next" at bounding box center [510, 515] width 180 height 44
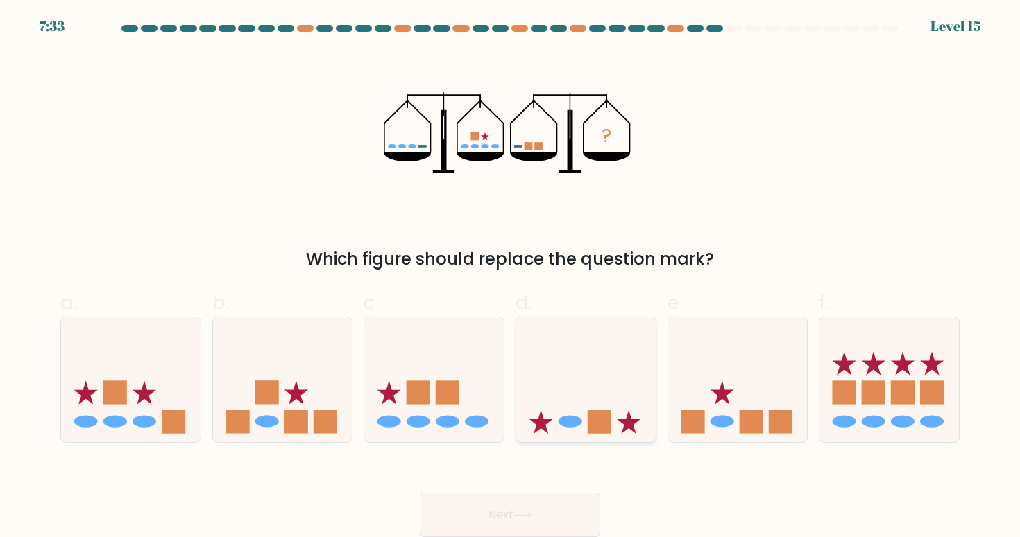
click at [580, 386] on icon at bounding box center [585, 379] width 139 height 115
click at [510, 277] on input "d." at bounding box center [510, 272] width 1 height 9
radio input "true"
click at [501, 512] on button "Next" at bounding box center [510, 515] width 180 height 44
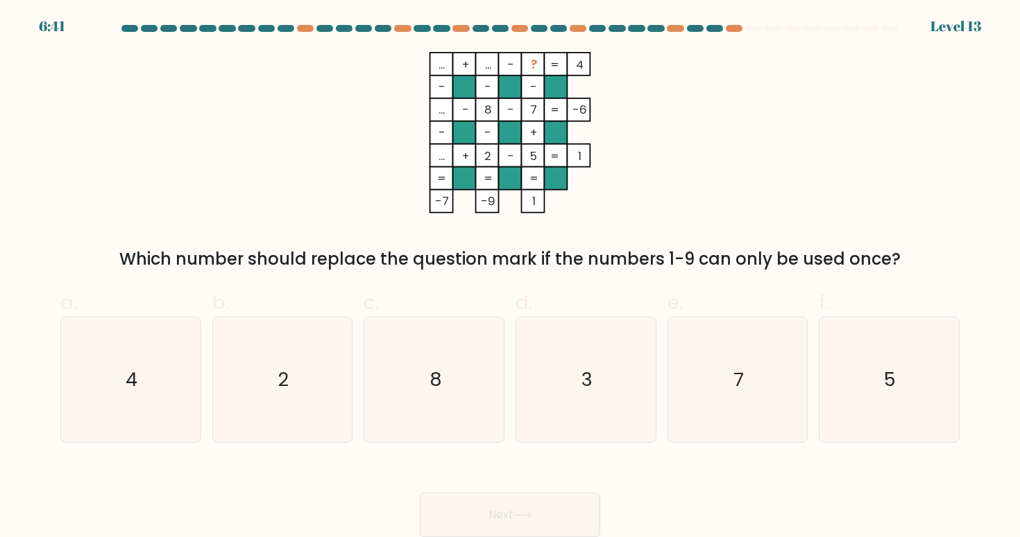
click at [488, 109] on tspan "8" at bounding box center [488, 110] width 8 height 16
drag, startPoint x: 436, startPoint y: 64, endPoint x: 696, endPoint y: 145, distance: 272.2
click at [696, 145] on icon "... + ... - ? 4 - - - ... - 8 - 7 -6 - - + ... + 2 - 5 = 1 = = = = -7 -9 1 =" at bounding box center [510, 133] width 416 height 162
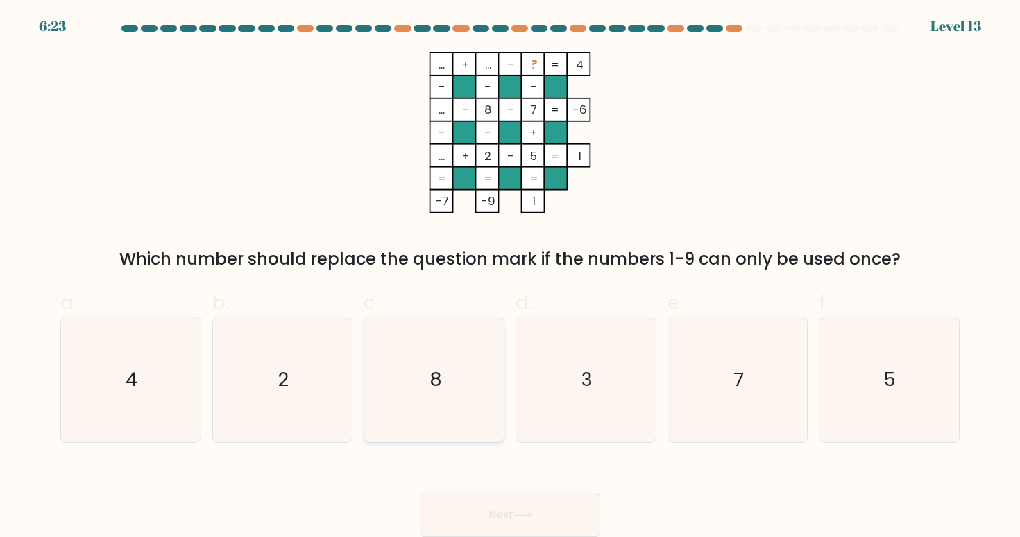
click at [431, 361] on icon "8" at bounding box center [434, 380] width 125 height 125
click at [510, 277] on input "c. 8" at bounding box center [510, 272] width 1 height 9
radio input "true"
click at [591, 412] on icon "3" at bounding box center [585, 380] width 125 height 125
click at [510, 277] on input "d. 3" at bounding box center [510, 272] width 1 height 9
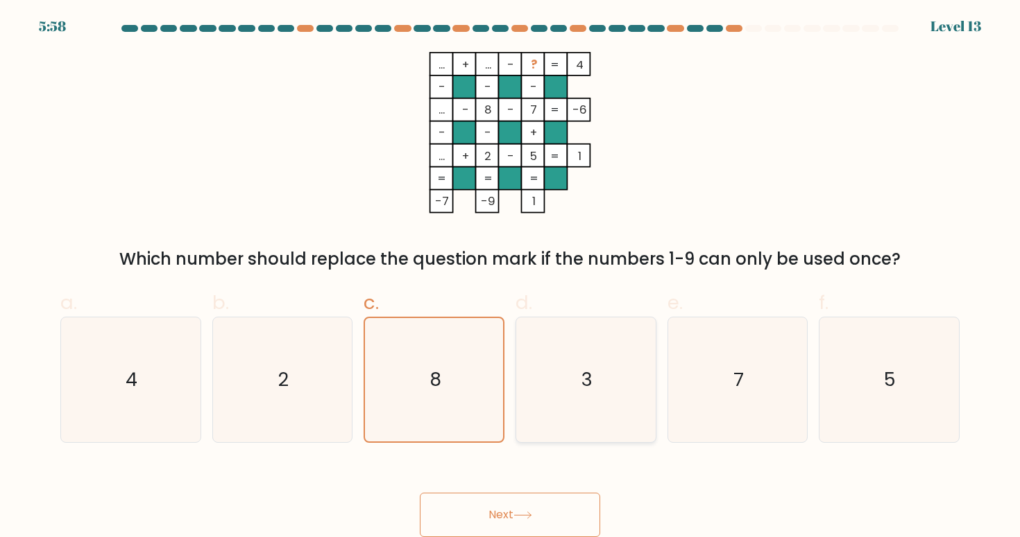
radio input "true"
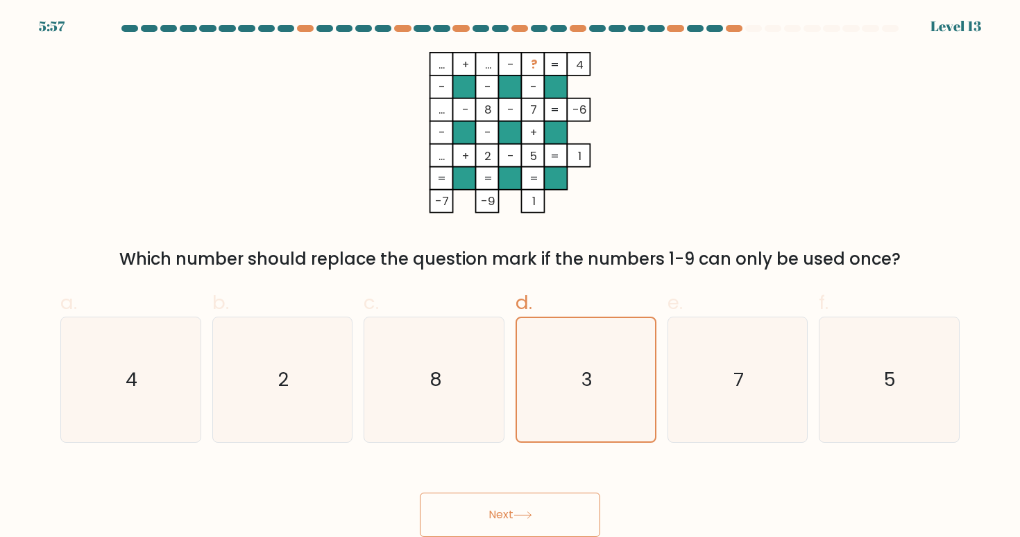
click at [538, 508] on button "Next" at bounding box center [510, 515] width 180 height 44
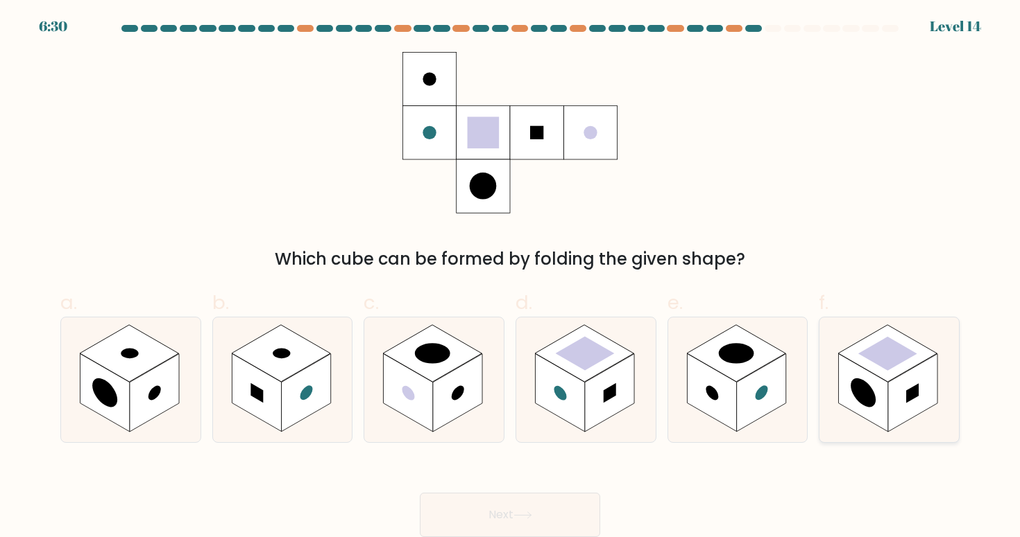
click at [907, 388] on rect at bounding box center [912, 393] width 49 height 78
click at [510, 277] on input "f." at bounding box center [510, 272] width 1 height 9
radio input "true"
click at [573, 502] on button "Next" at bounding box center [510, 515] width 180 height 44
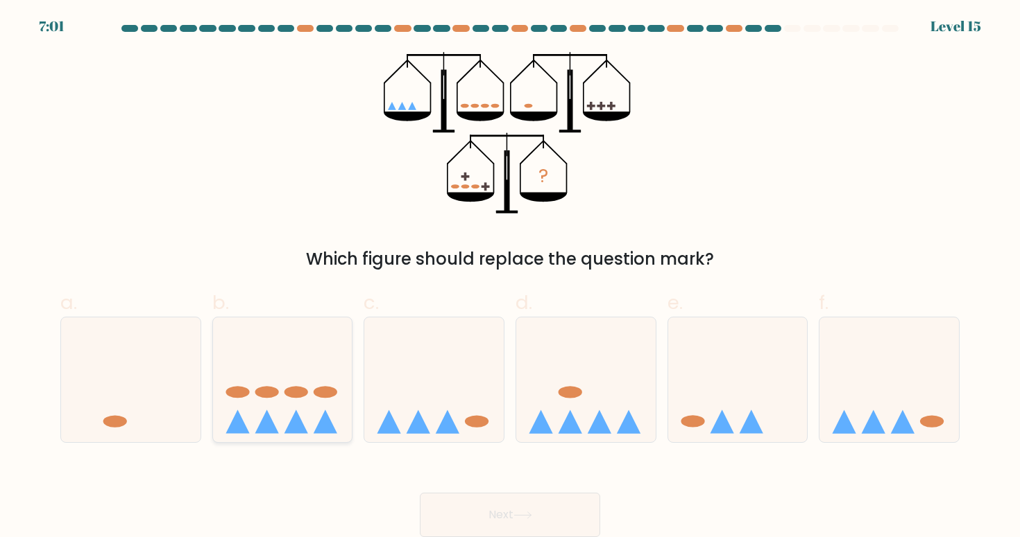
click at [322, 413] on icon at bounding box center [282, 379] width 139 height 115
click at [510, 277] on input "b." at bounding box center [510, 272] width 1 height 9
radio input "true"
click at [499, 511] on button "Next" at bounding box center [510, 515] width 180 height 44
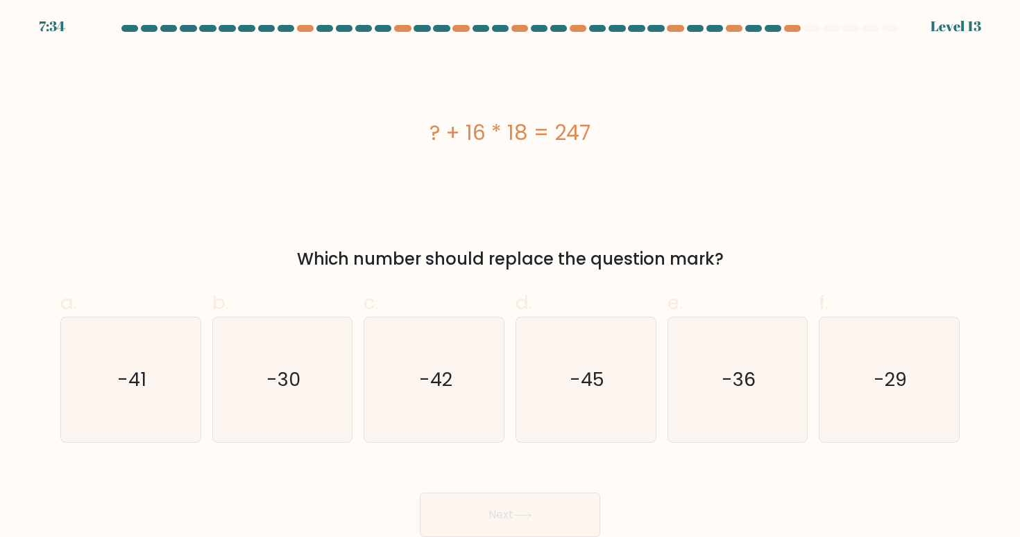
drag, startPoint x: 426, startPoint y: 129, endPoint x: 603, endPoint y: 139, distance: 177.9
click at [603, 139] on div "? + 16 * 18 = 247" at bounding box center [509, 132] width 899 height 31
copy div "? + 16 * 18 = 247"
click at [164, 393] on icon "-41" at bounding box center [130, 380] width 125 height 125
click at [510, 277] on input "a. -41" at bounding box center [510, 272] width 1 height 9
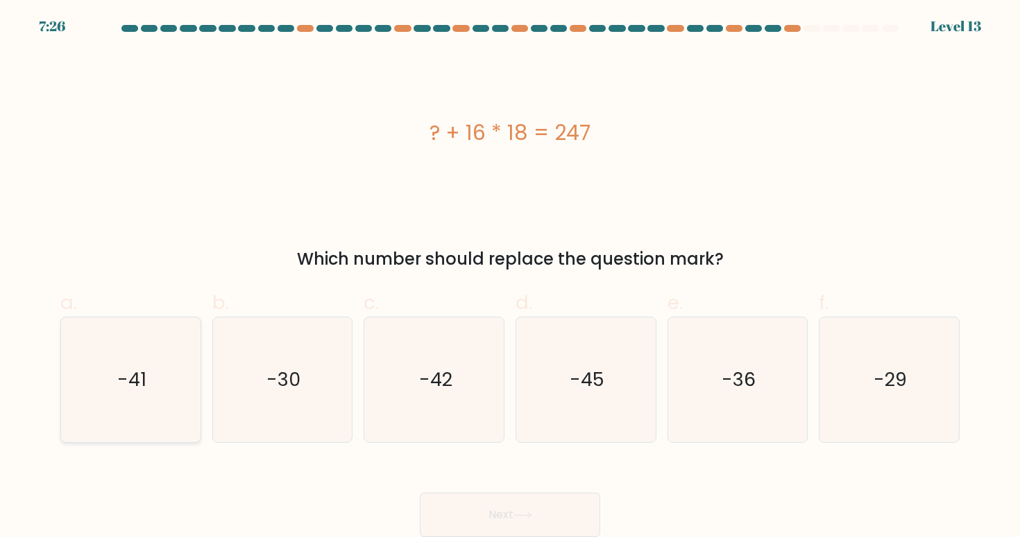
radio input "true"
click at [512, 509] on button "Next" at bounding box center [510, 515] width 180 height 44
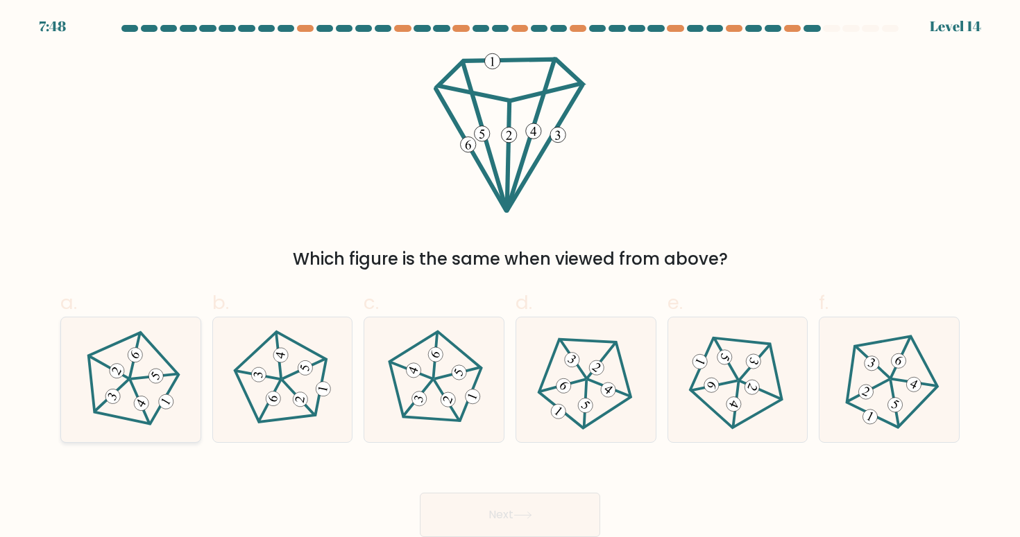
click at [157, 372] on 649 at bounding box center [156, 376] width 20 height 20
click at [510, 277] on input "a." at bounding box center [510, 272] width 1 height 9
radio input "true"
click at [476, 516] on button "Next" at bounding box center [510, 515] width 180 height 44
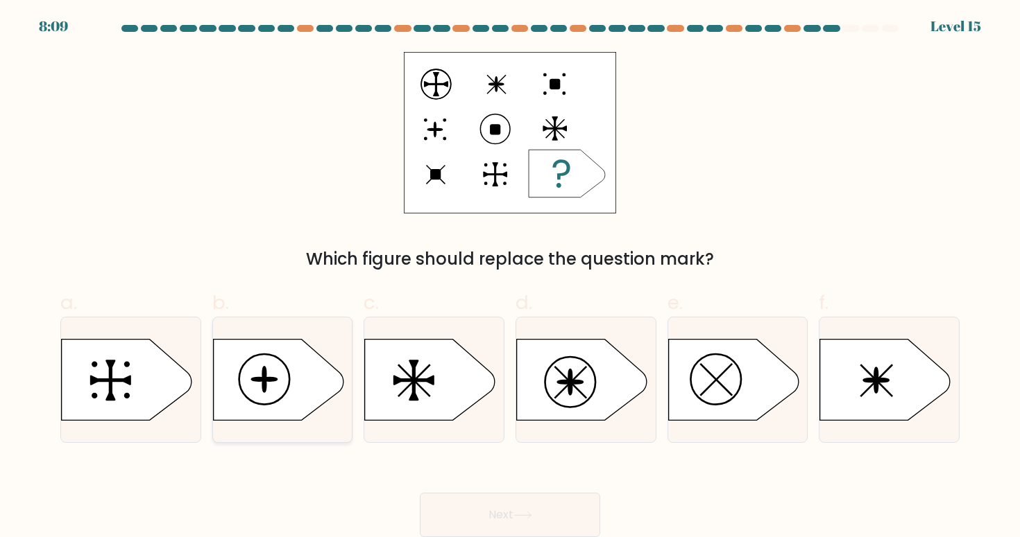
click at [295, 374] on icon at bounding box center [278, 379] width 130 height 81
click at [510, 277] on input "b." at bounding box center [510, 272] width 1 height 9
radio input "true"
click at [257, 268] on div "Which figure should replace the question mark?" at bounding box center [510, 259] width 882 height 25
click at [433, 84] on rect at bounding box center [435, 83] width 21 height 1
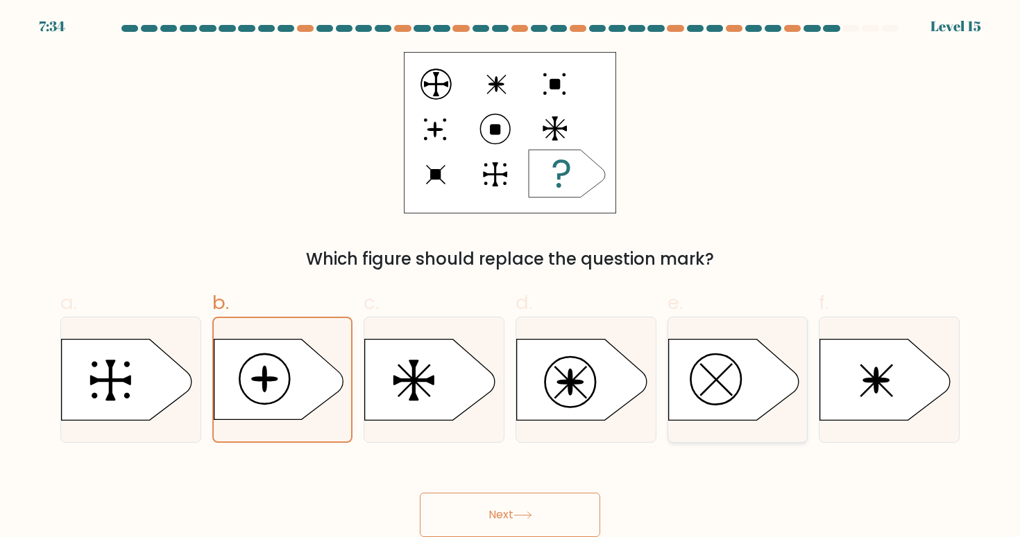
click at [737, 363] on icon at bounding box center [733, 379] width 130 height 81
click at [510, 277] on input "e." at bounding box center [510, 272] width 1 height 9
radio input "true"
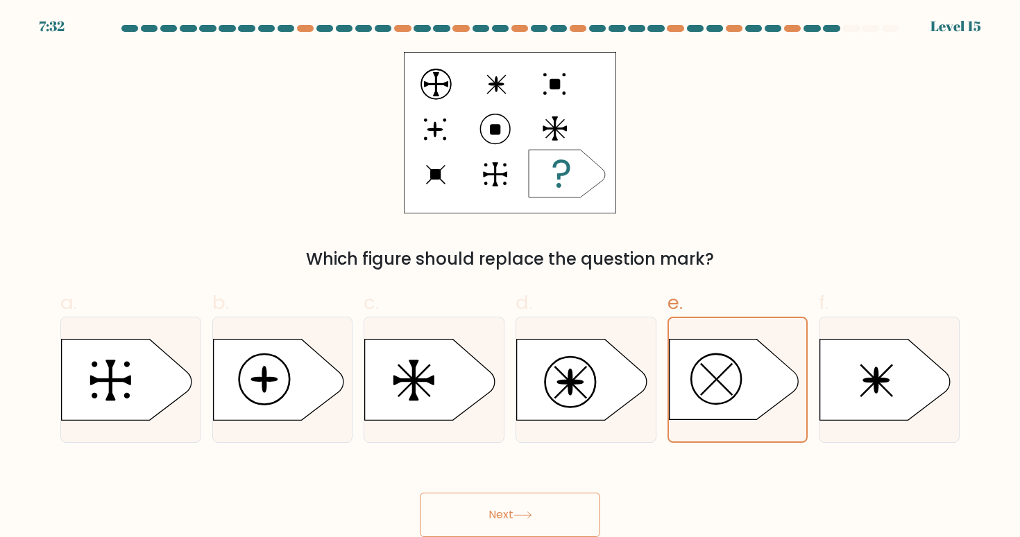
click at [522, 519] on button "Next" at bounding box center [510, 515] width 180 height 44
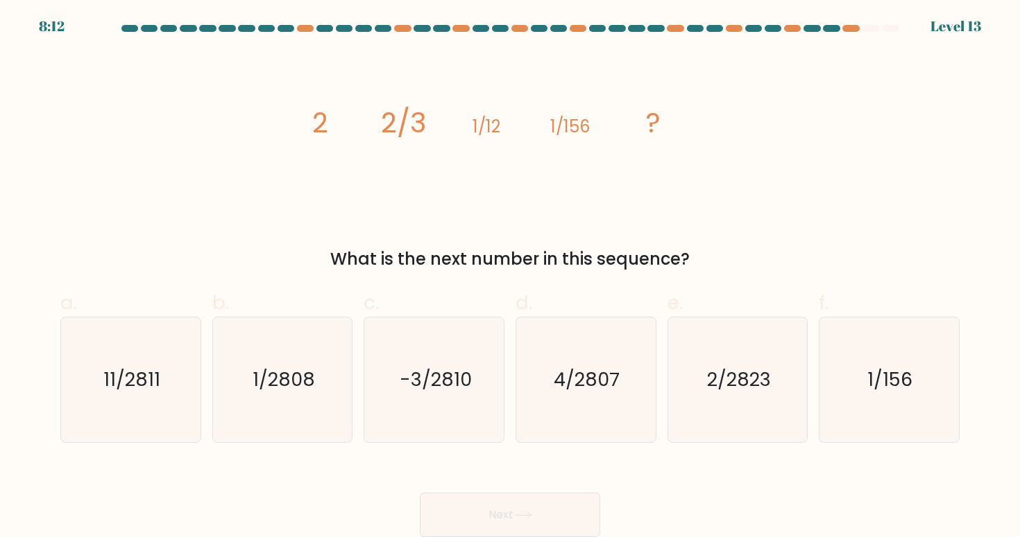
drag, startPoint x: 311, startPoint y: 121, endPoint x: 673, endPoint y: 122, distance: 362.0
click at [673, 122] on icon "image/svg+xml 2 2/3 1/12 1/156 ?" at bounding box center [510, 133] width 416 height 162
drag, startPoint x: 310, startPoint y: 120, endPoint x: 685, endPoint y: 118, distance: 374.5
click at [685, 118] on icon "image/svg+xml 2 2/3 1/12 1/156 ?" at bounding box center [510, 133] width 416 height 162
copy g "2 2/3 1/12 1/156 ?"
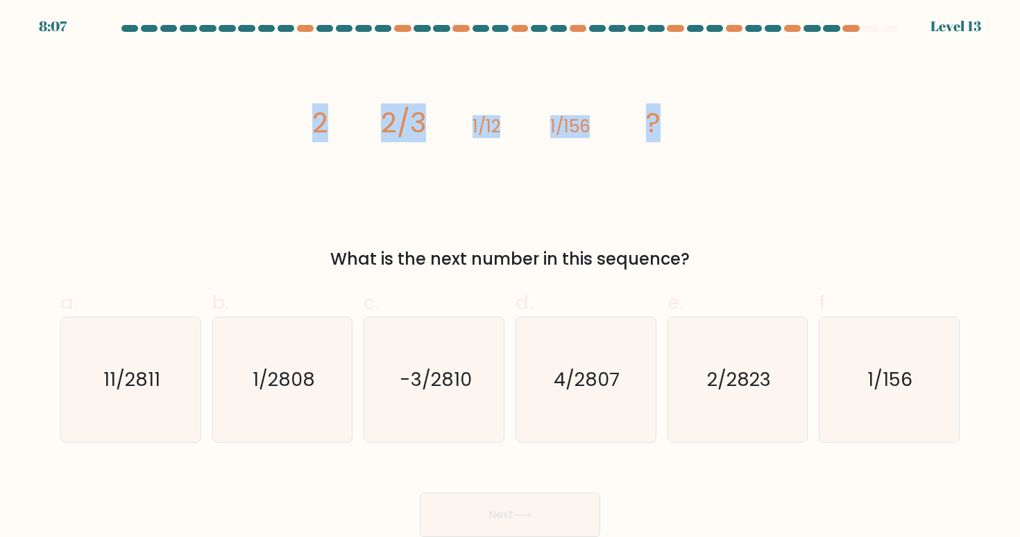
drag, startPoint x: 299, startPoint y: 127, endPoint x: 657, endPoint y: 123, distance: 358.6
click at [657, 123] on div "image/svg+xml 2 2/3 1/12 1/156 ? What is the next number in this sequence?" at bounding box center [509, 162] width 915 height 220
click at [317, 386] on icon "1/2808" at bounding box center [282, 380] width 125 height 125
click at [510, 277] on input "b. 1/2808" at bounding box center [510, 272] width 1 height 9
radio input "true"
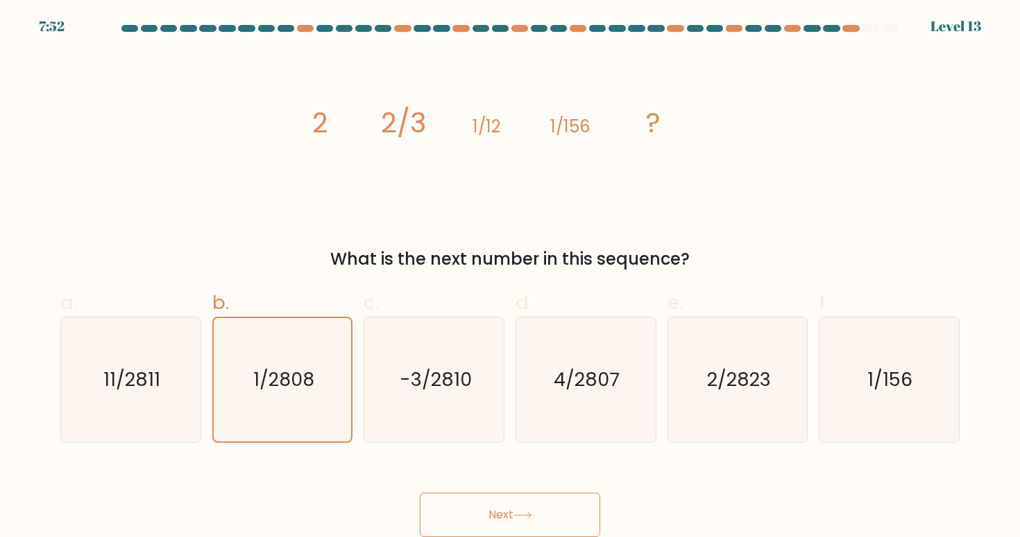
click at [490, 510] on button "Next" at bounding box center [510, 515] width 180 height 44
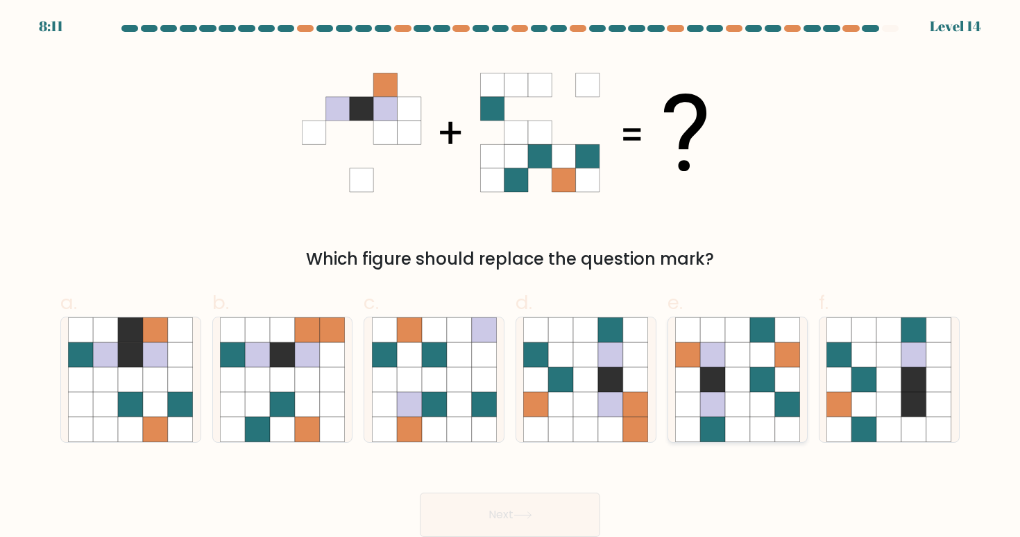
click at [773, 395] on icon at bounding box center [762, 405] width 25 height 25
click at [510, 277] on input "e." at bounding box center [510, 272] width 1 height 9
radio input "true"
click at [519, 510] on button "Next" at bounding box center [510, 515] width 180 height 44
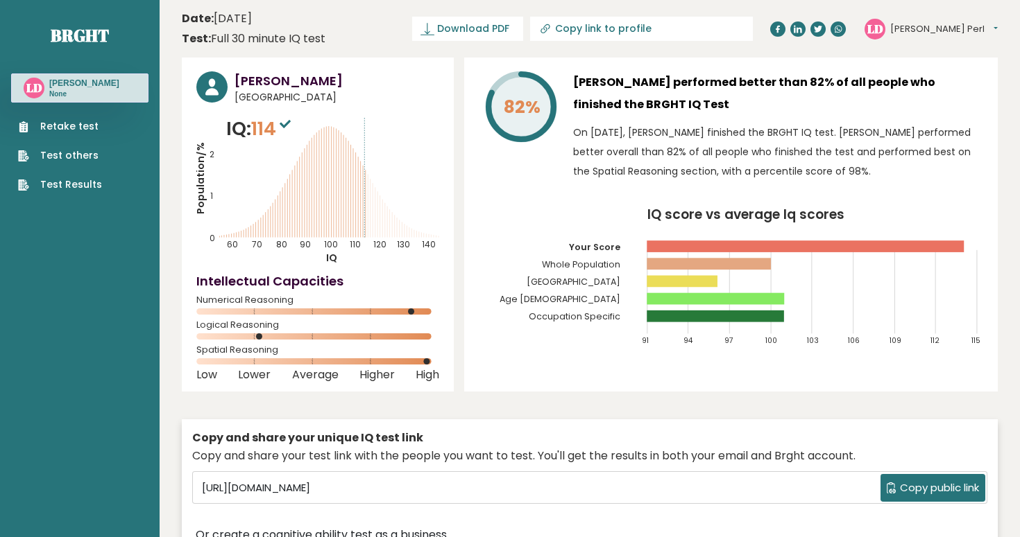
click at [913, 488] on span "Copy public link" at bounding box center [939, 489] width 79 height 16
click at [918, 481] on span "Copy public link" at bounding box center [939, 489] width 79 height 16
